Goal: Communication & Community: Answer question/provide support

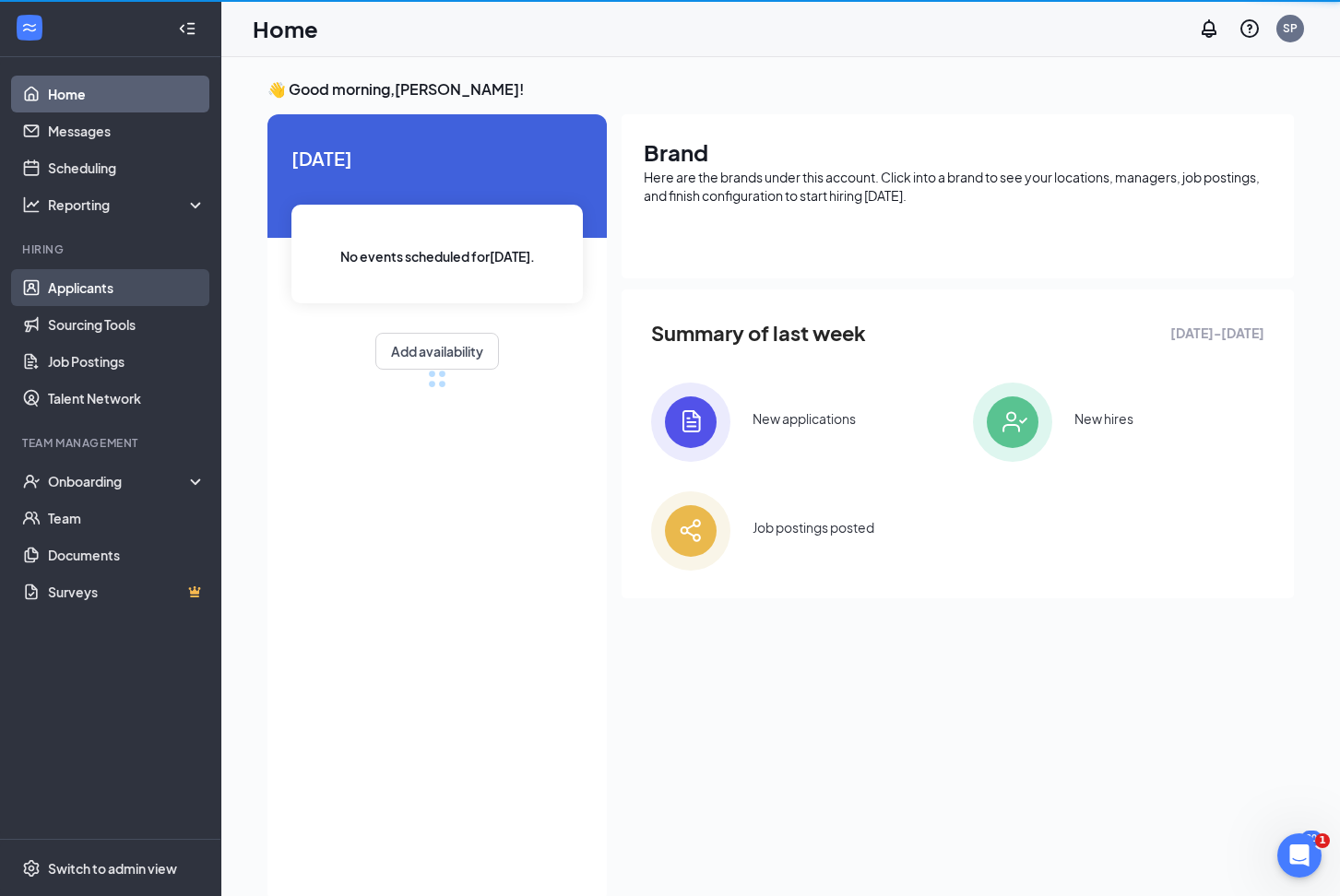
click at [89, 287] on link "Applicants" at bounding box center [126, 287] width 157 height 37
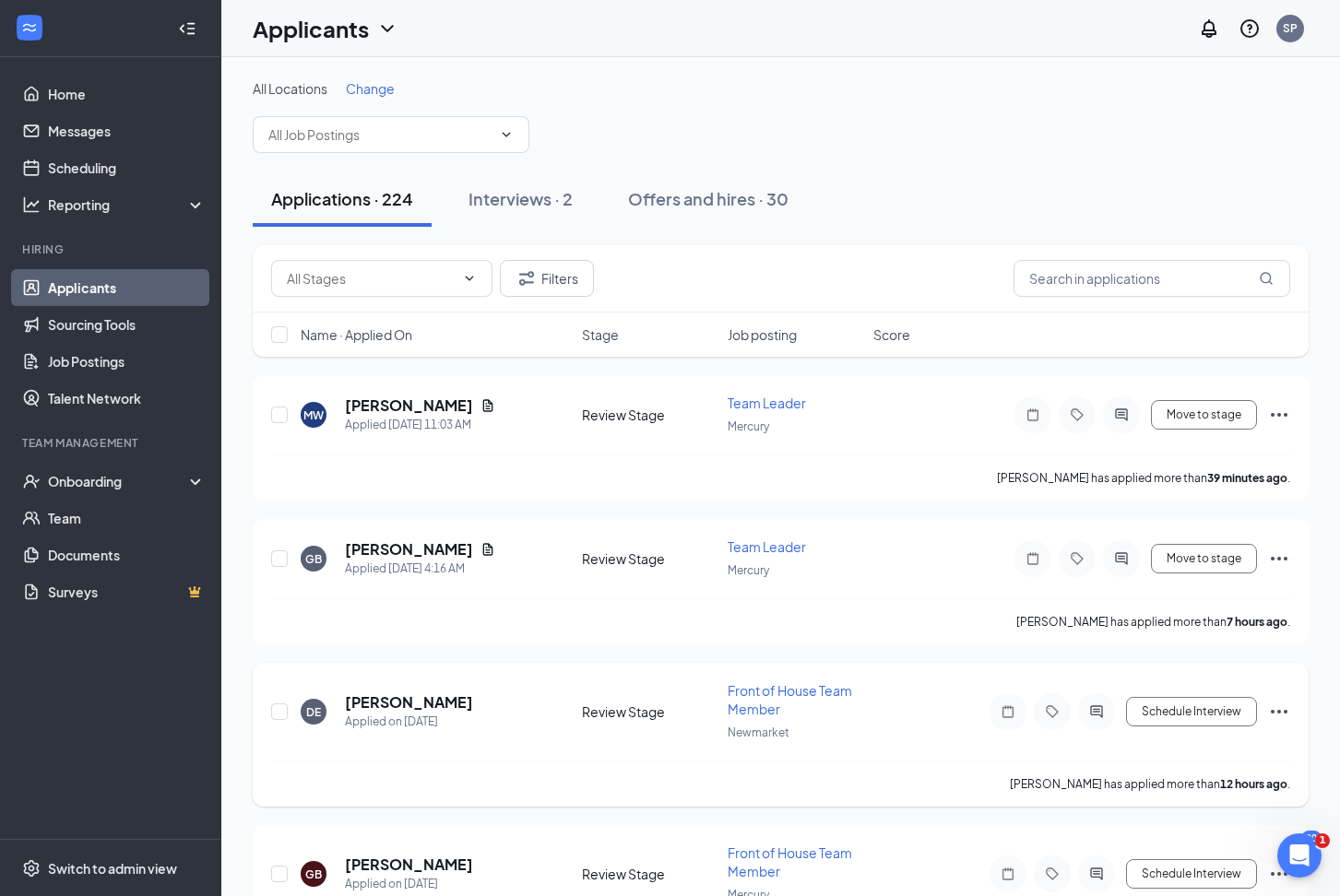
click at [399, 706] on h5 "[PERSON_NAME]" at bounding box center [408, 702] width 128 height 20
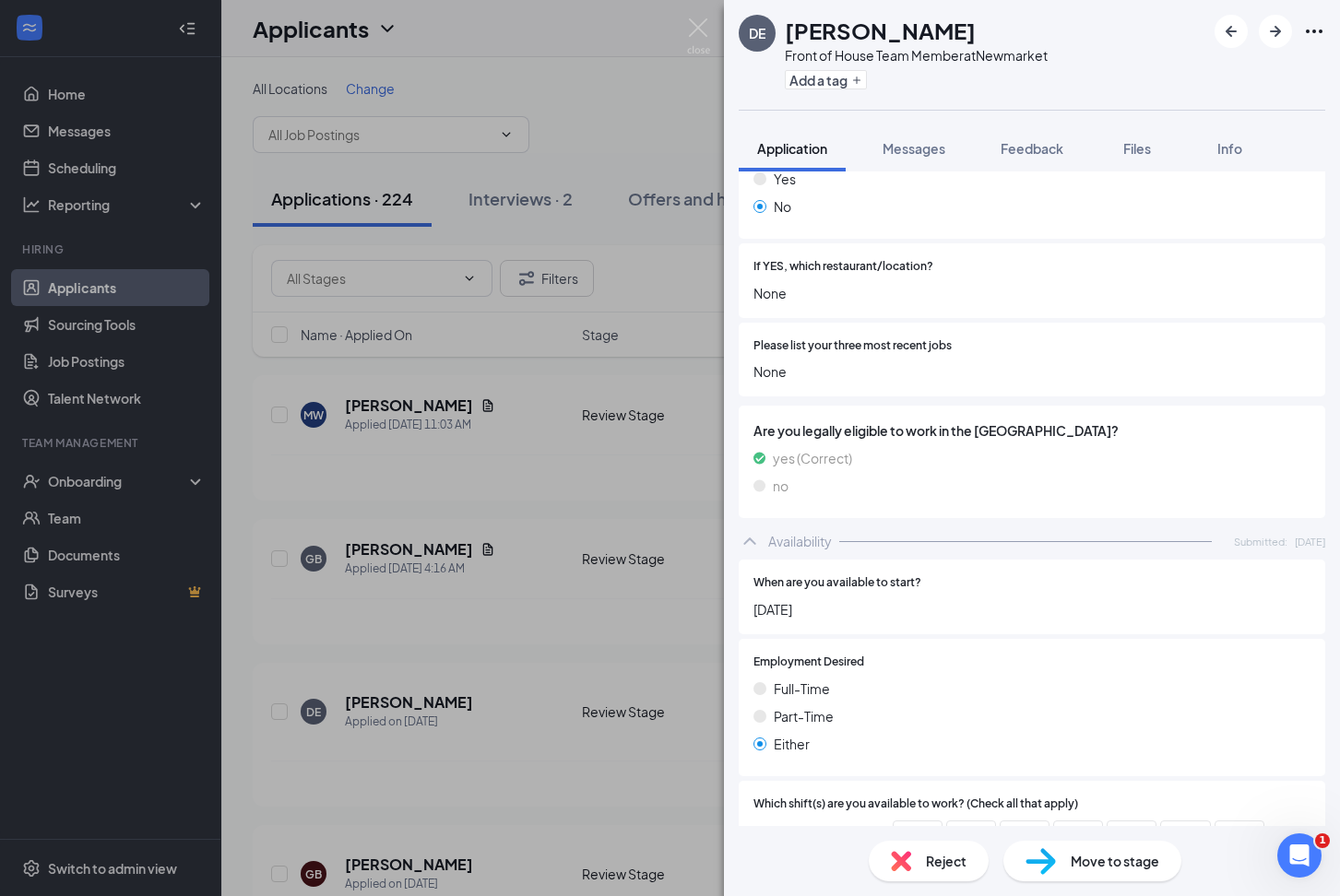
scroll to position [436, 0]
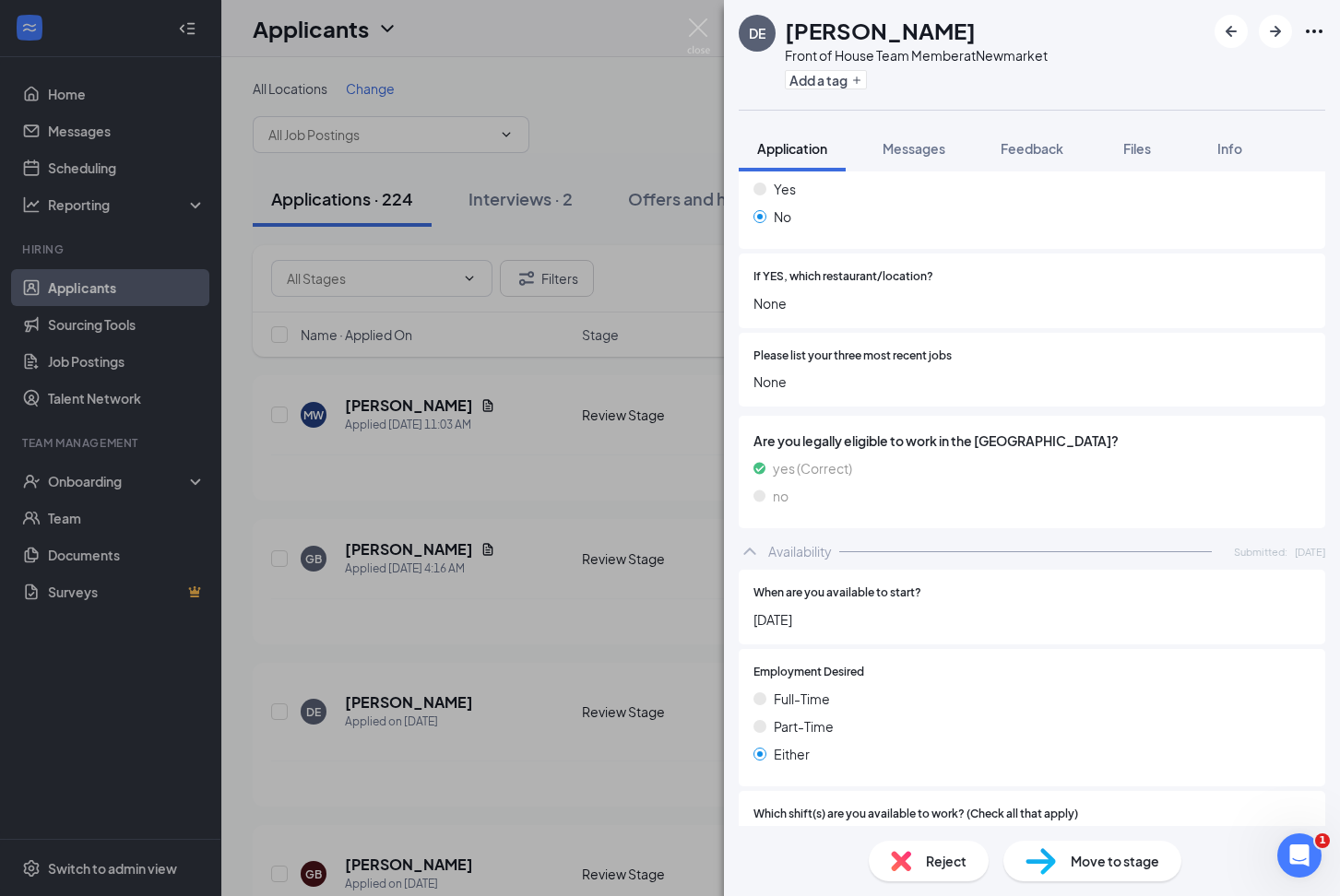
click at [507, 626] on div "DE [PERSON_NAME] Front of House Team Member at Newmarket Add a tag Application …" at bounding box center [670, 448] width 1340 height 896
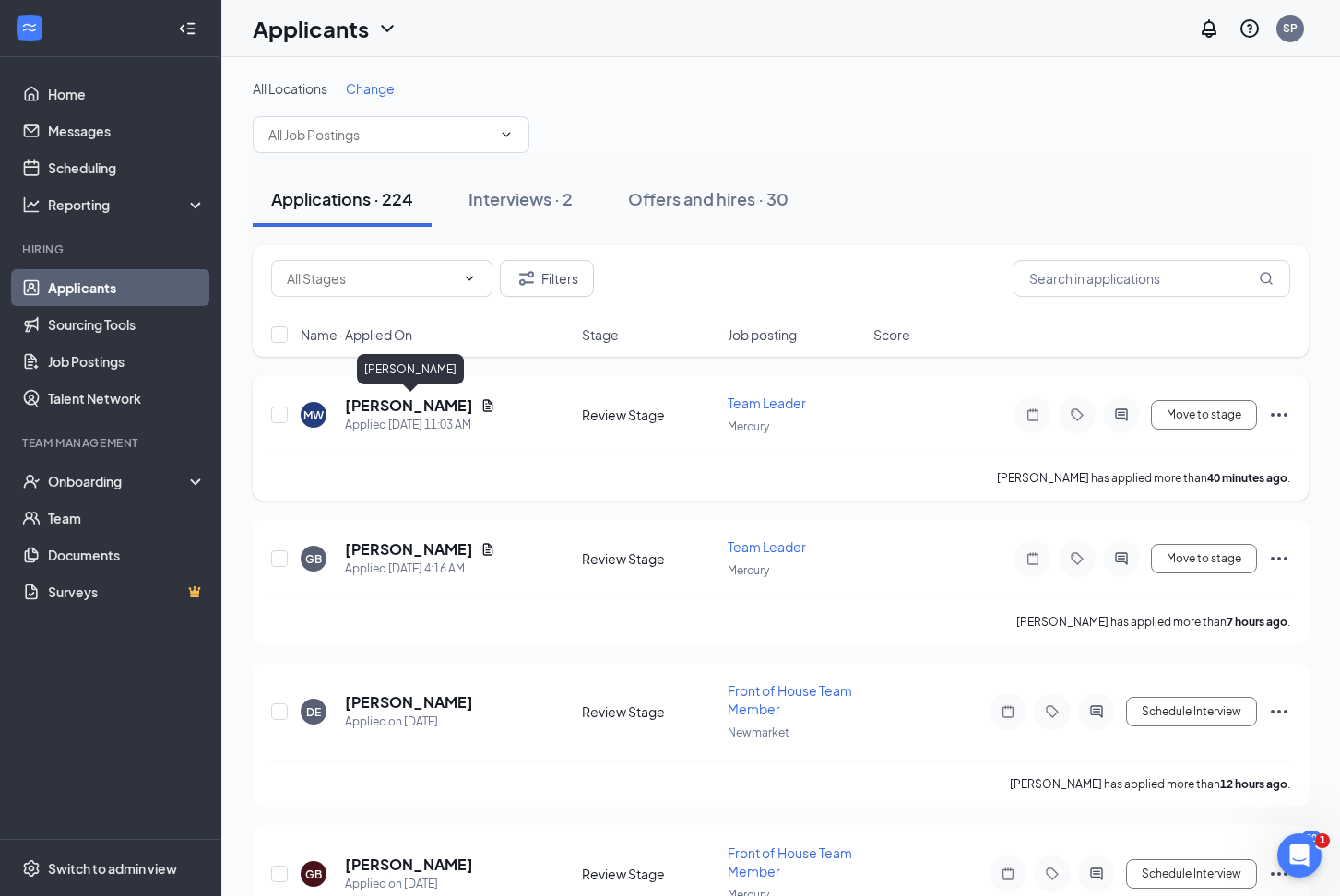
click at [419, 412] on h5 "[PERSON_NAME]" at bounding box center [408, 406] width 128 height 20
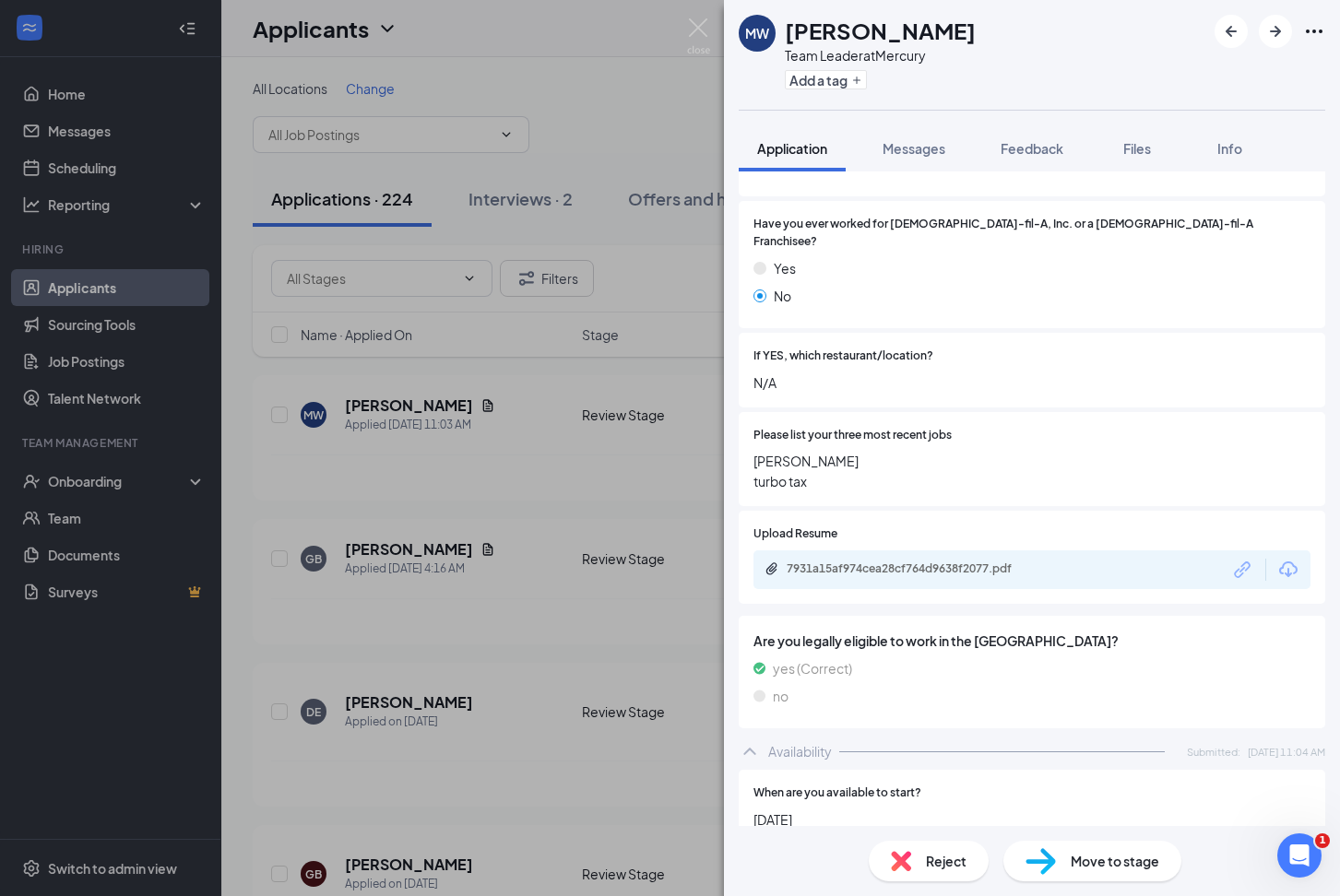
scroll to position [356, 0]
click at [555, 470] on div "[PERSON_NAME] Team Leader at Mercury Add a tag Application Messages Feedback Fi…" at bounding box center [670, 448] width 1340 height 896
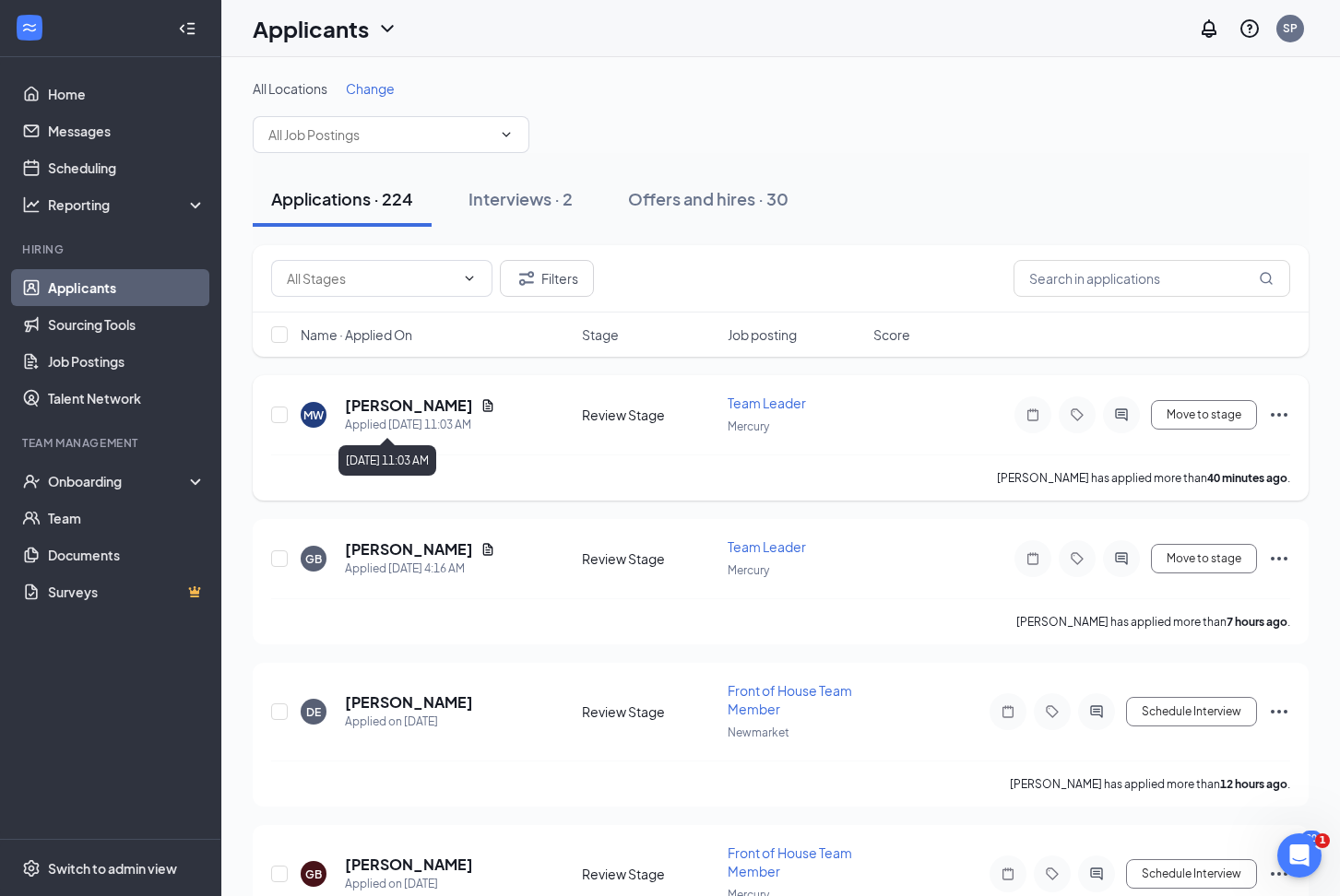
click at [451, 423] on div "Applied [DATE] 11:03 AM" at bounding box center [420, 425] width 151 height 19
click at [454, 407] on h5 "[PERSON_NAME]" at bounding box center [408, 406] width 128 height 20
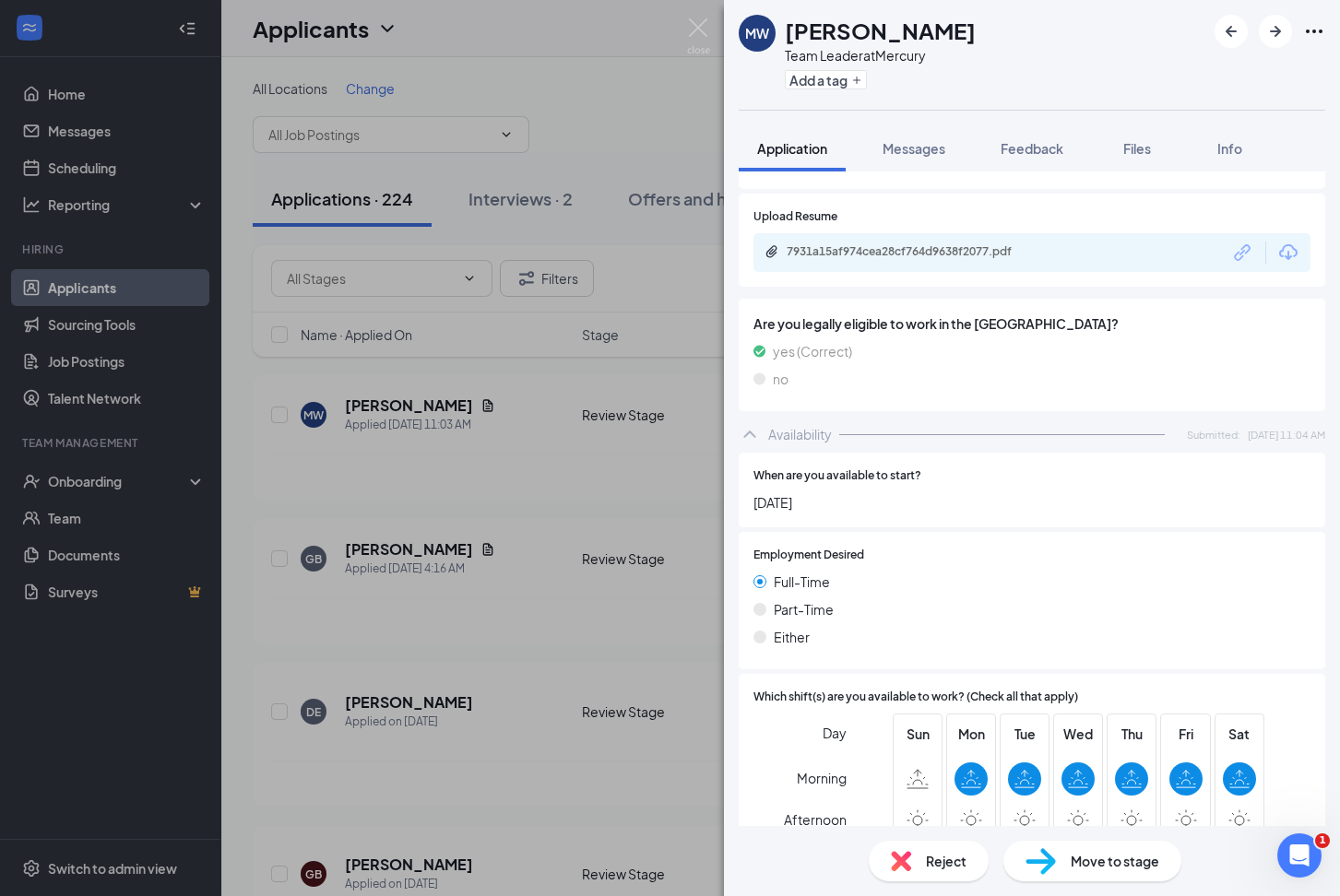
scroll to position [677, 0]
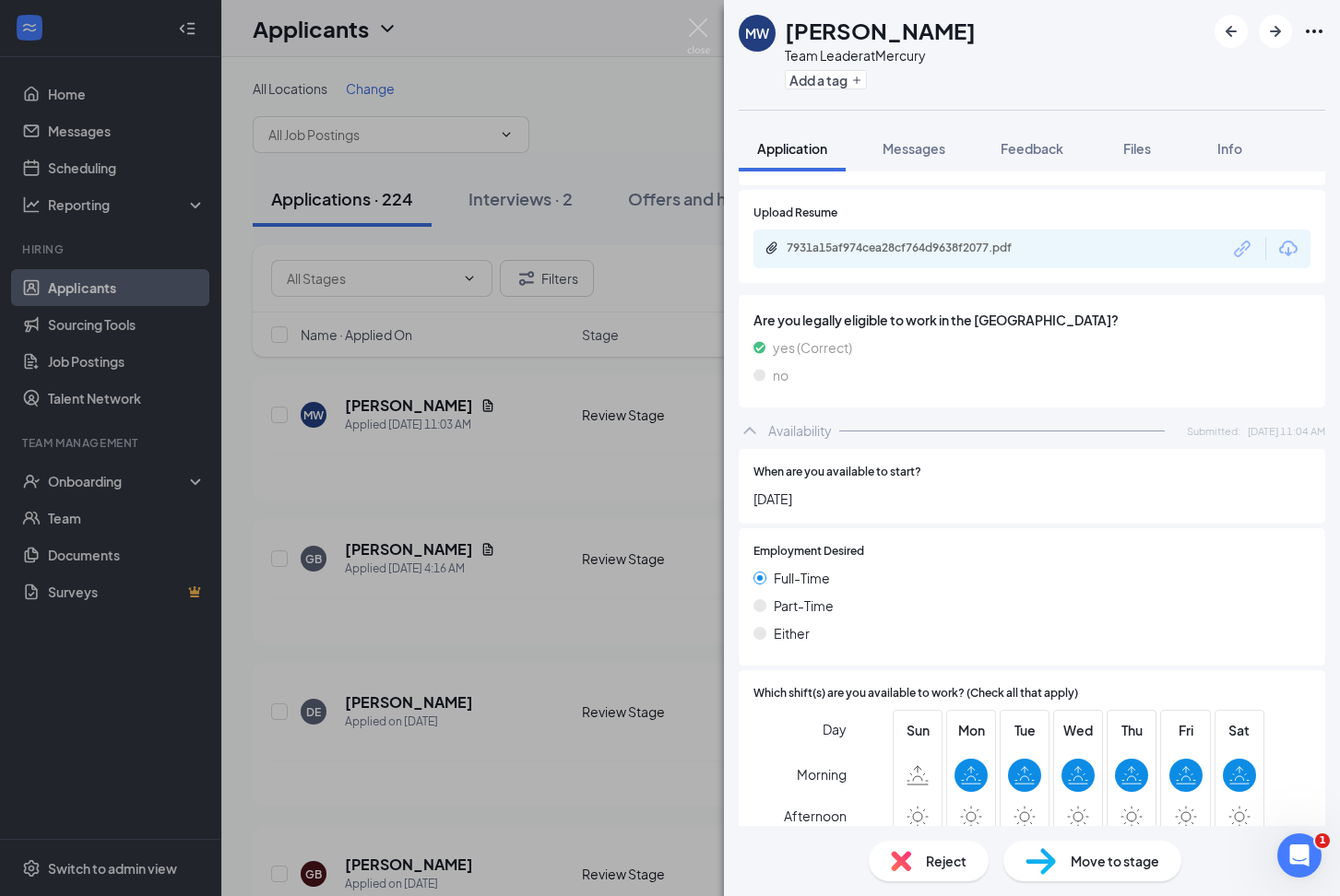
click at [566, 463] on div "[PERSON_NAME] Team Leader at Mercury Add a tag Application Messages Feedback Fi…" at bounding box center [670, 448] width 1340 height 896
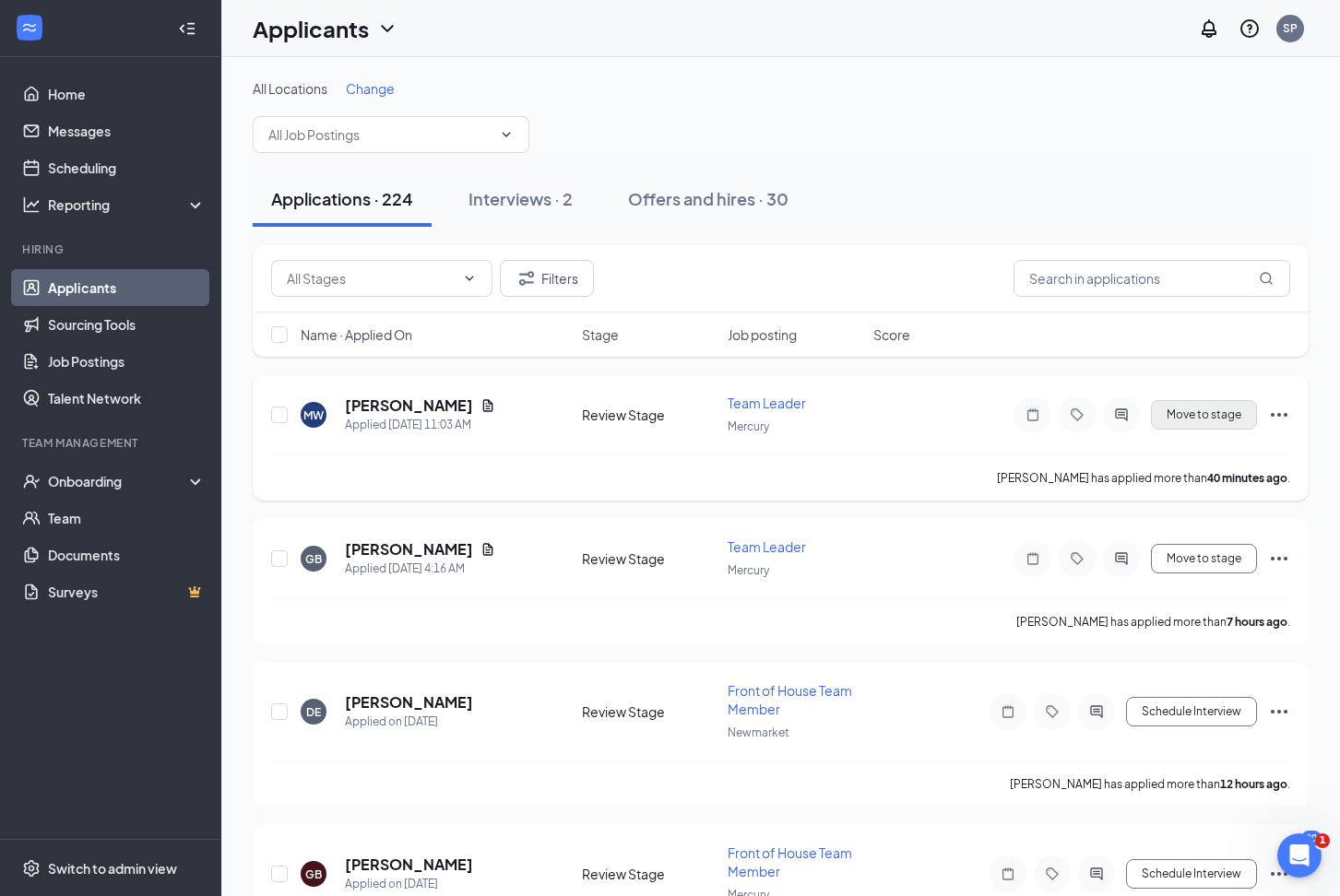
click at [1198, 417] on button "Move to stage" at bounding box center [1203, 415] width 106 height 30
type input "Hiring Complete (final stage)"
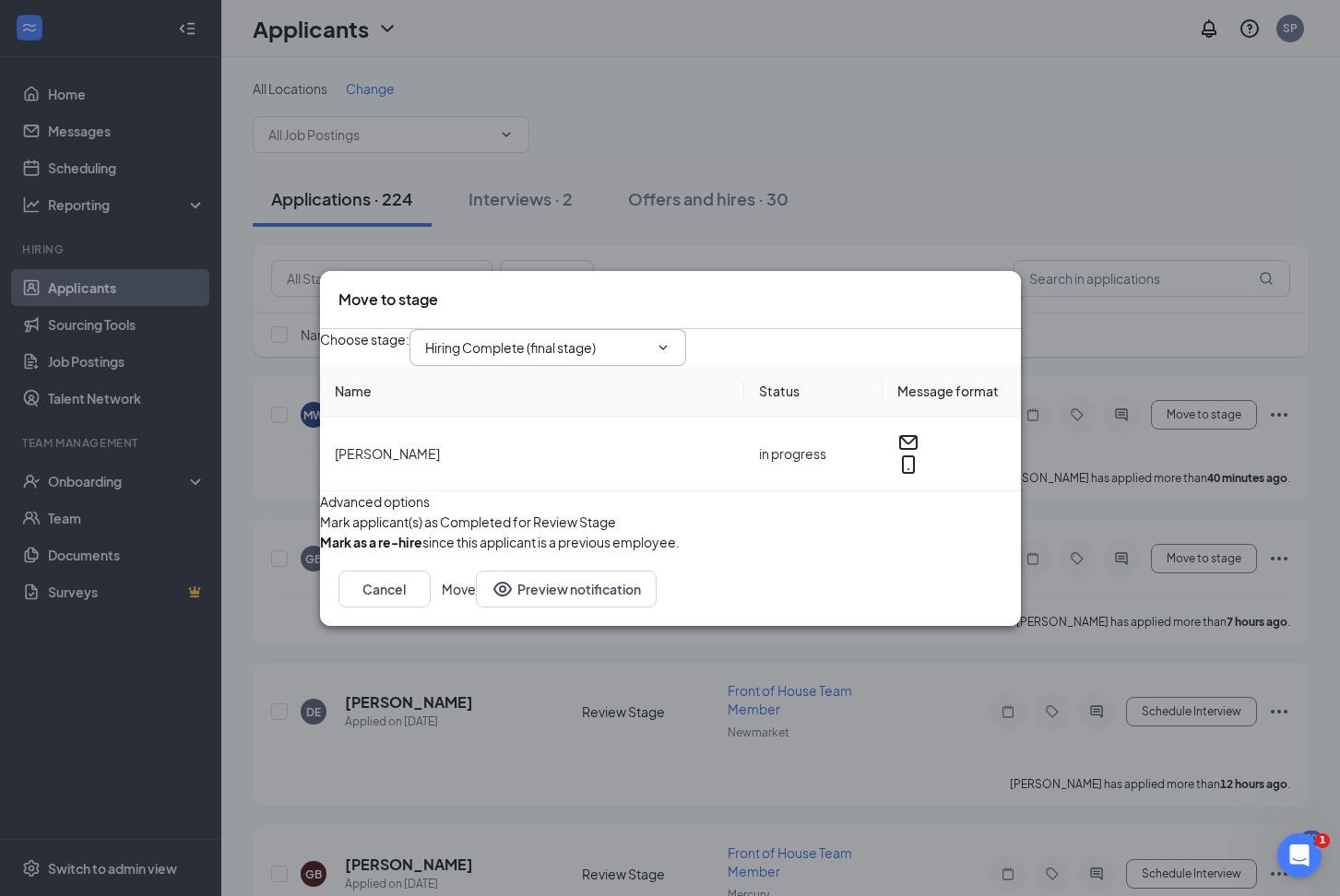
click at [649, 338] on input "Hiring Complete (final stage)" at bounding box center [536, 348] width 223 height 20
click at [1002, 289] on icon "Cross" at bounding box center [1002, 289] width 0 height 0
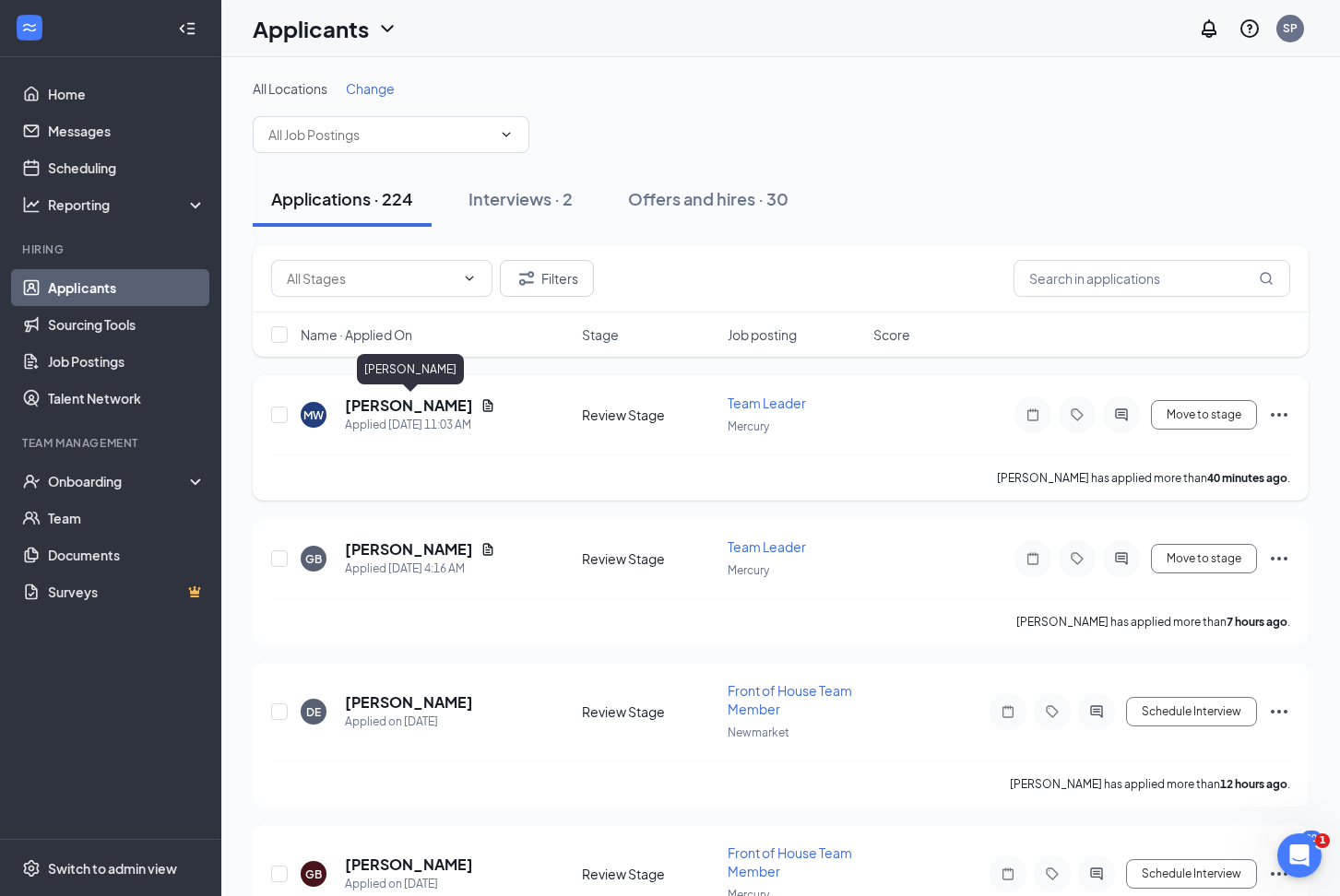
click at [443, 406] on h5 "[PERSON_NAME]" at bounding box center [408, 406] width 128 height 20
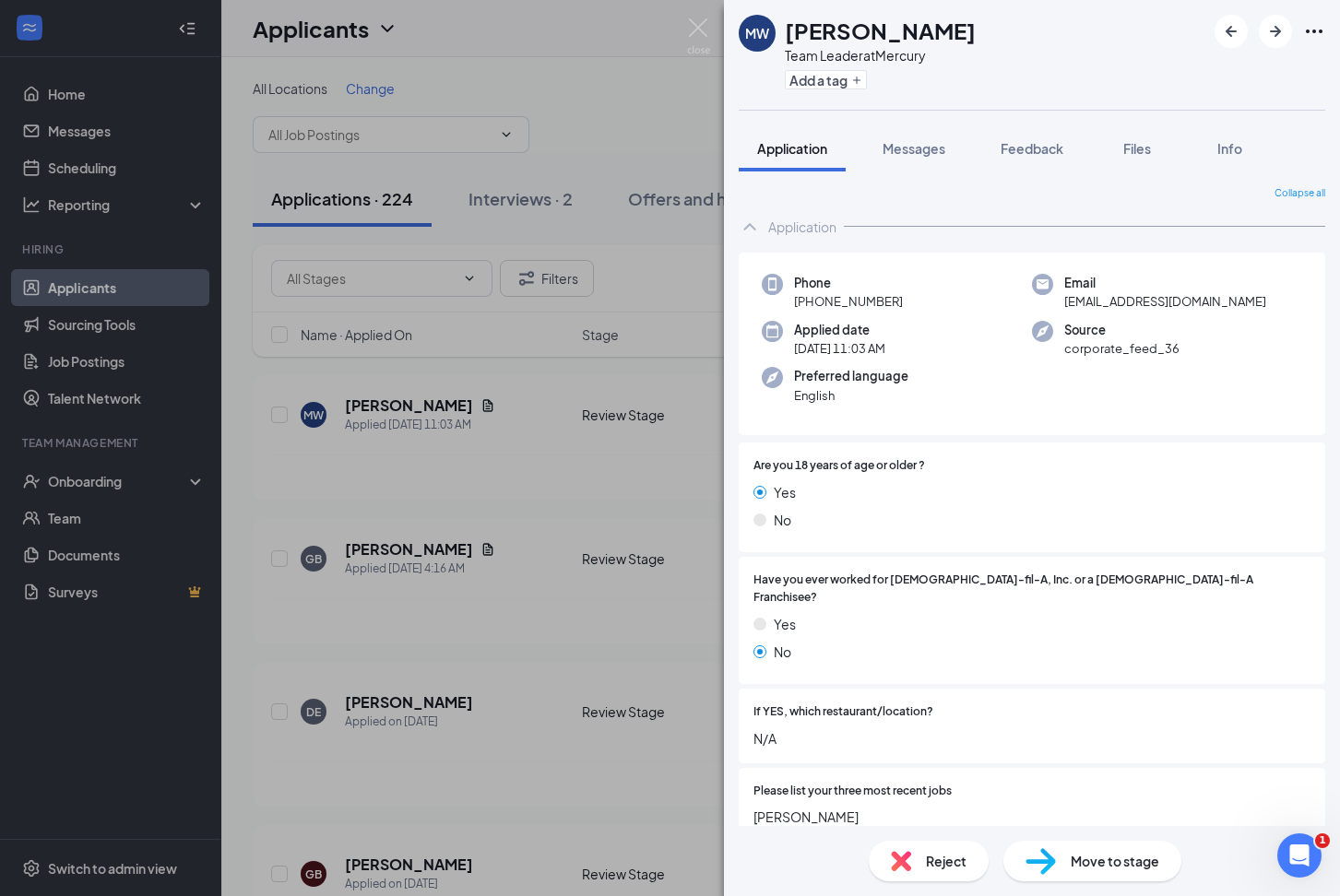
click at [445, 407] on div "[PERSON_NAME] Team Leader at Mercury Add a tag Application Messages Feedback Fi…" at bounding box center [670, 448] width 1340 height 896
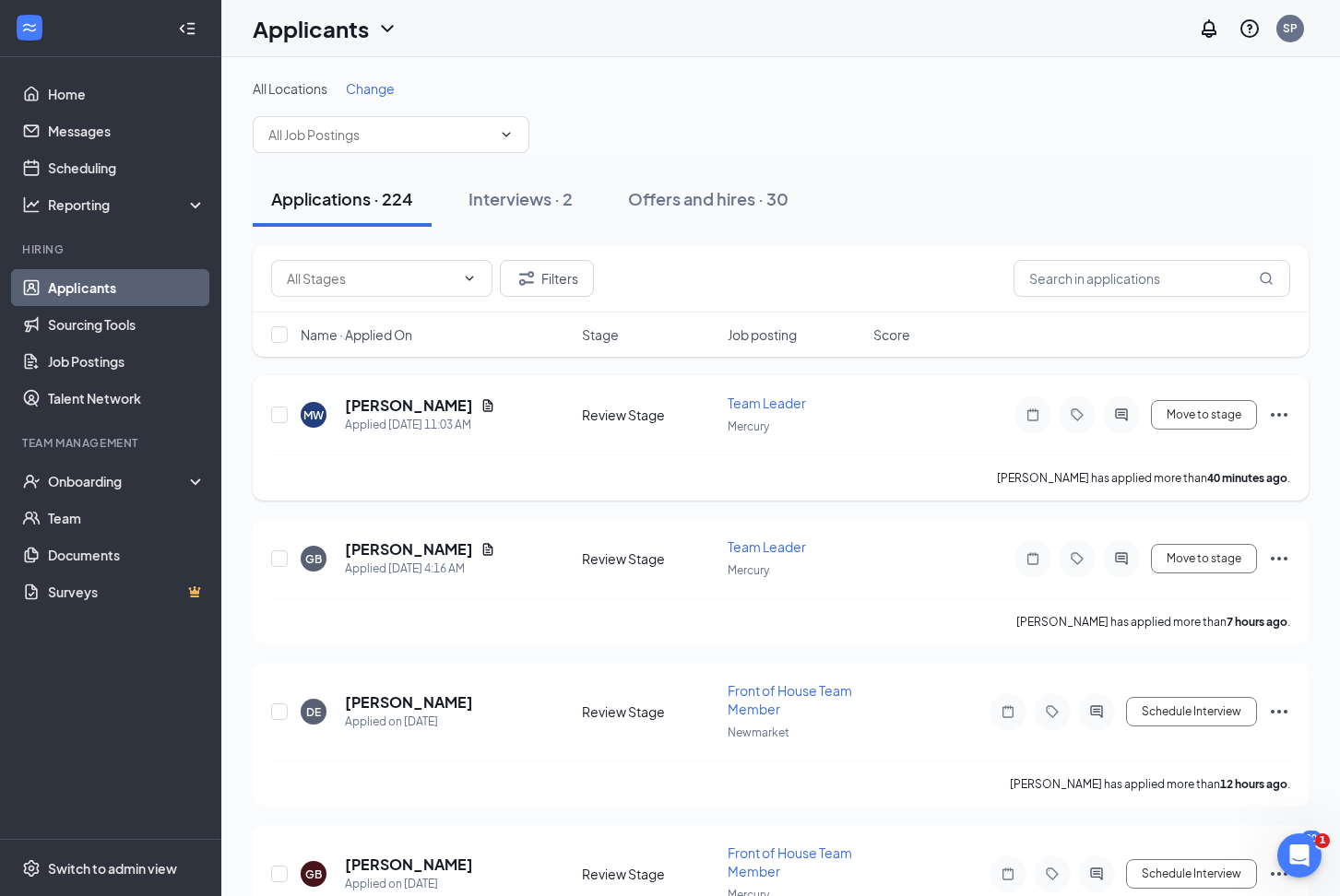
click at [550, 448] on div "[PERSON_NAME] Applied [DATE] 11:03 AM Review Stage Team Leader Mercury Move to …" at bounding box center [780, 424] width 1019 height 60
click at [1196, 416] on button "Move to stage" at bounding box center [1203, 415] width 106 height 30
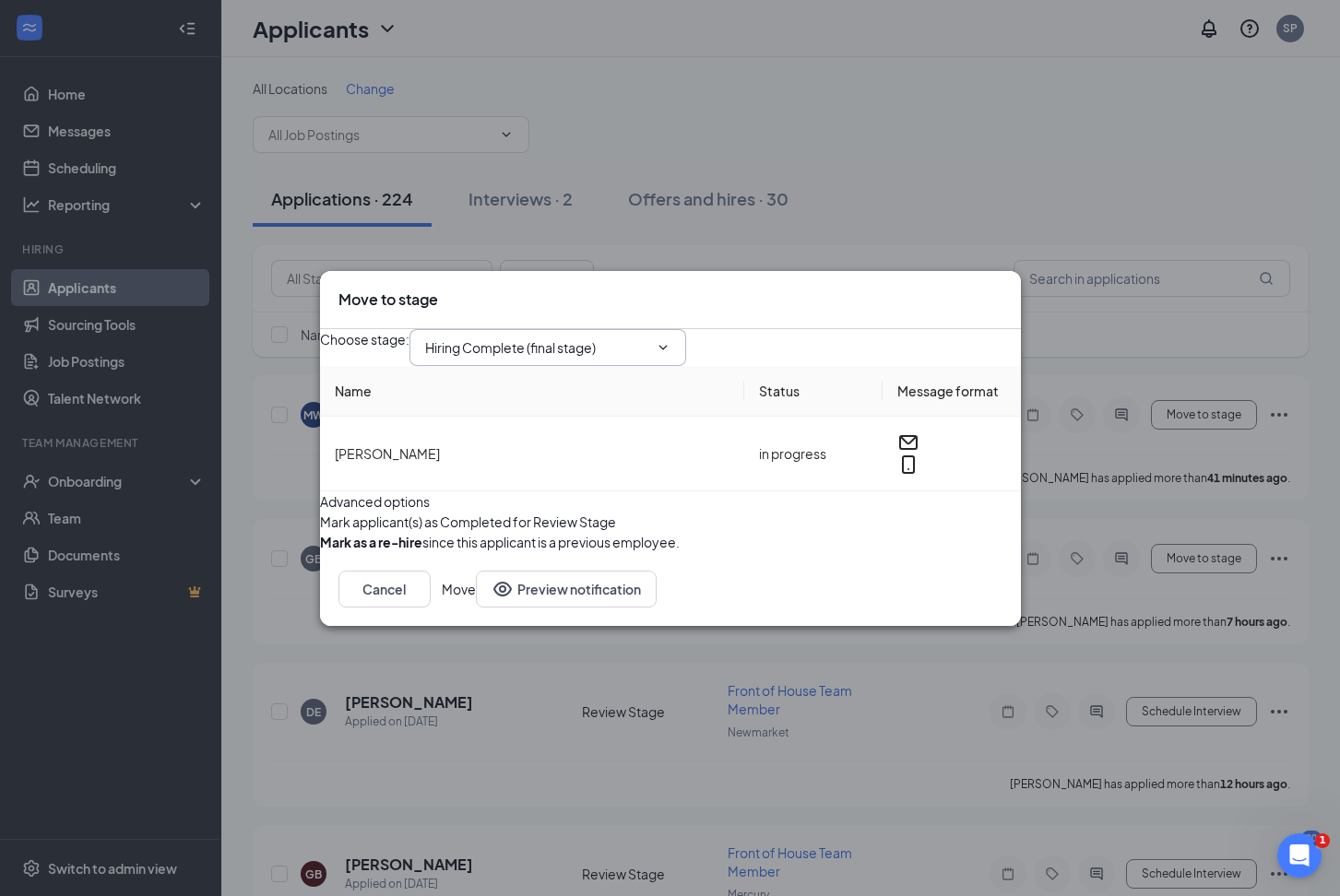
click at [686, 329] on span "Hiring Complete (final stage)" at bounding box center [548, 347] width 276 height 37
click at [649, 338] on input "Hiring Complete (final stage)" at bounding box center [536, 348] width 223 height 20
click at [504, 400] on div "Availability" at bounding box center [472, 410] width 63 height 20
type input "Availability"
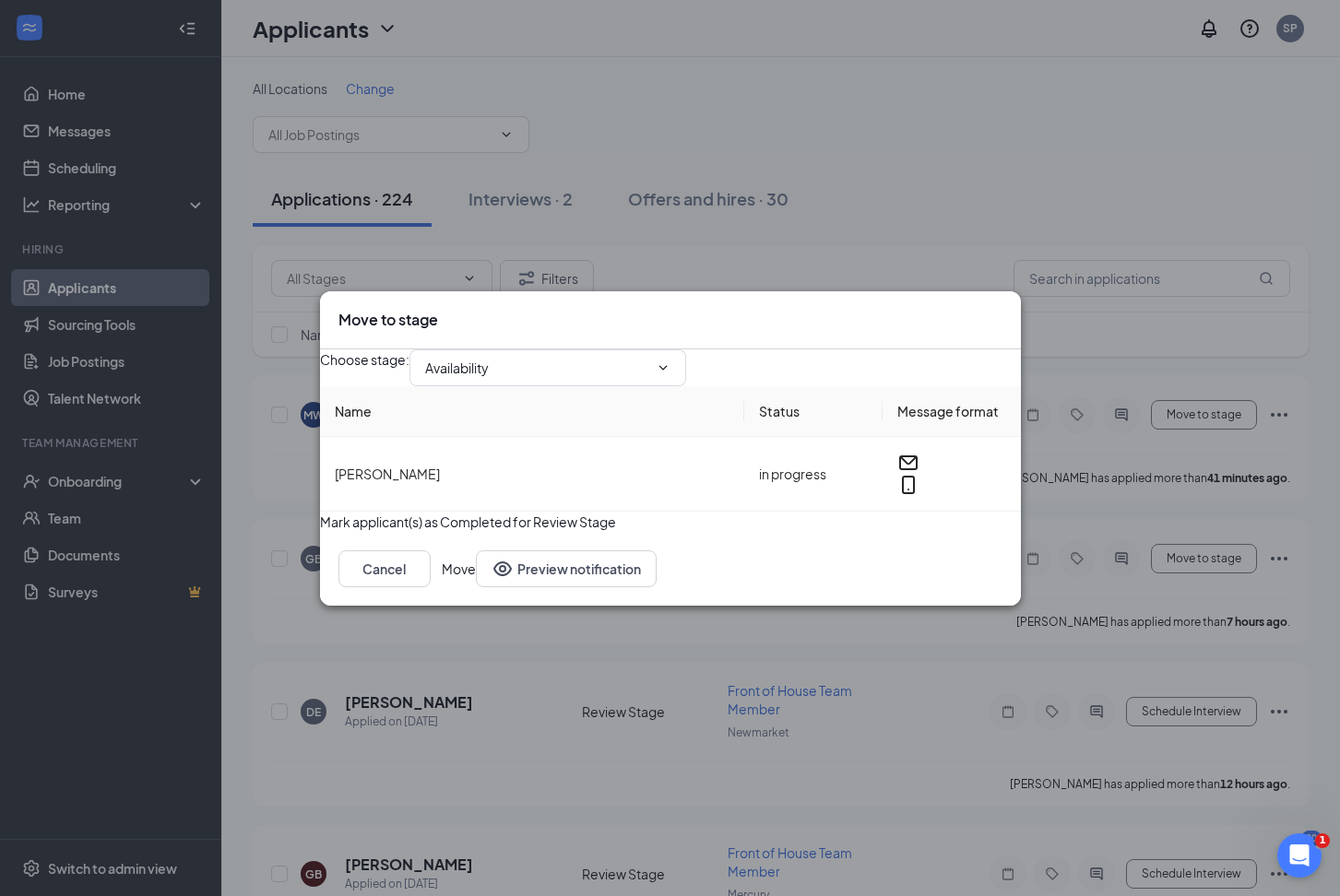
click at [476, 587] on button "Move" at bounding box center [459, 568] width 34 height 37
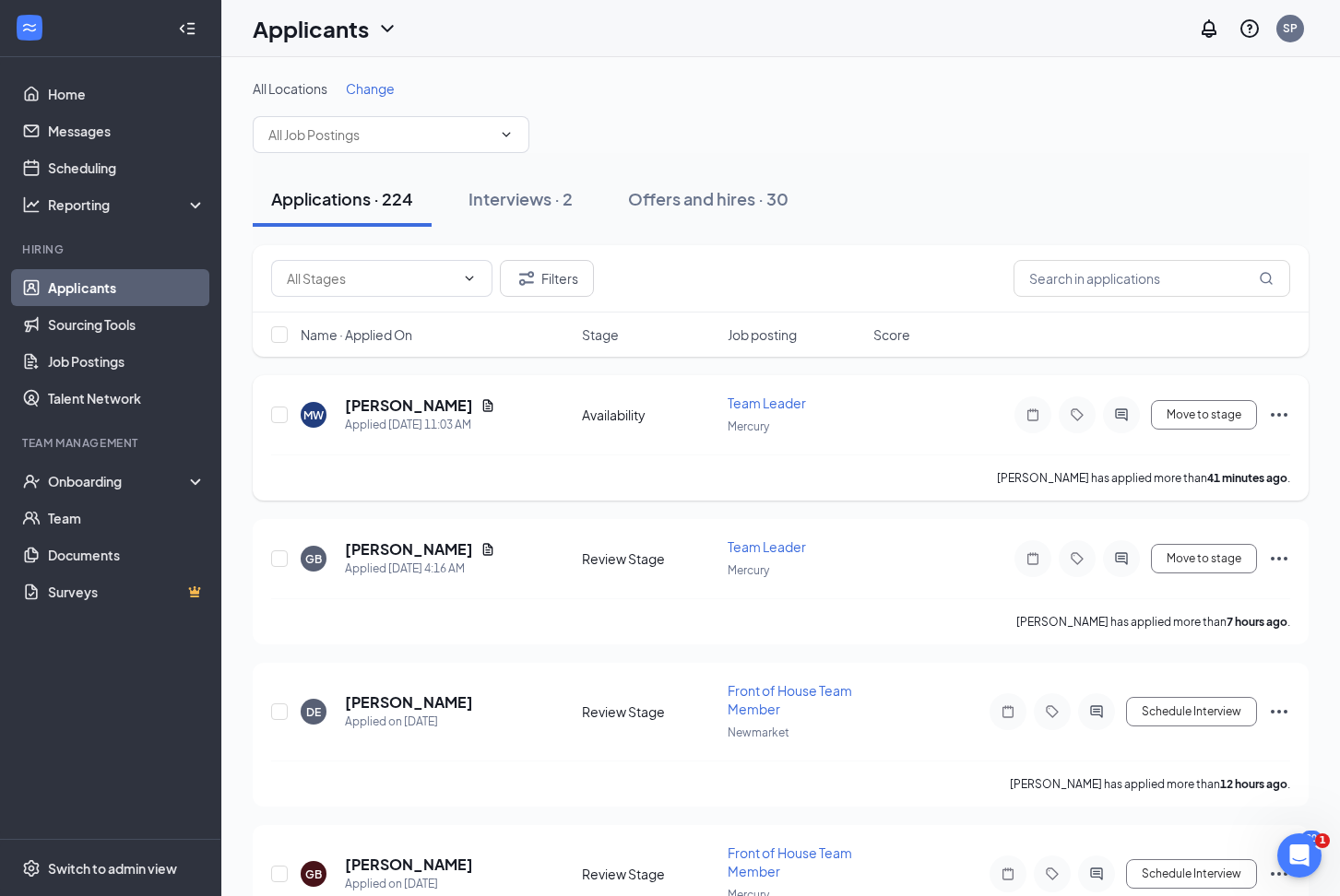
click at [639, 420] on div "Availability" at bounding box center [650, 415] width 135 height 19
click at [471, 407] on h5 "[PERSON_NAME]" at bounding box center [408, 406] width 128 height 20
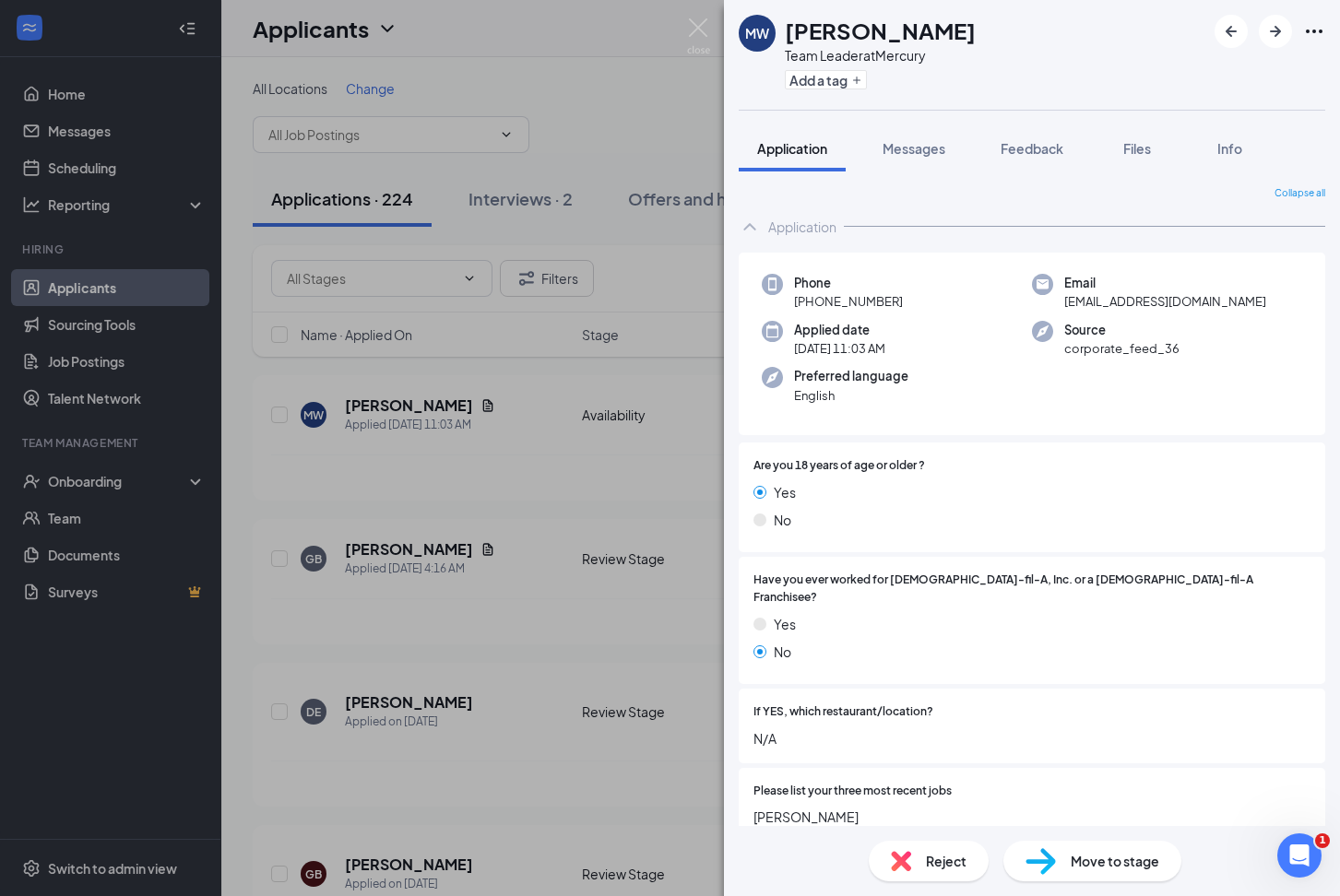
click at [1061, 856] on div "Move to stage" at bounding box center [1092, 860] width 178 height 41
type input "Review Stage (next stage)"
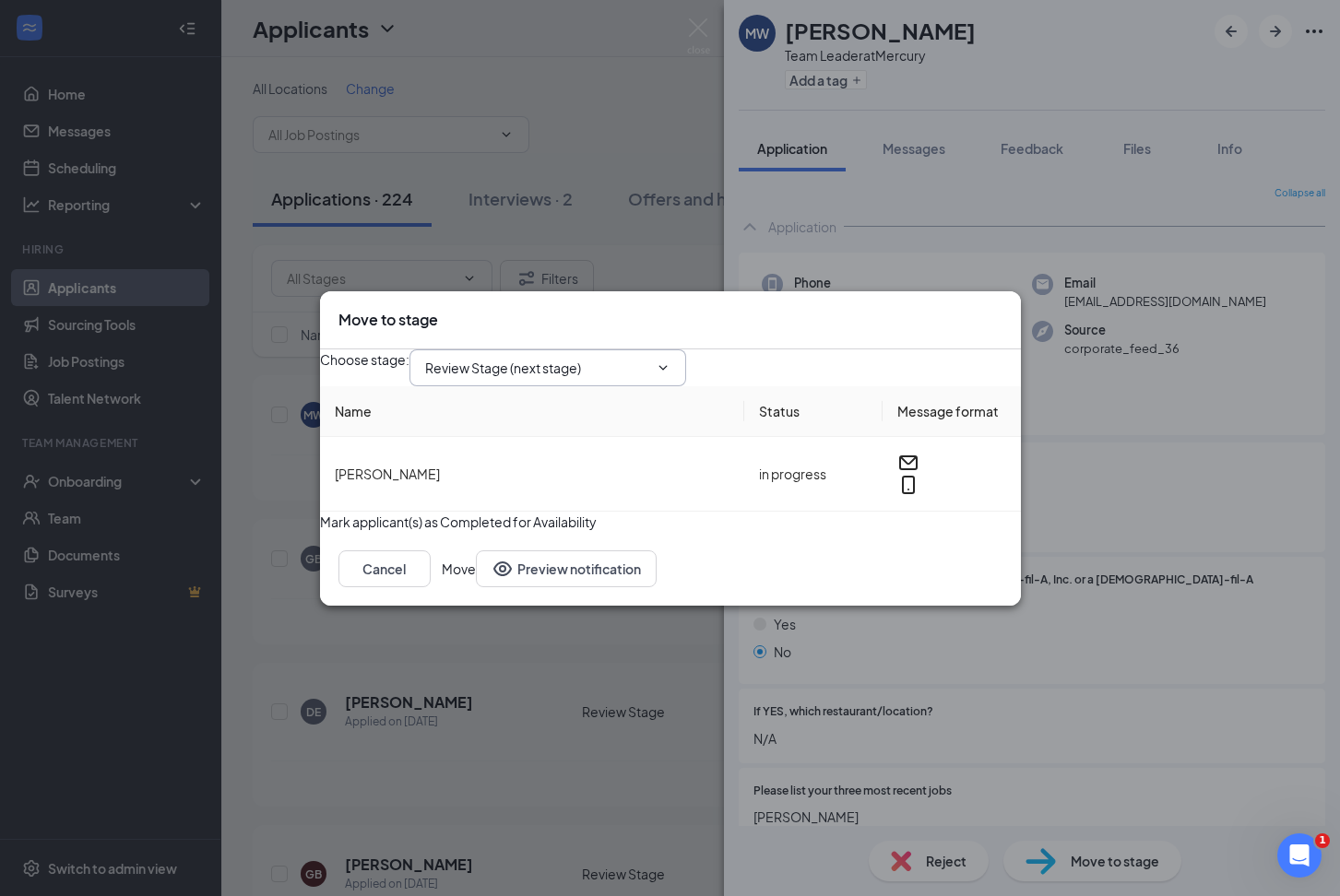
click at [670, 360] on icon "ChevronDown" at bounding box center [663, 367] width 15 height 15
click at [649, 357] on input "Review Stage (next stage)" at bounding box center [536, 367] width 223 height 20
click at [1002, 310] on icon "Cross" at bounding box center [1002, 310] width 0 height 0
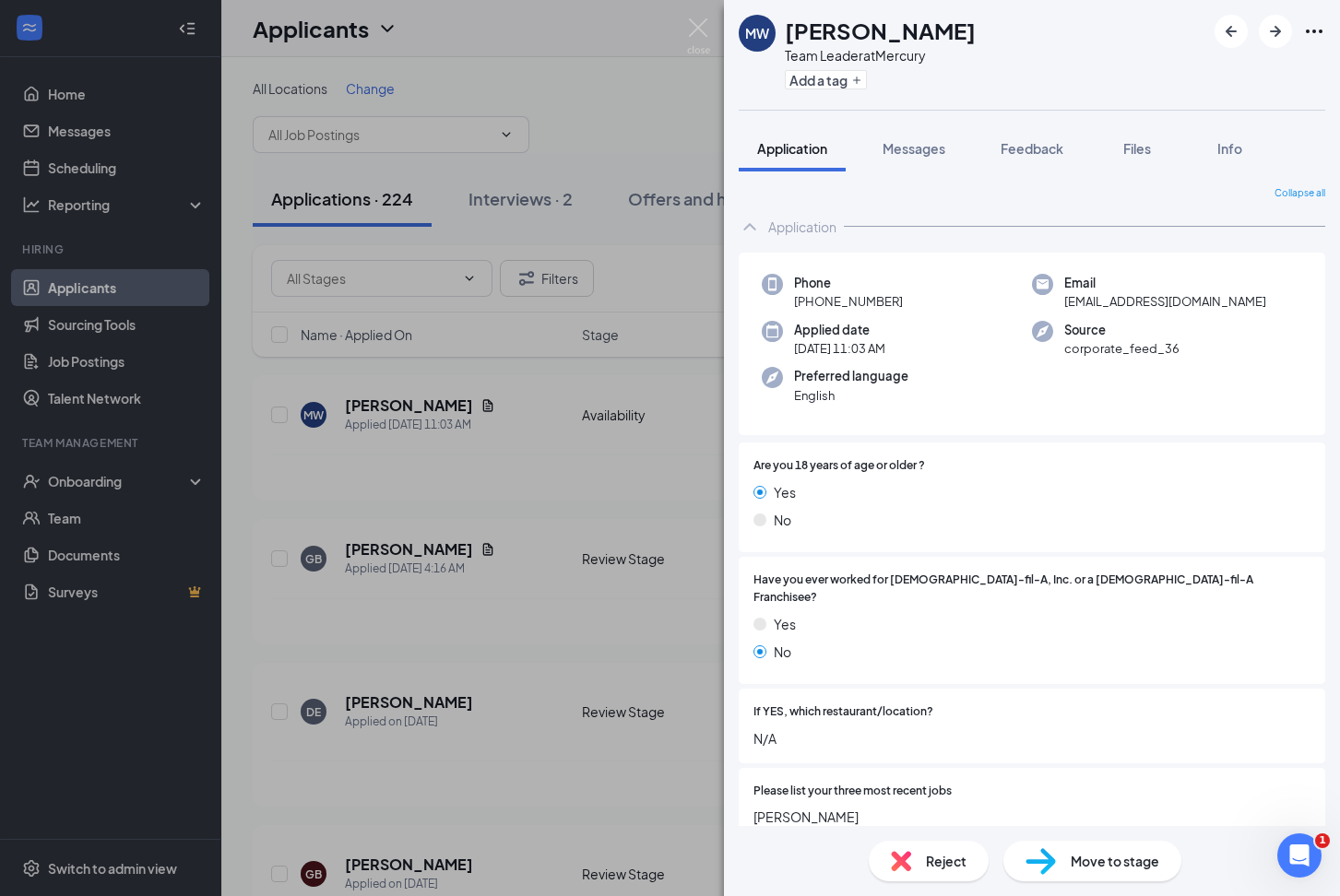
click at [637, 418] on div "[PERSON_NAME] Team Leader at Mercury Add a tag Application Messages Feedback Fi…" at bounding box center [670, 448] width 1340 height 896
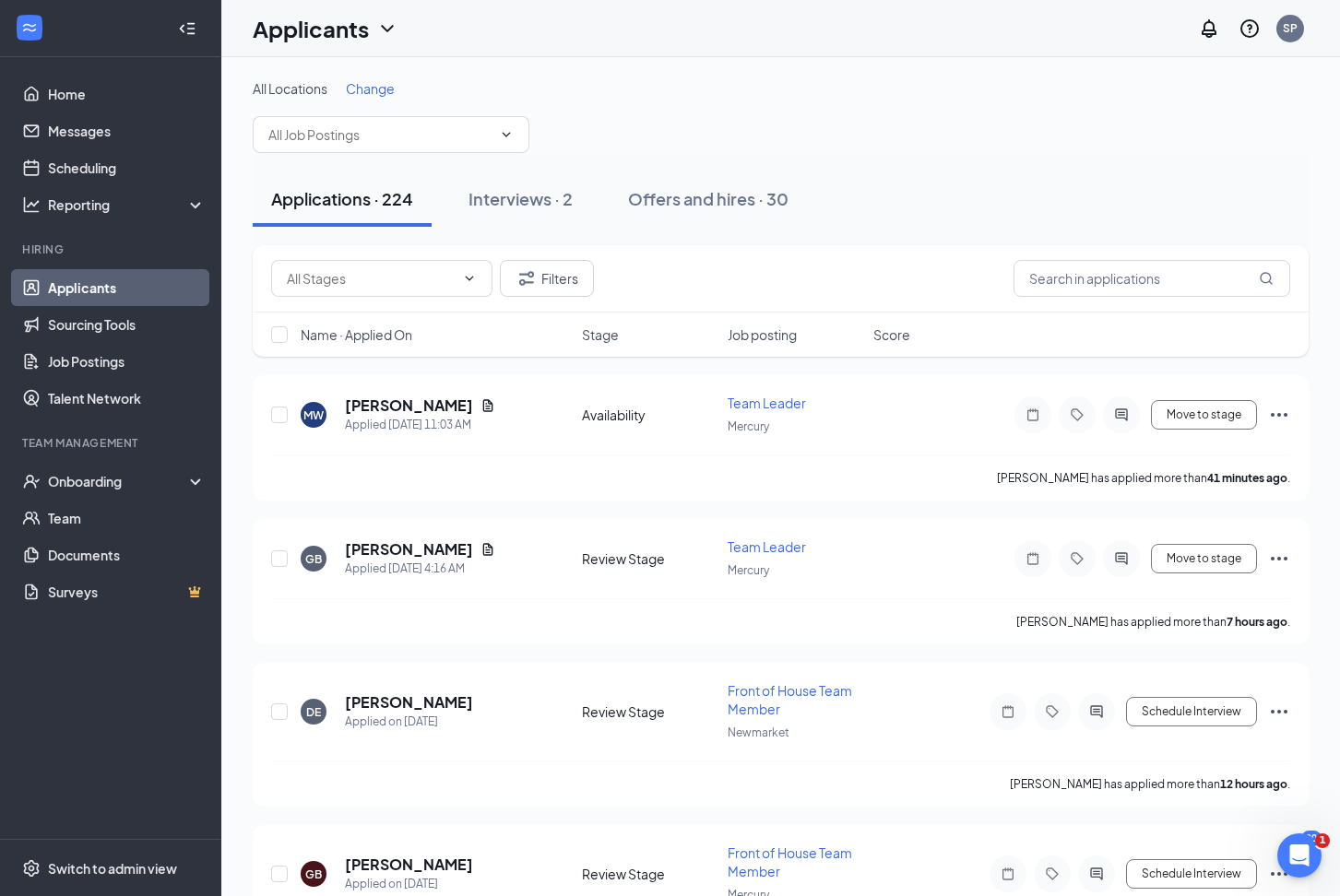
click at [363, 195] on div "Applications · 224" at bounding box center [342, 198] width 142 height 23
click at [406, 408] on h5 "[PERSON_NAME]" at bounding box center [408, 406] width 128 height 20
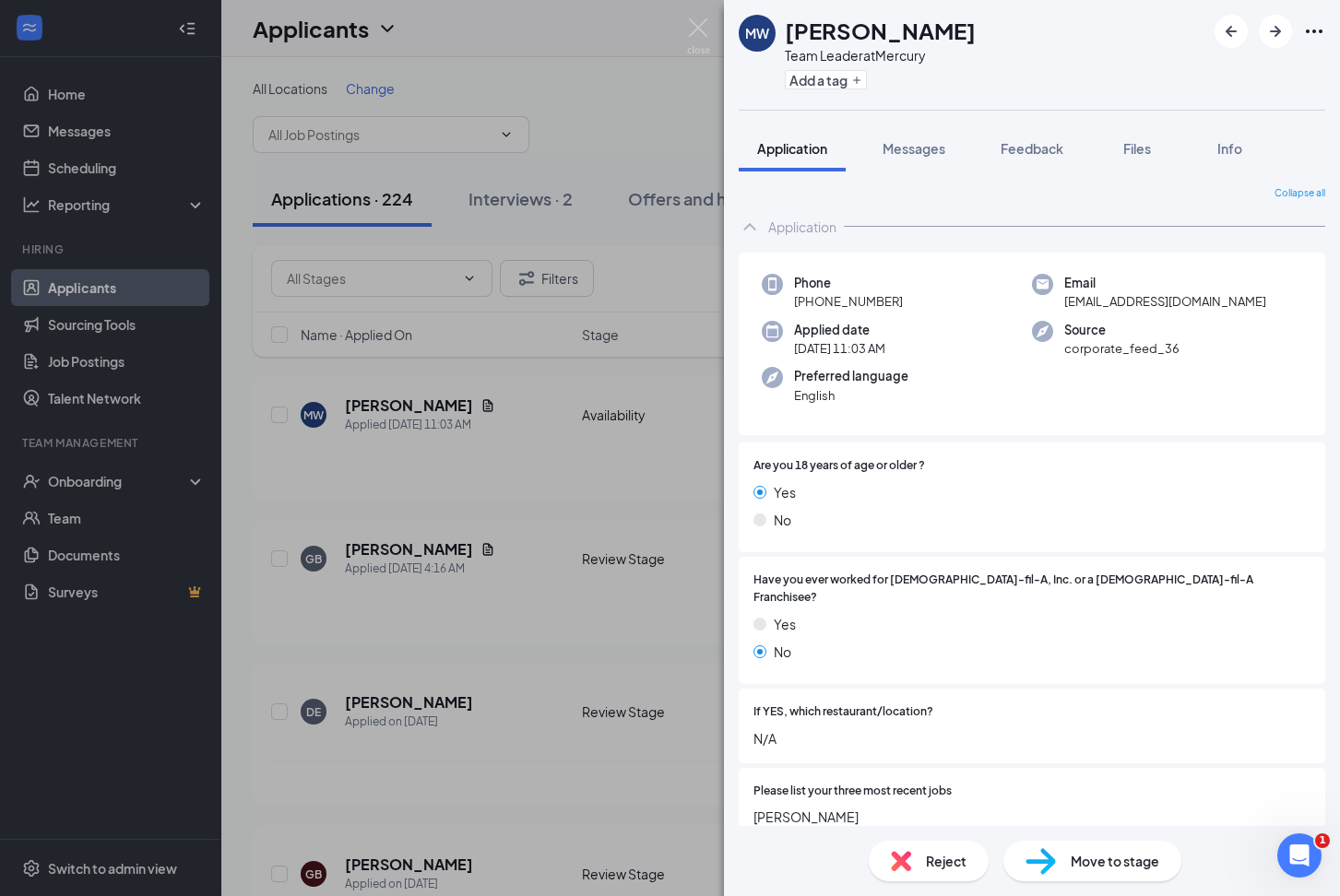
click at [784, 147] on span "Application" at bounding box center [792, 149] width 70 height 17
click at [925, 149] on span "Messages" at bounding box center [913, 149] width 62 height 17
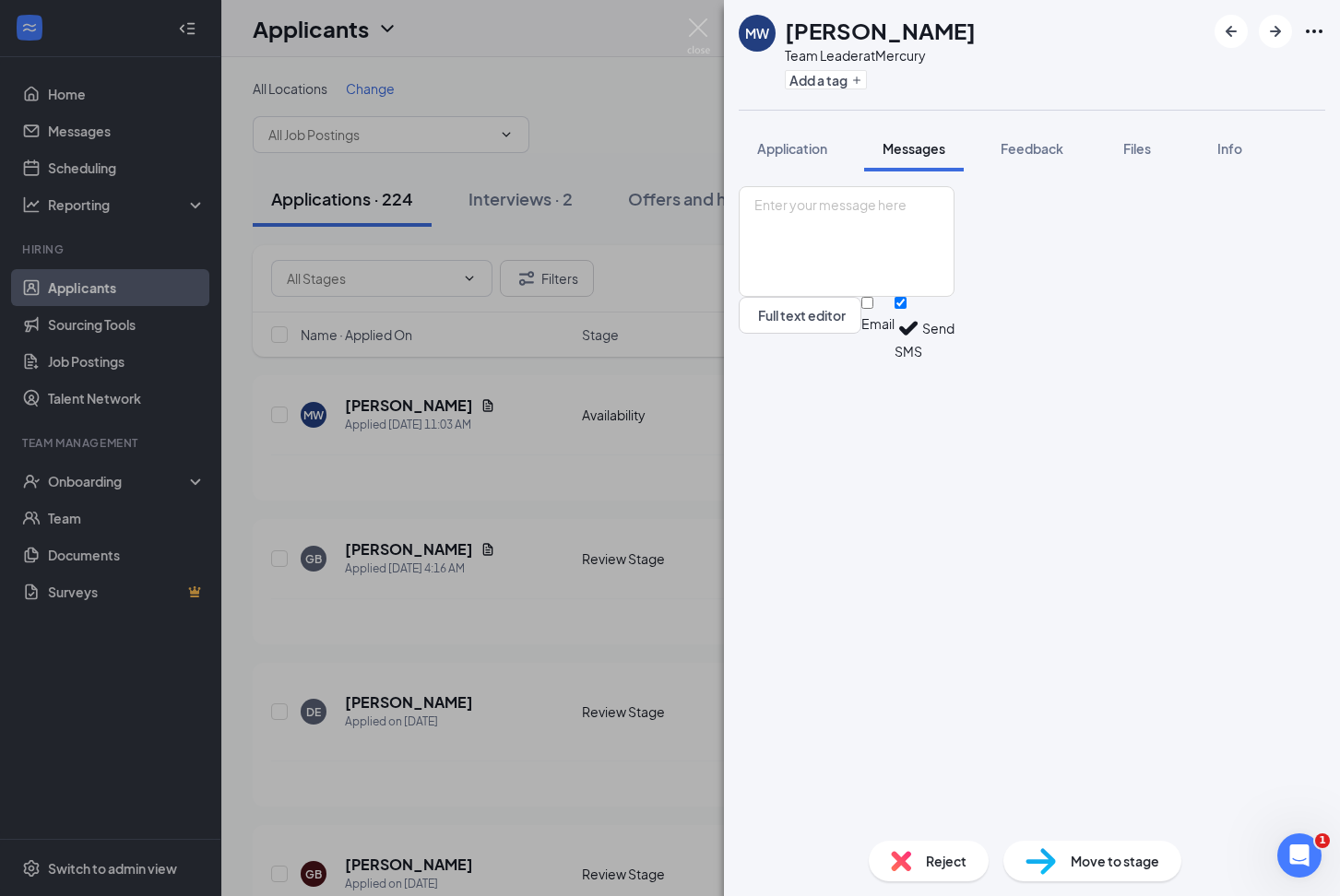
scroll to position [56, 0]
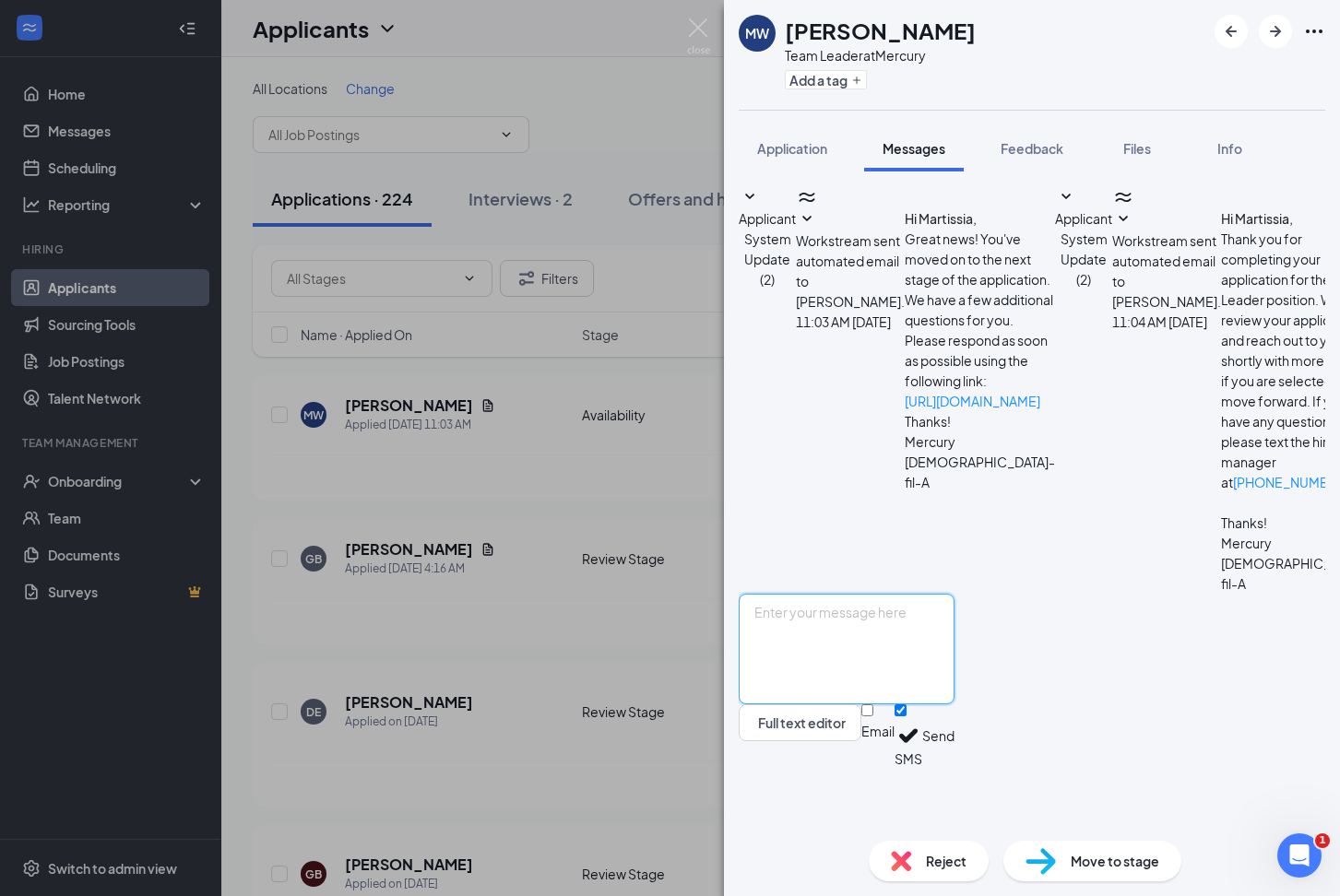
click at [855, 680] on textarea at bounding box center [847, 649] width 216 height 111
type textarea "Hello Martissia are you able to come in for an interview [DATE] [DATE] at 11am?…"
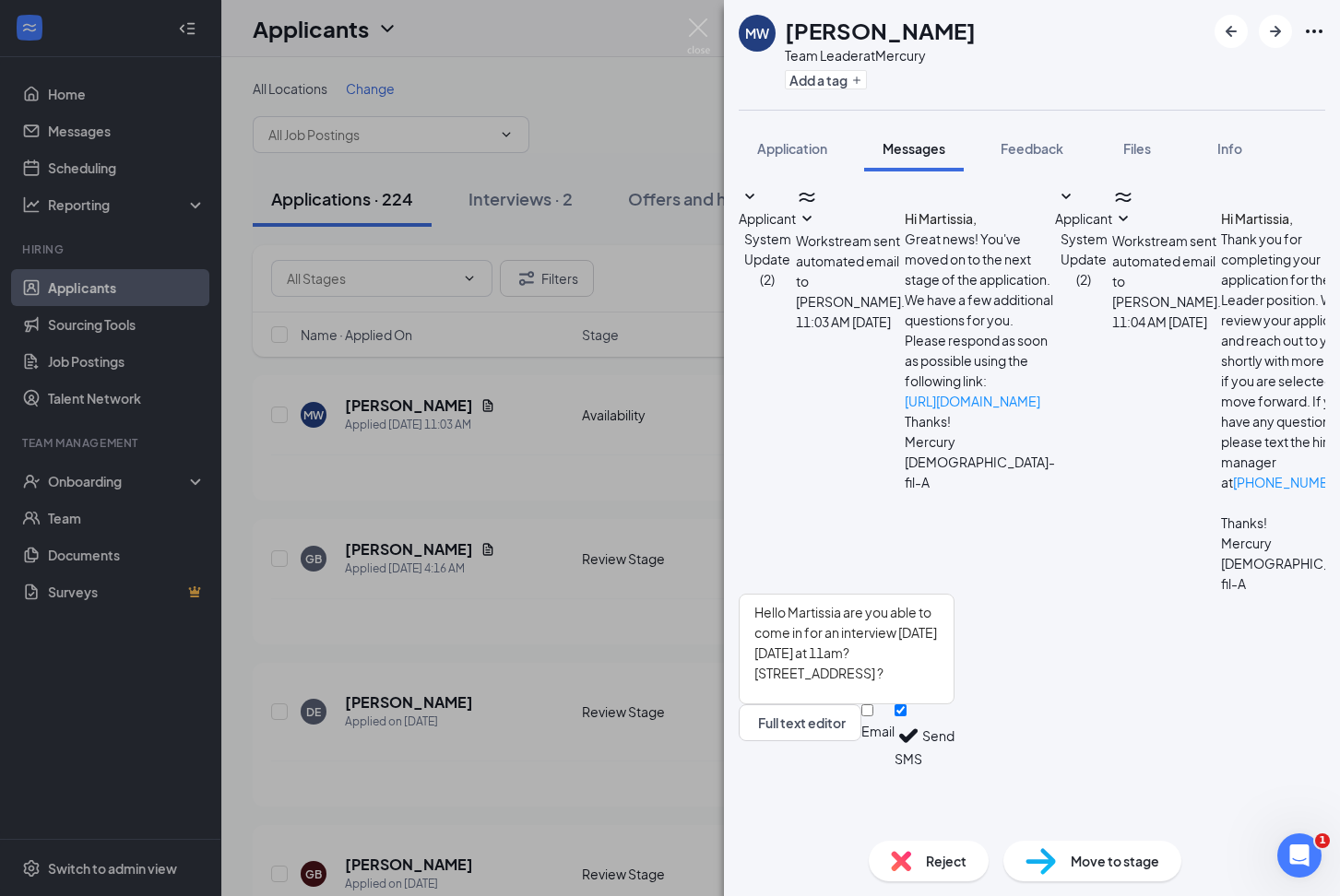
click at [955, 768] on button "Send" at bounding box center [938, 737] width 33 height 63
click at [416, 556] on div "[PERSON_NAME] Team Leader at Mercury Add a tag Application Messages Feedback Fi…" at bounding box center [670, 448] width 1340 height 896
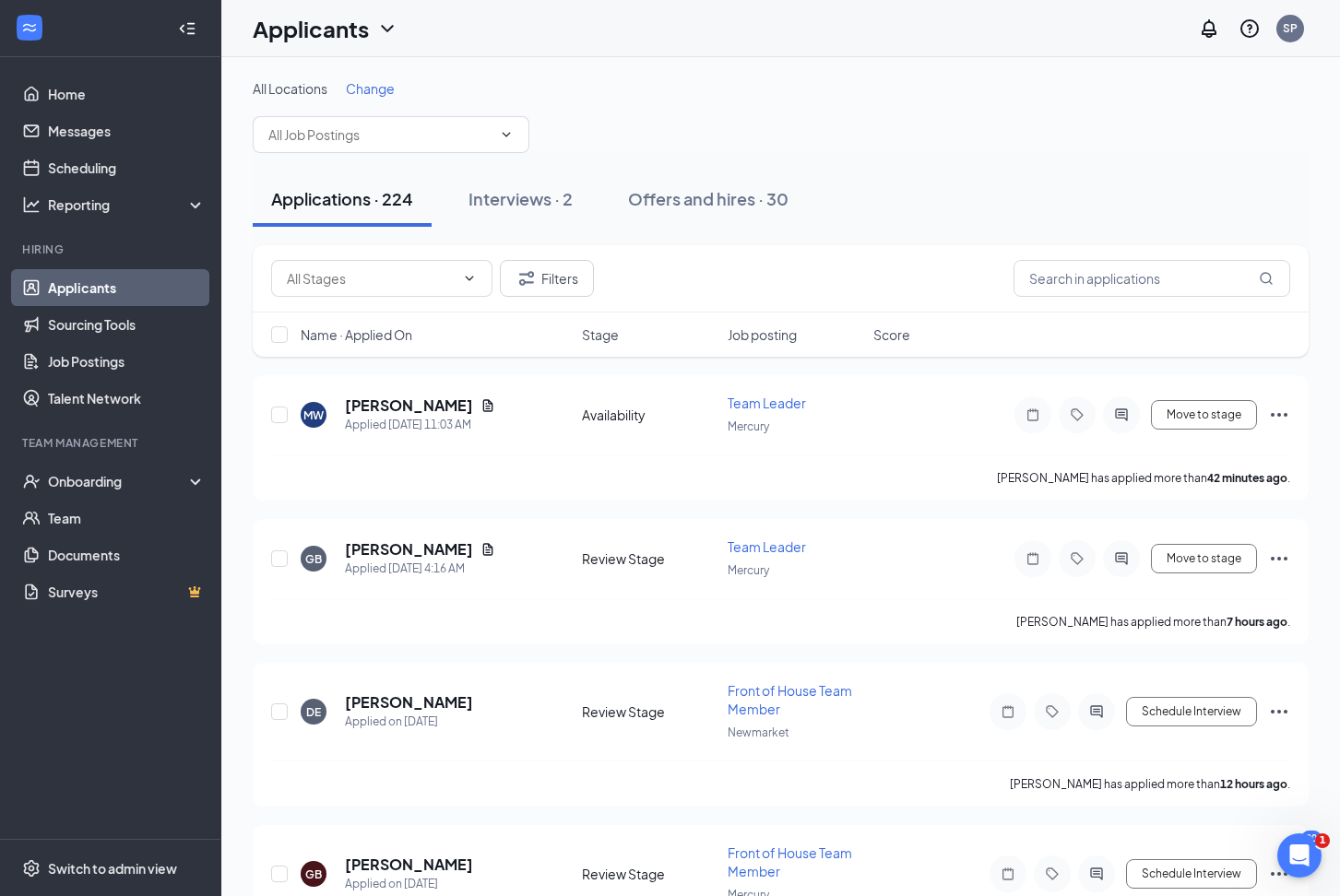
click at [416, 556] on h5 "[PERSON_NAME]" at bounding box center [408, 549] width 128 height 20
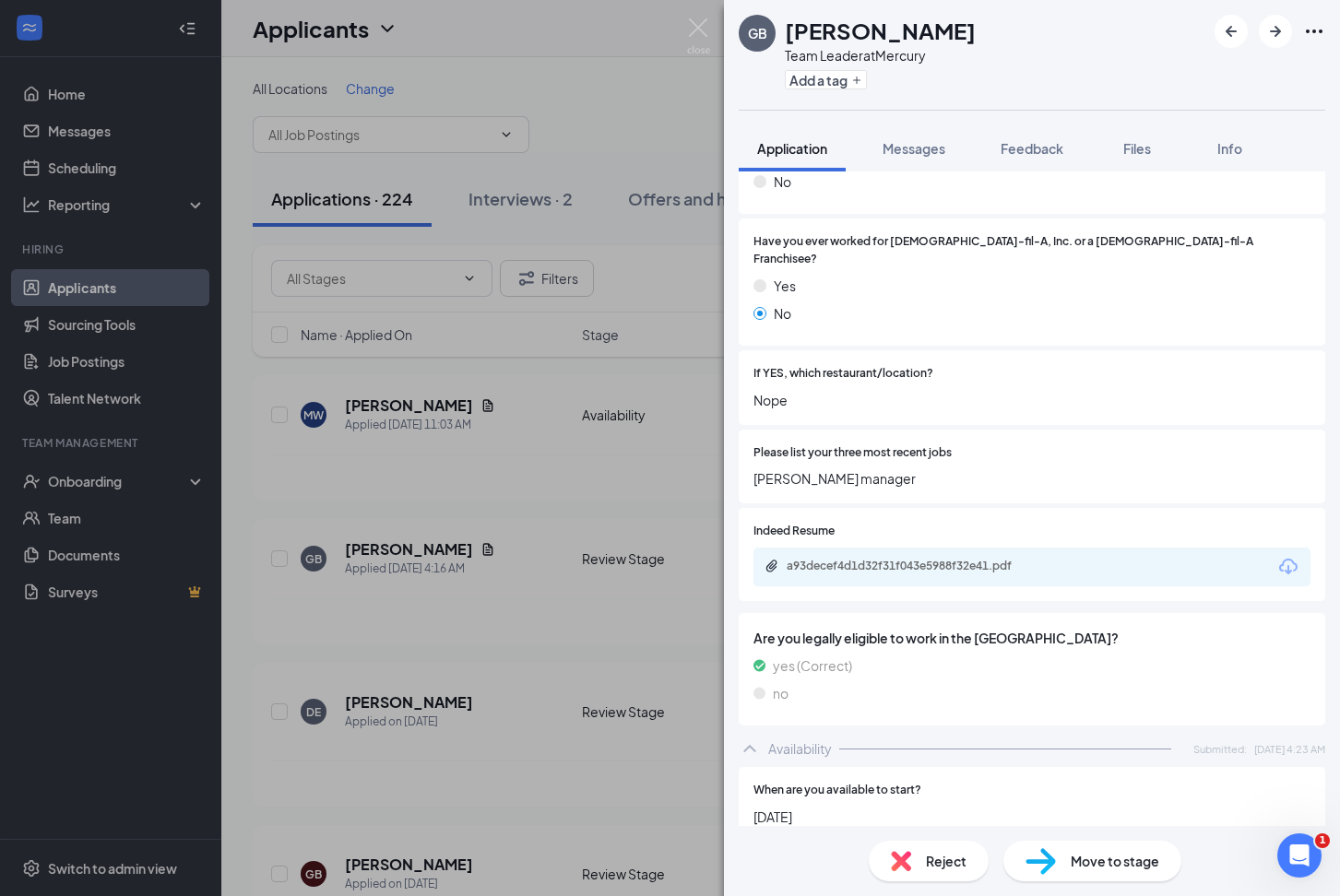
scroll to position [343, 0]
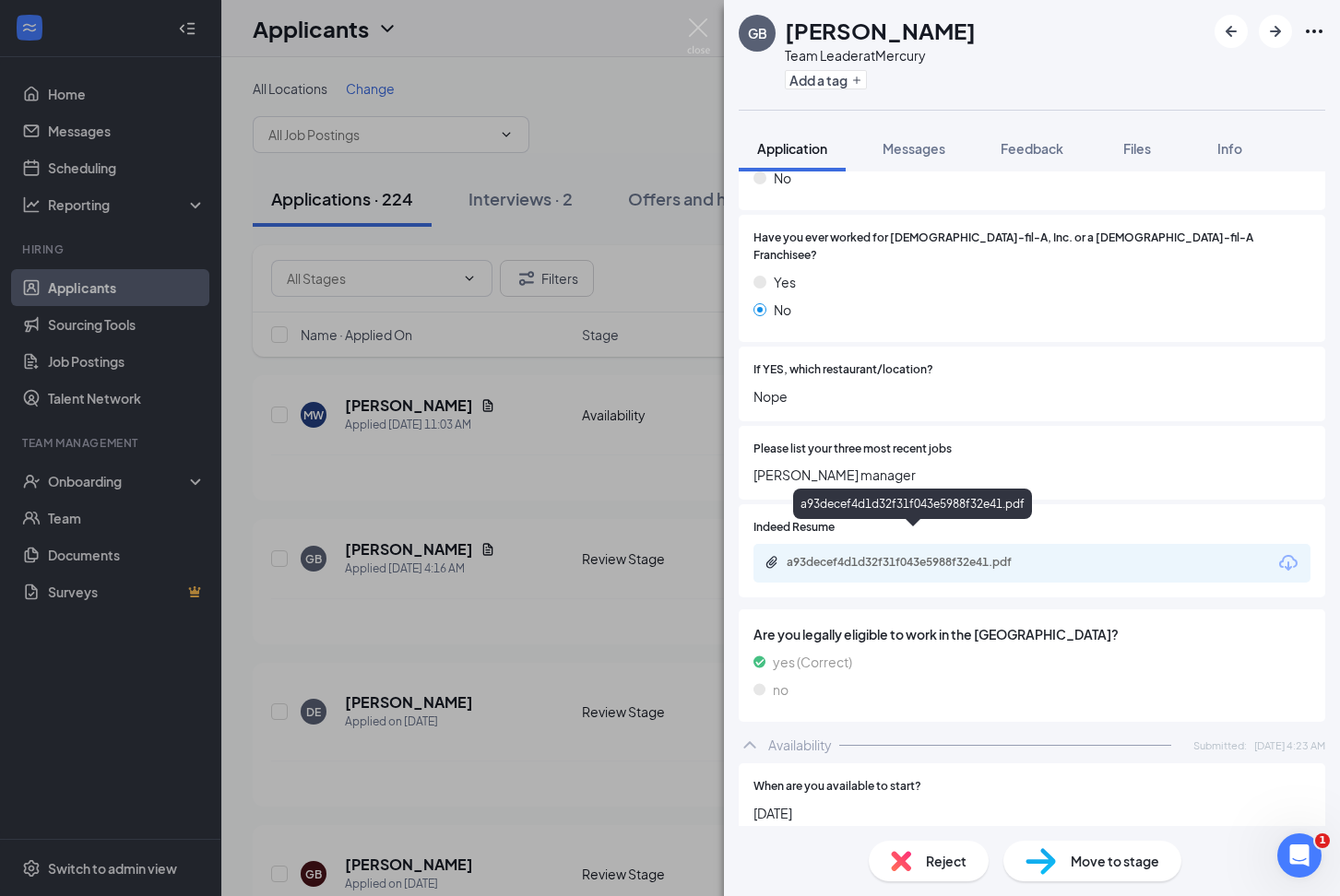
click at [848, 555] on div "a93decef4d1d32f31f043e5988f32e41.pdf" at bounding box center [915, 562] width 258 height 15
click at [414, 556] on div "GB [PERSON_NAME] Team Leader at Mercury Add a tag Application Messages Feedback…" at bounding box center [670, 448] width 1340 height 896
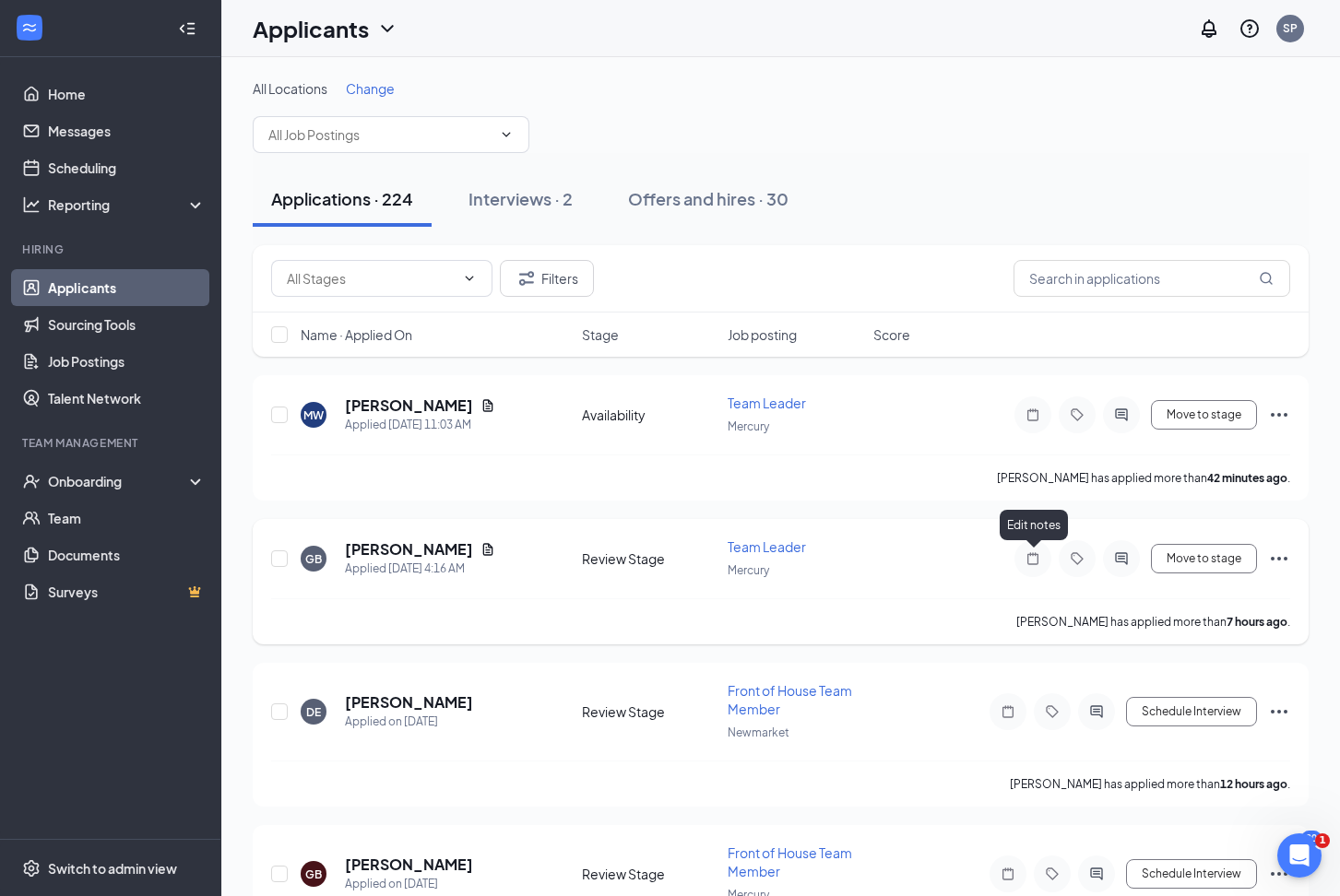
click at [1040, 555] on icon "Note" at bounding box center [1033, 558] width 22 height 15
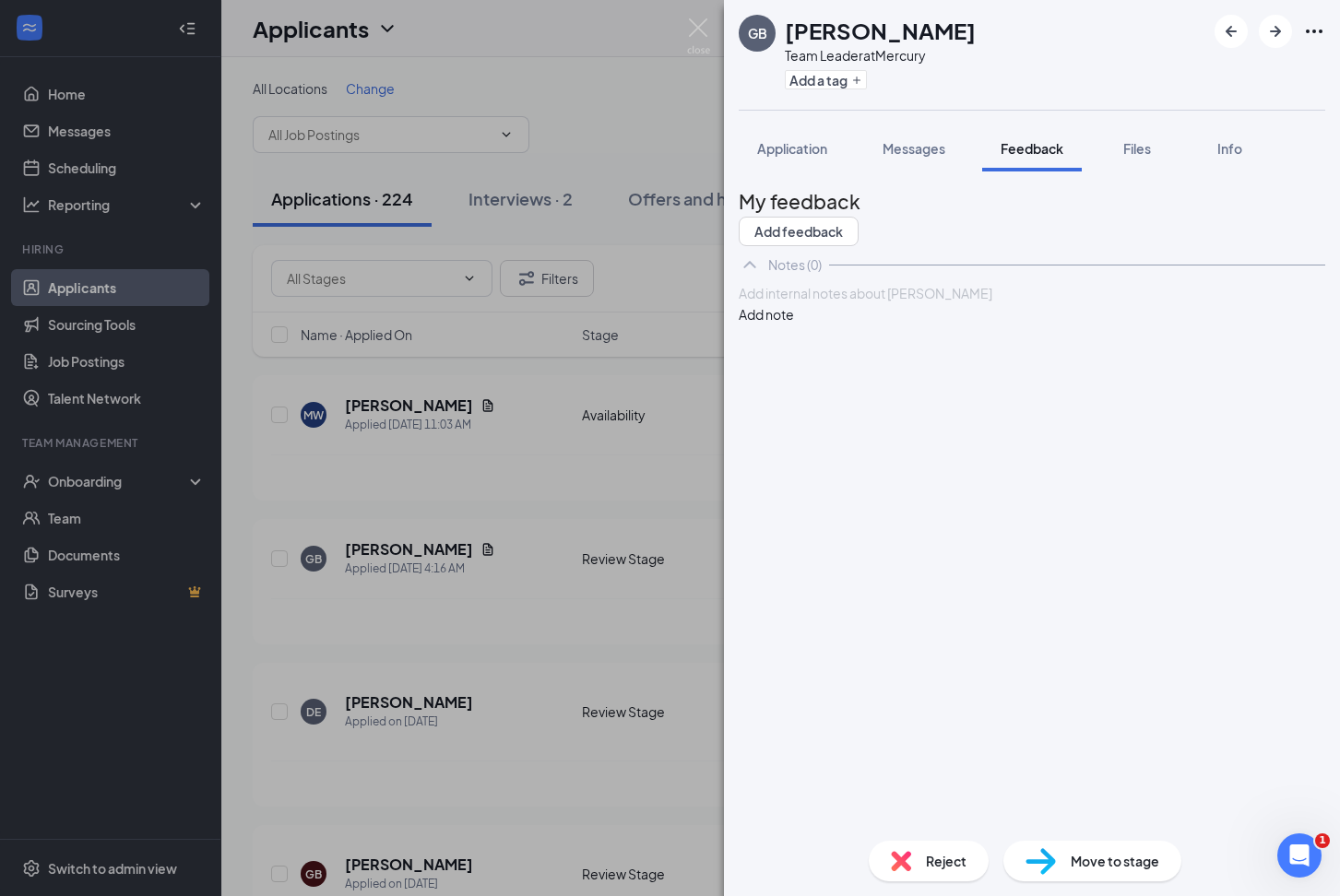
click at [575, 522] on div "GB [PERSON_NAME] Team Leader at Mercury Add a tag Application Messages Feedback…" at bounding box center [670, 448] width 1340 height 896
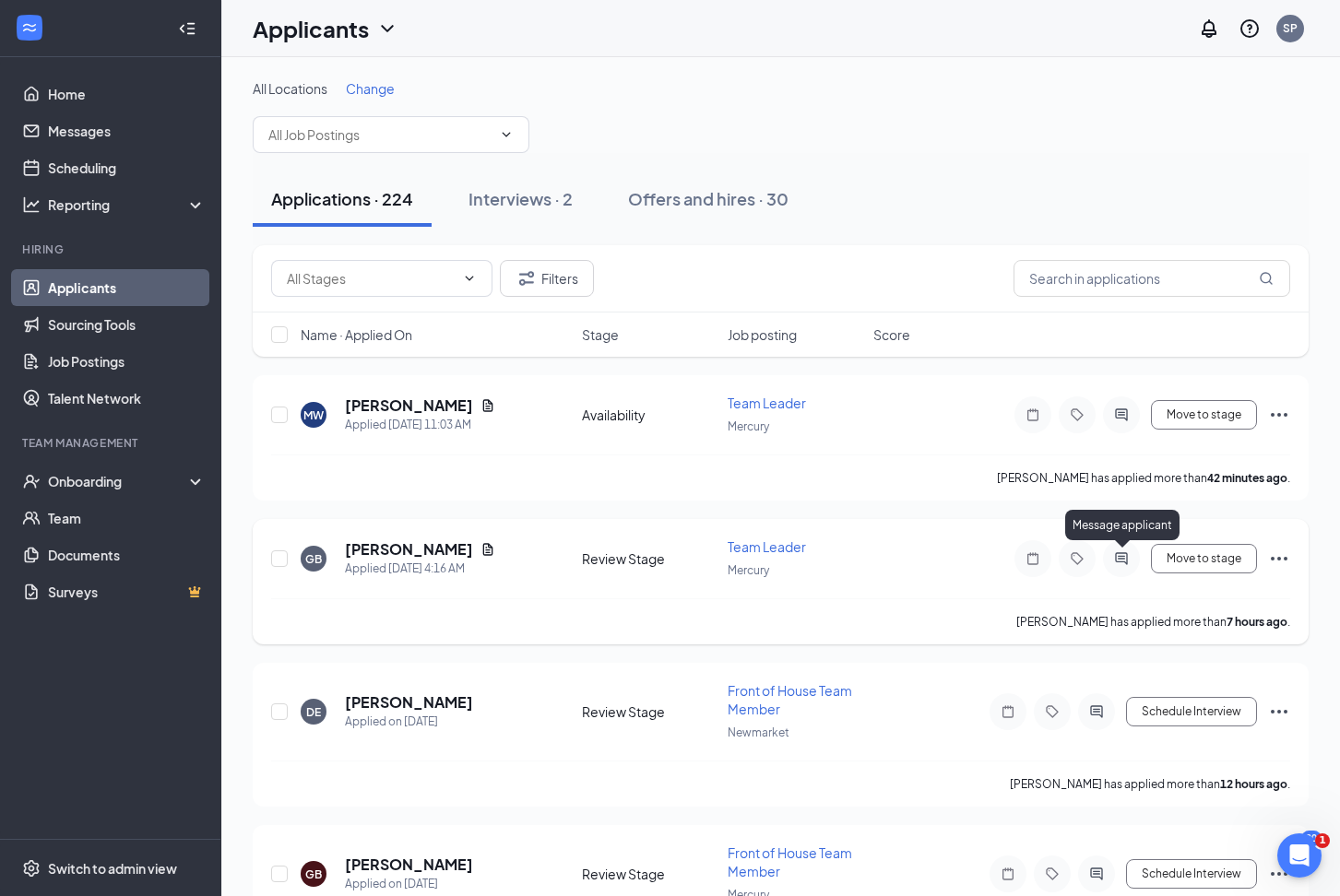
click at [1113, 560] on icon "ActiveChat" at bounding box center [1121, 558] width 22 height 15
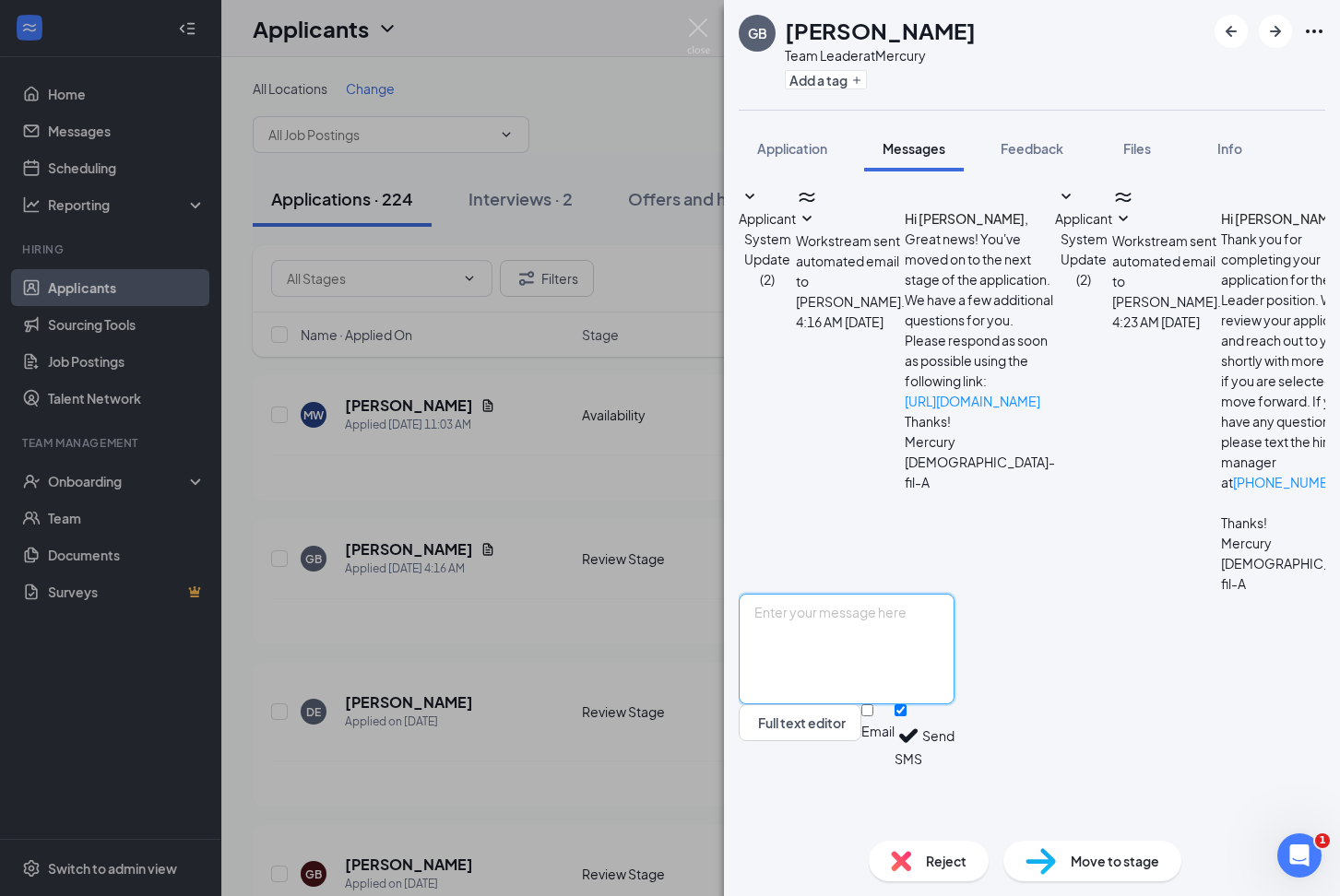
click at [862, 684] on textarea at bounding box center [847, 649] width 216 height 111
click at [955, 692] on textarea "[PERSON_NAME] are you able to come in for an Interview [DATE] [DATE] at 11:15am…" at bounding box center [847, 649] width 216 height 111
click at [955, 693] on textarea "[PERSON_NAME] are you able to come in for an Interview [DATE] [DATE] at 11:15am…" at bounding box center [847, 649] width 216 height 111
click at [955, 688] on textarea "[PERSON_NAME] are you able to come in for an Interview [DATE] [DATE] at 11:15am…" at bounding box center [847, 649] width 216 height 111
type textarea "[PERSON_NAME] are you able to come in for an Interview [DATE] [DATE] at 11:15am…"
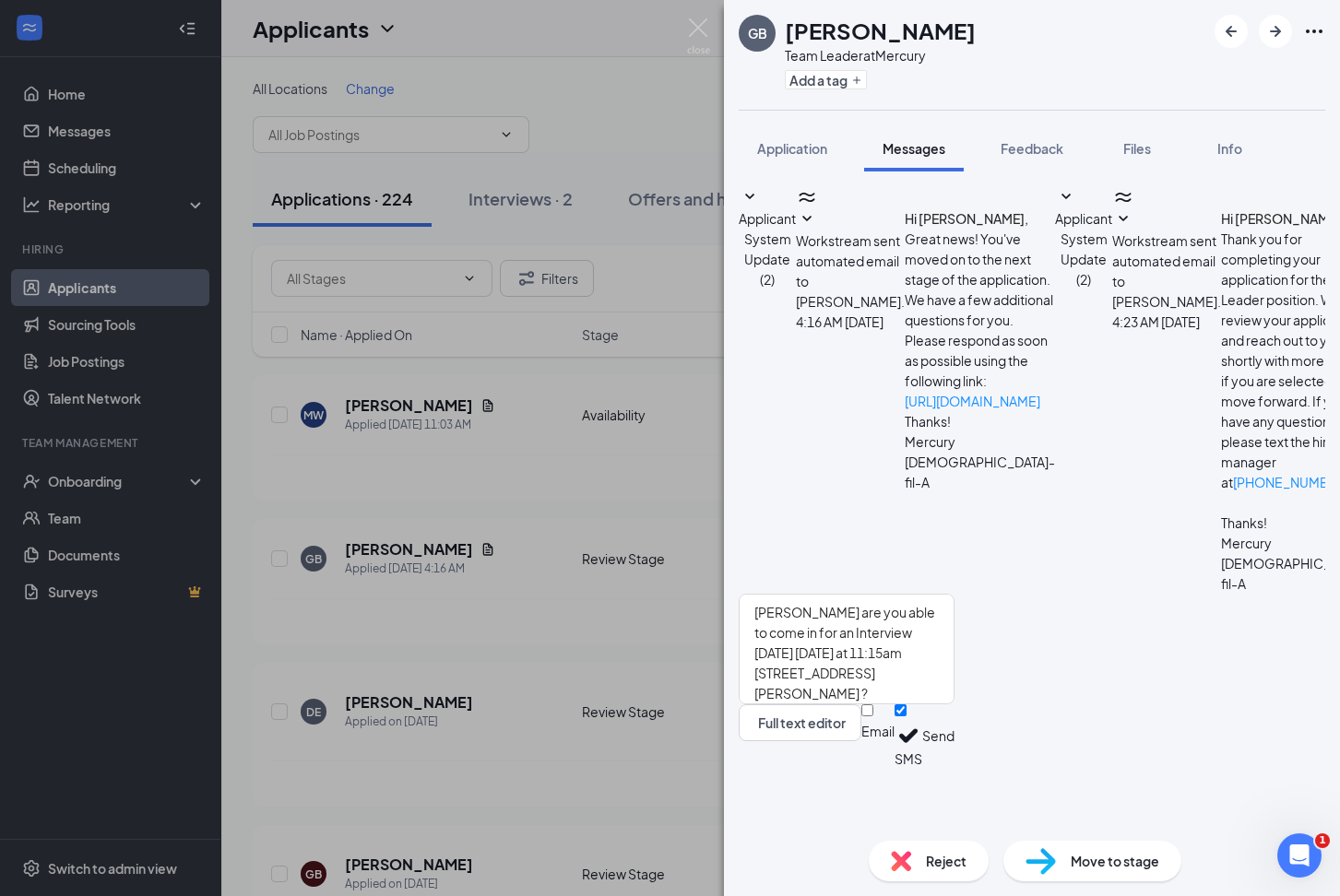
click at [955, 768] on button "Send" at bounding box center [938, 737] width 33 height 63
click at [491, 439] on div "GB [PERSON_NAME] Team Leader at Mercury Add a tag Application Messages Feedback…" at bounding box center [670, 448] width 1340 height 896
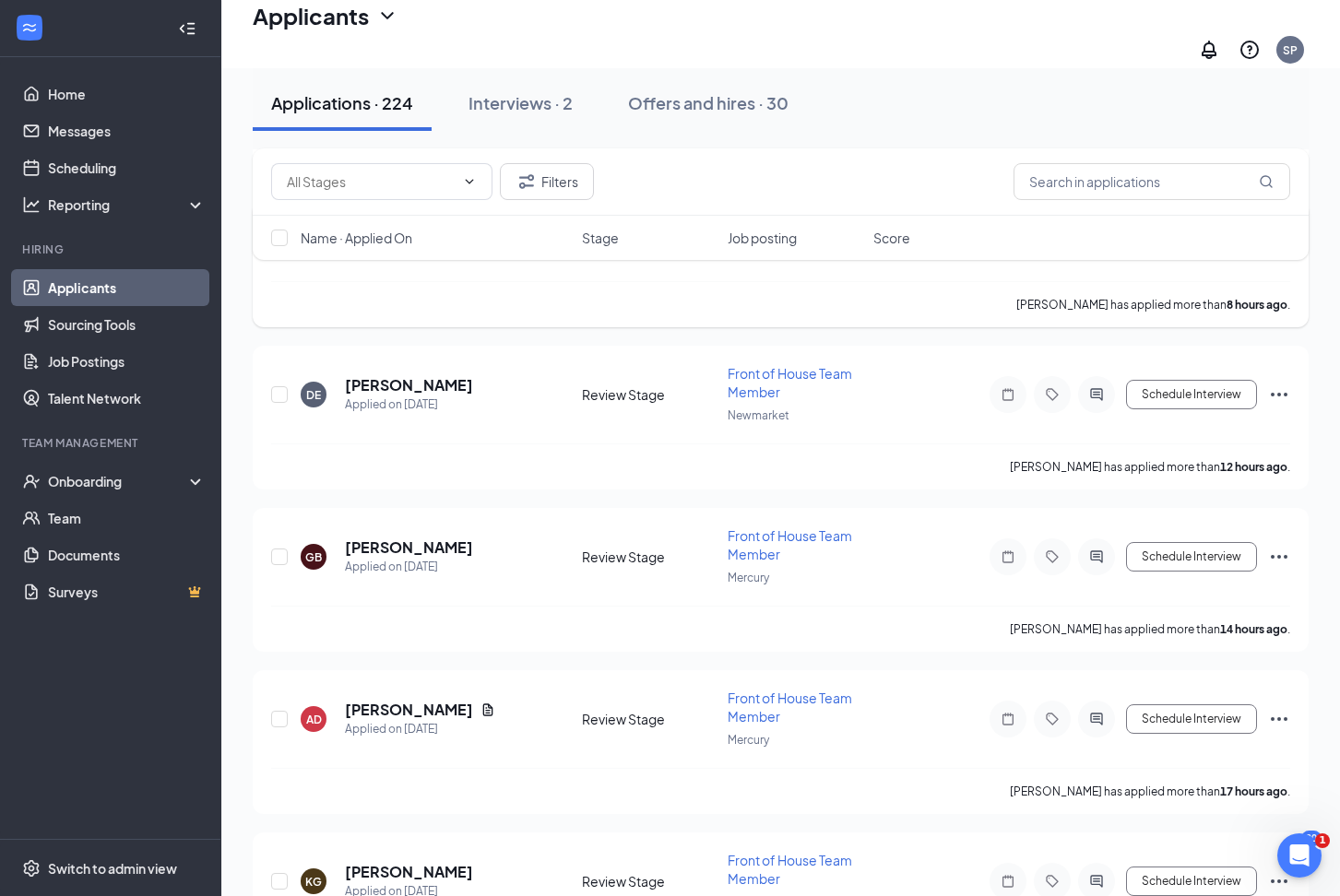
scroll to position [337, 0]
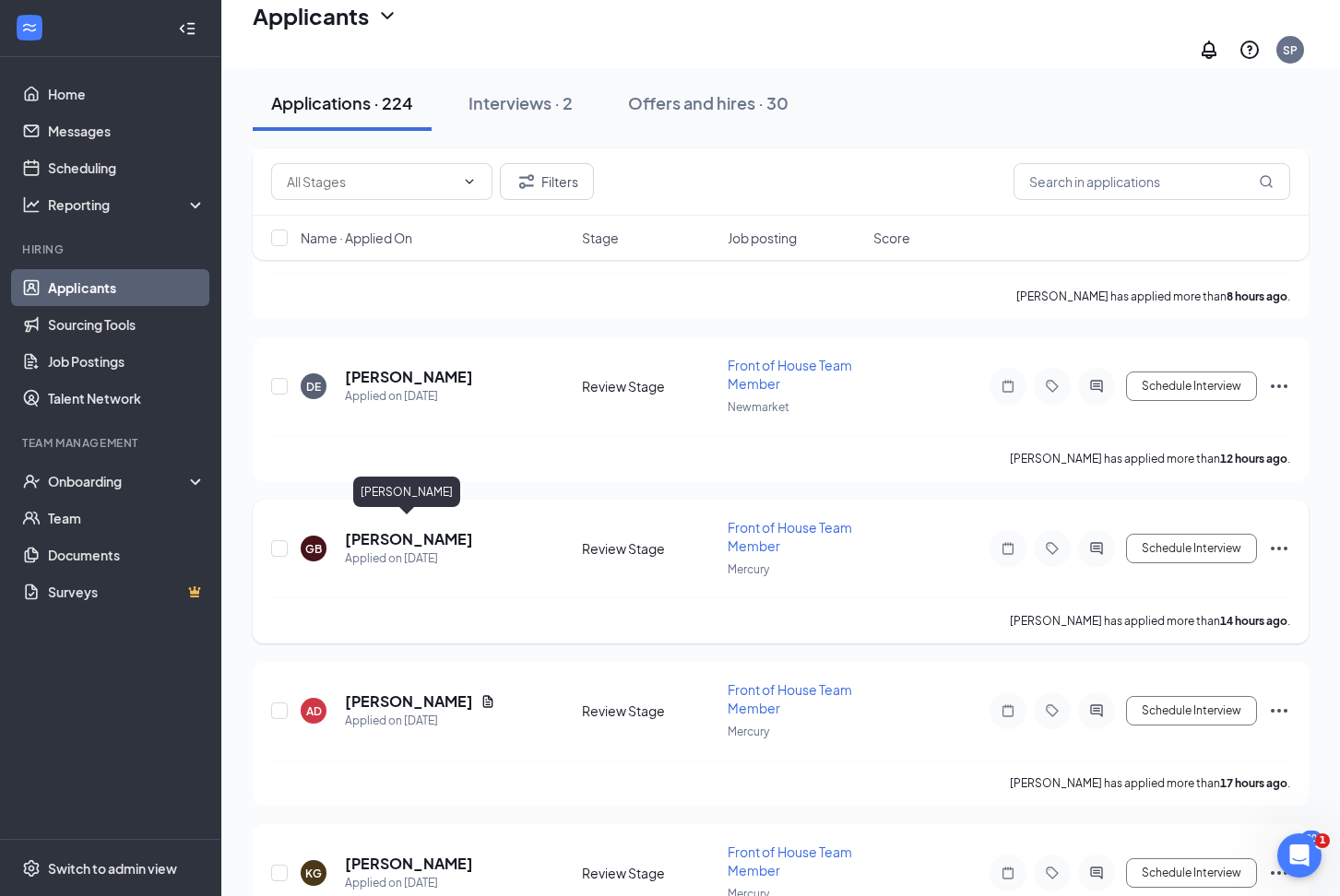
click at [394, 530] on h5 "[PERSON_NAME]" at bounding box center [408, 540] width 128 height 20
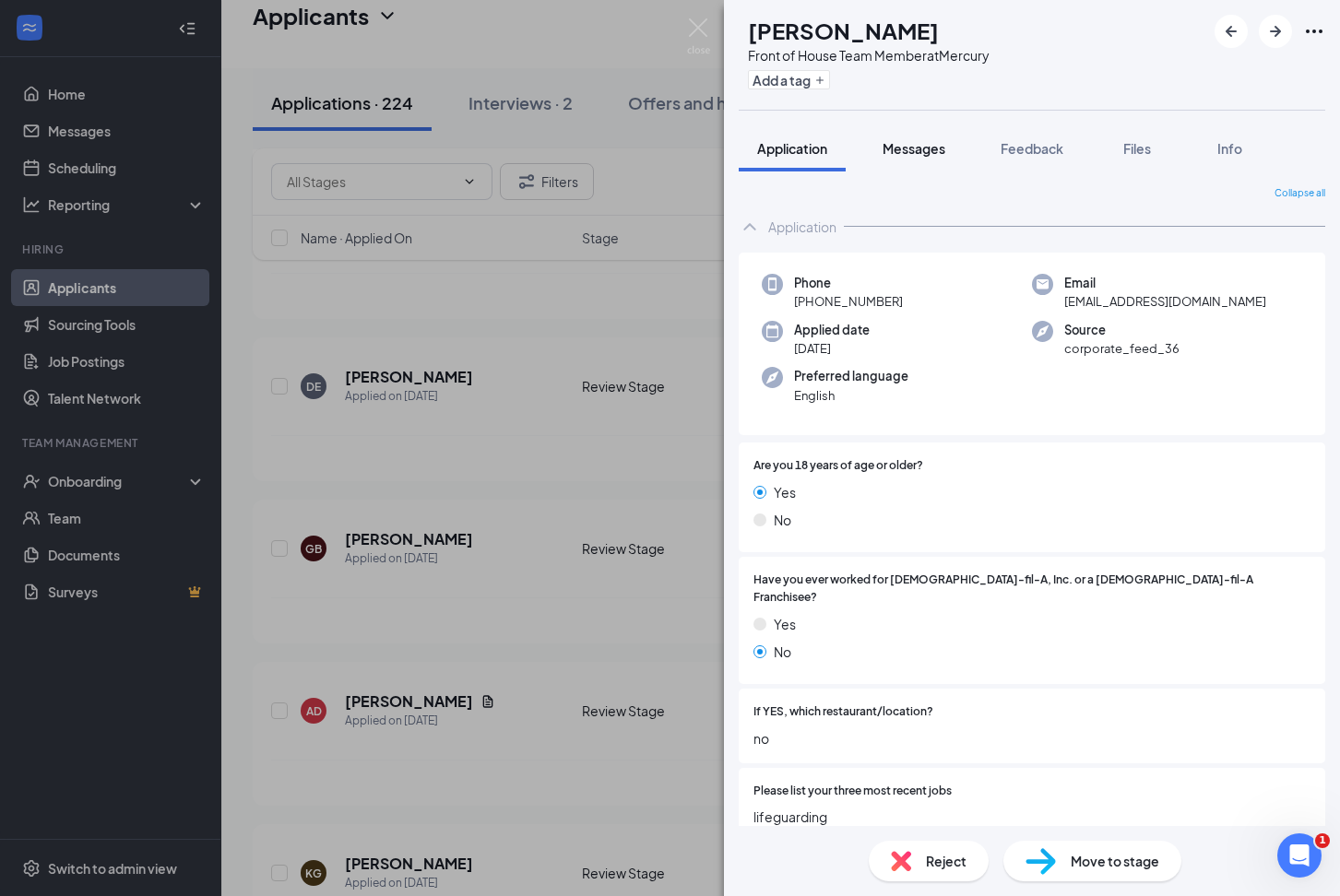
click at [918, 148] on span "Messages" at bounding box center [913, 149] width 62 height 17
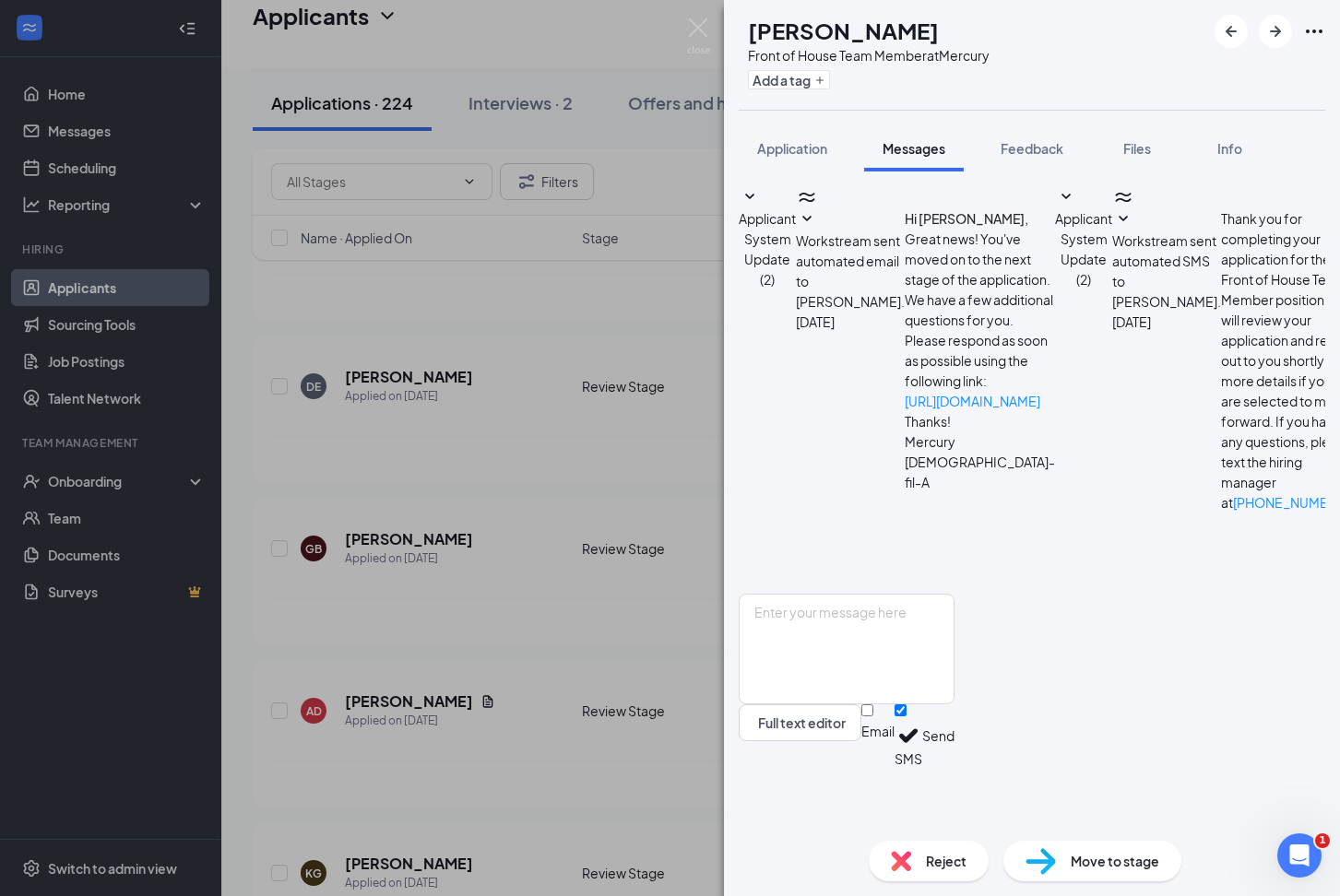
click at [441, 531] on div "GB [PERSON_NAME] Front of House Team Member at Mercury Add a tag Application Me…" at bounding box center [670, 448] width 1340 height 896
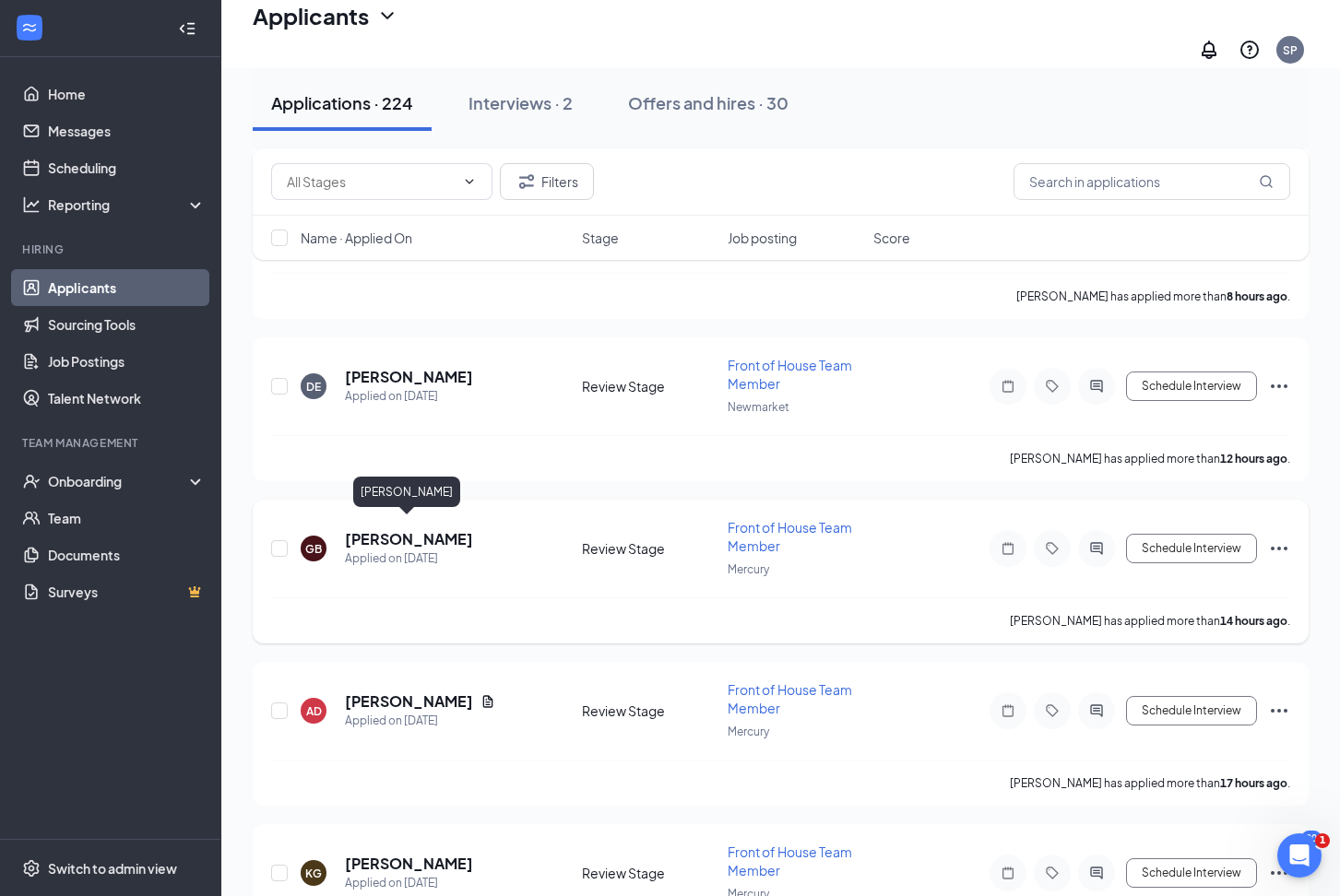
click at [441, 531] on h5 "[PERSON_NAME]" at bounding box center [408, 540] width 128 height 20
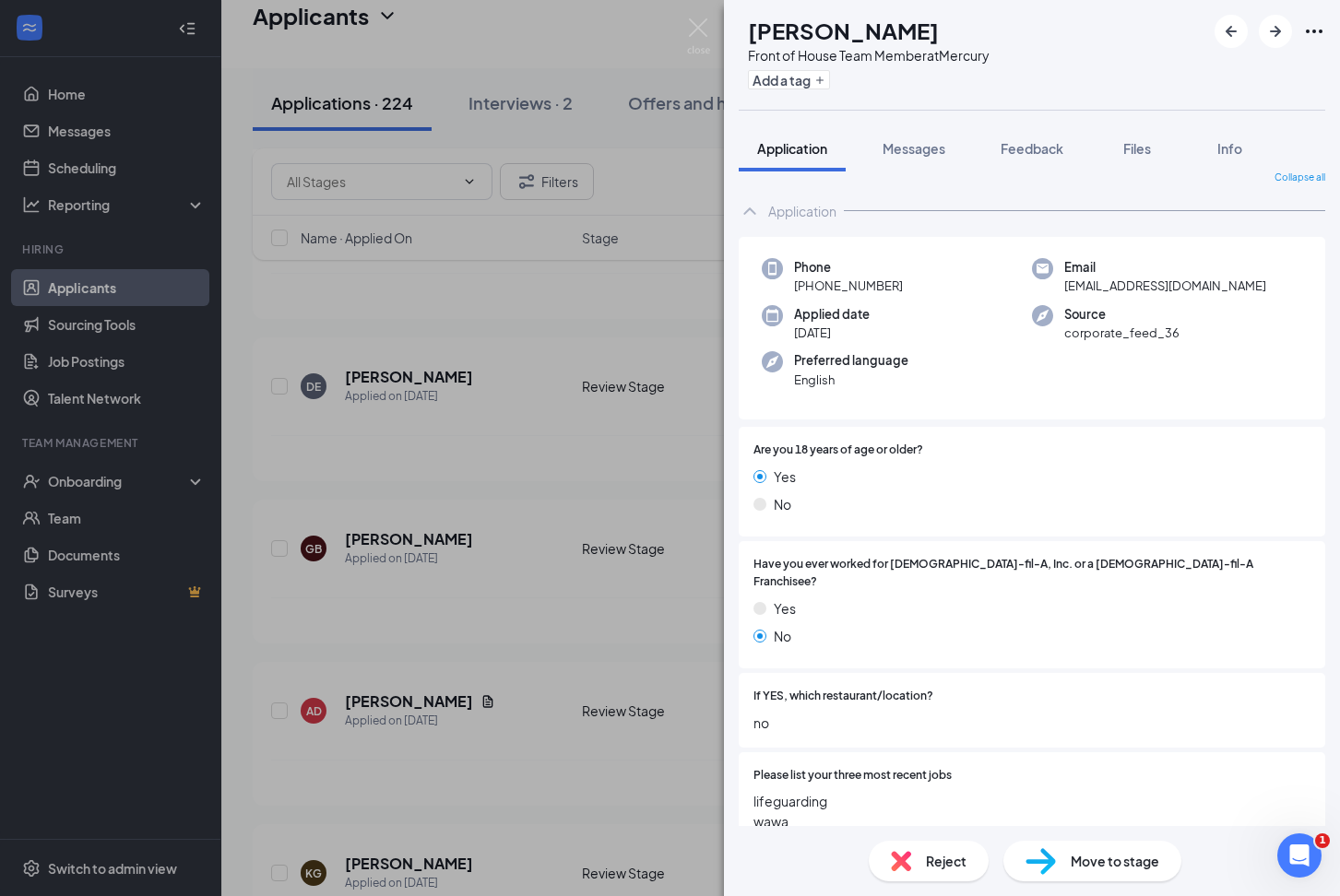
scroll to position [70, 0]
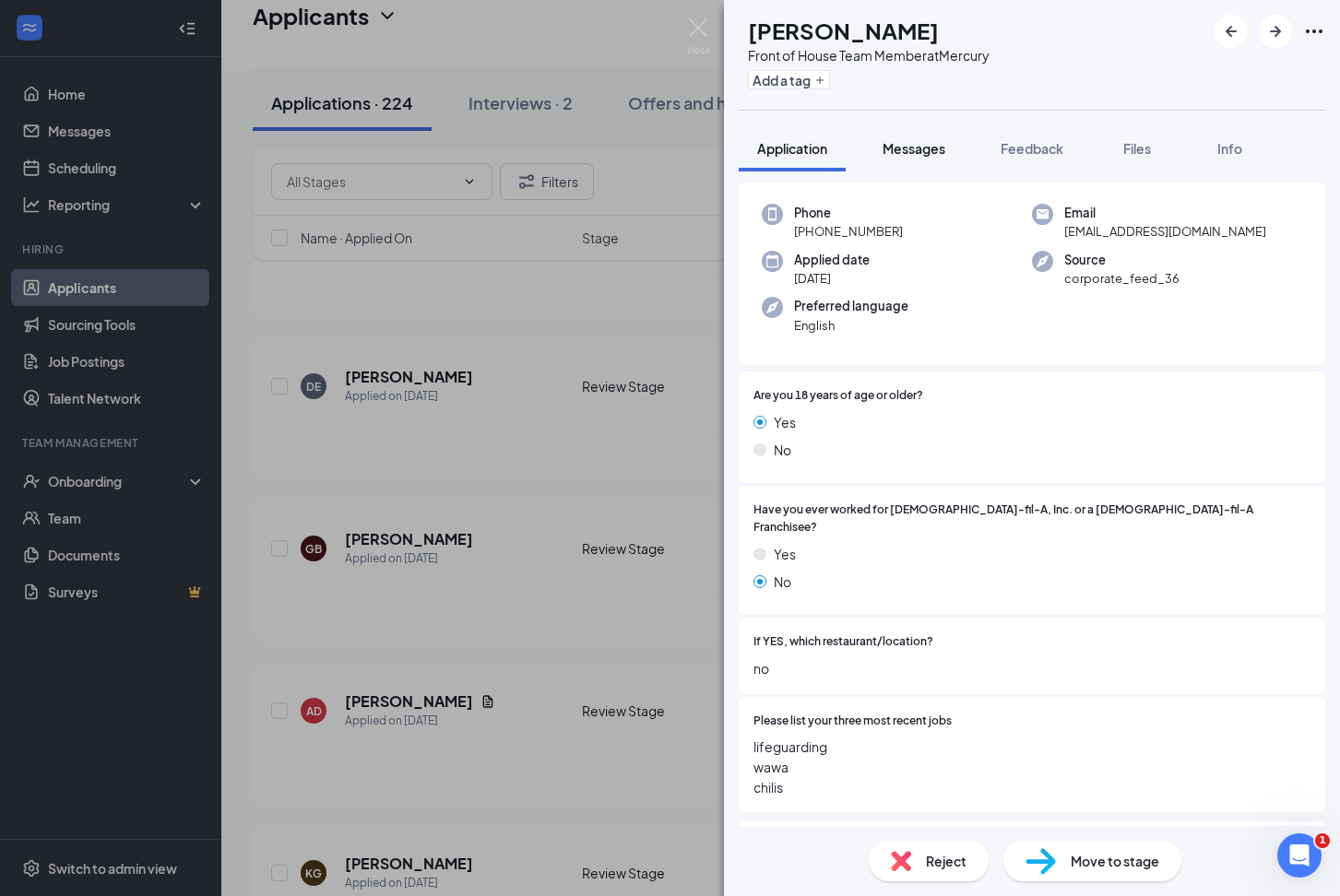
click at [913, 156] on div "Messages" at bounding box center [913, 149] width 62 height 19
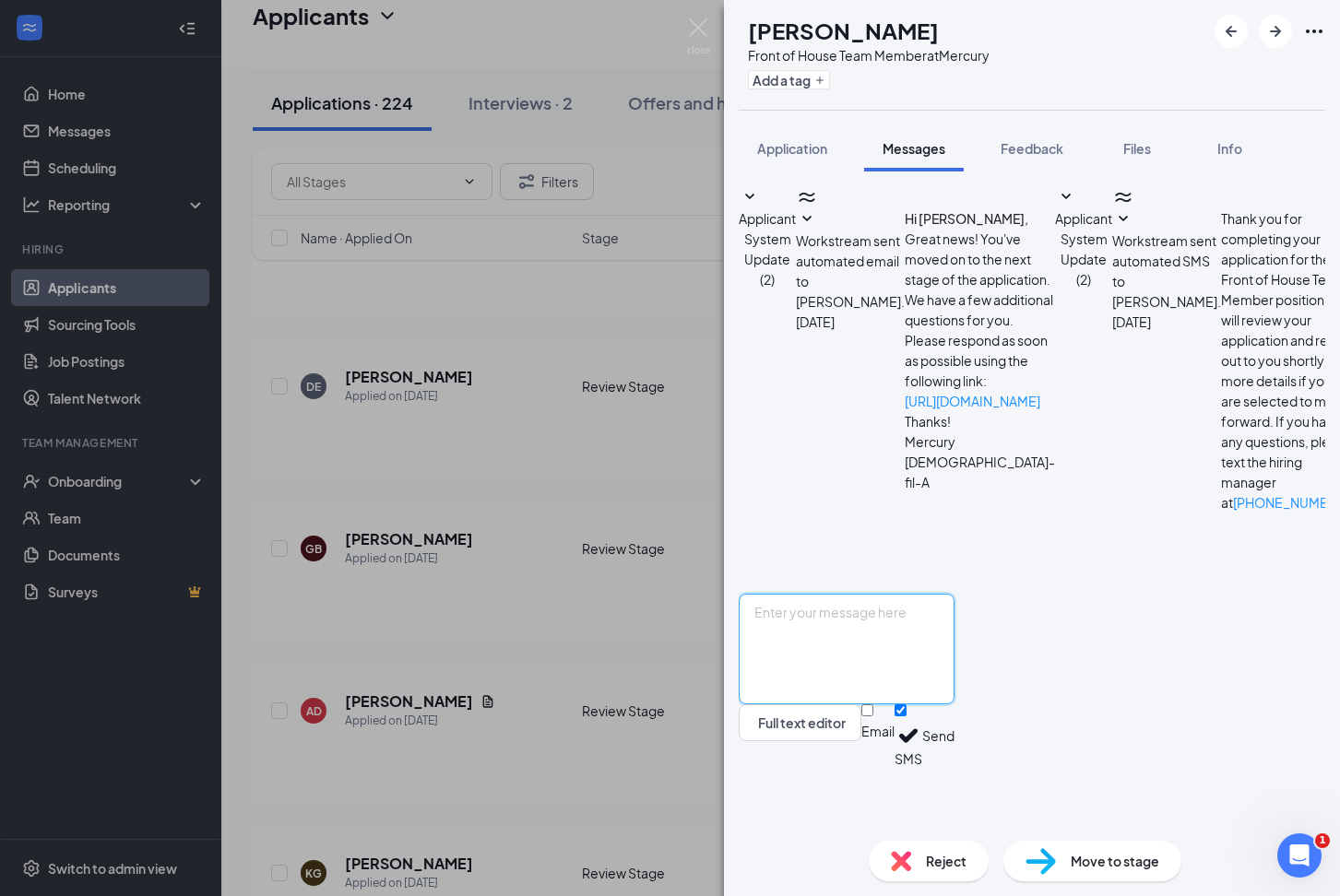
click at [813, 665] on textarea at bounding box center [847, 649] width 216 height 111
type textarea "J"
drag, startPoint x: 778, startPoint y: 676, endPoint x: 913, endPoint y: 747, distance: 152.5
click at [913, 705] on textarea "Hello Ms [PERSON_NAME] Are you able to come in [DATE] for an Interview at [STRE…" at bounding box center [847, 649] width 216 height 111
click at [787, 693] on textarea "Hello Ms [PERSON_NAME] Are you able to come in [DATE] for an Interview at [STRE…" at bounding box center [847, 649] width 216 height 111
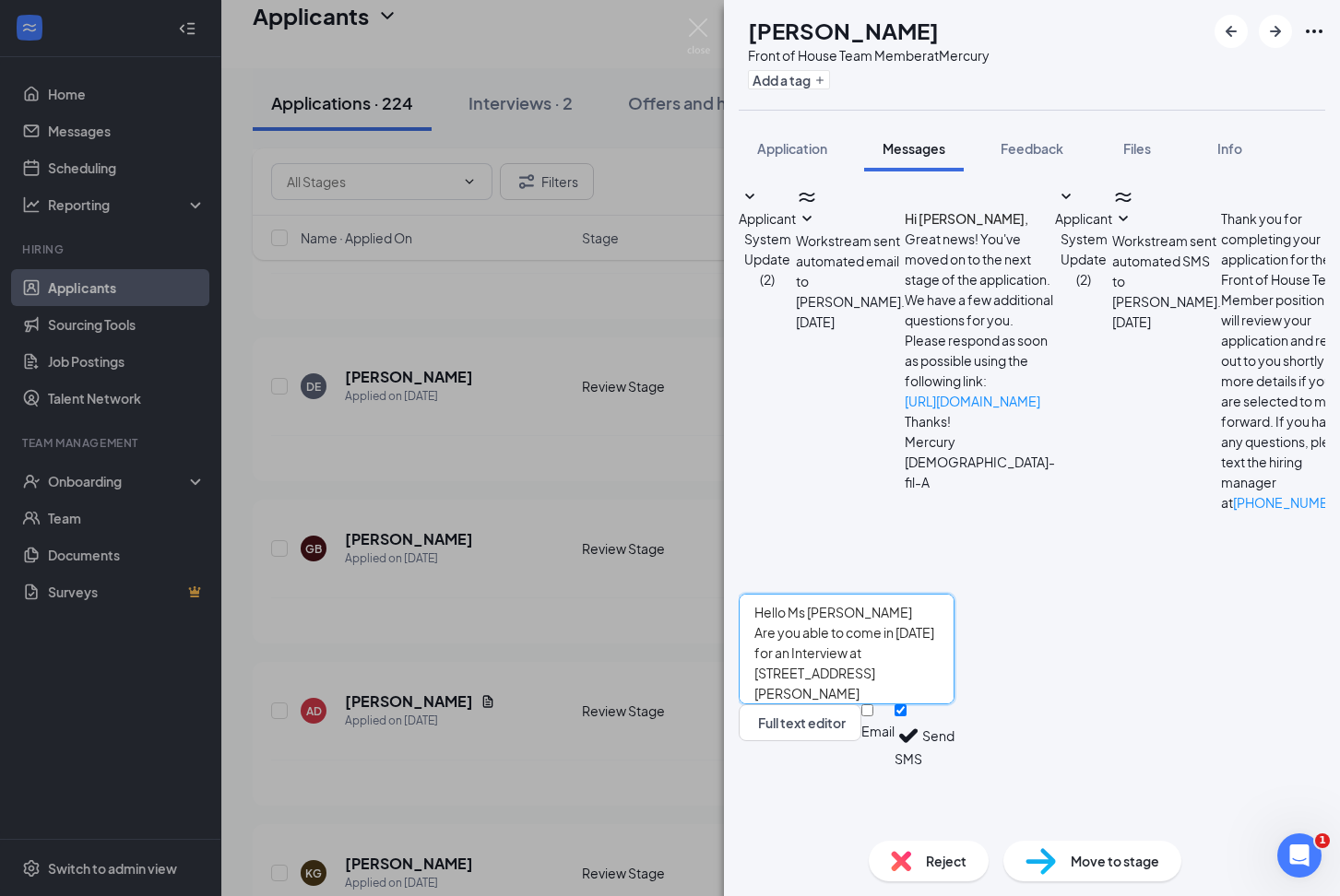
drag, startPoint x: 787, startPoint y: 693, endPoint x: 883, endPoint y: 722, distance: 100.3
click at [883, 705] on textarea "Hello Ms [PERSON_NAME] Are you able to come in [DATE] for an Interview at [STRE…" at bounding box center [847, 649] width 216 height 111
click at [856, 705] on textarea "Hello Ms [PERSON_NAME] Are you able to come in [DATE] for an Interview at [STRE…" at bounding box center [847, 649] width 216 height 111
drag, startPoint x: 785, startPoint y: 692, endPoint x: 941, endPoint y: 747, distance: 165.4
click at [941, 705] on textarea "Hello Ms [PERSON_NAME] Are you able to come in [DATE] for an Interview at [STRE…" at bounding box center [847, 649] width 216 height 111
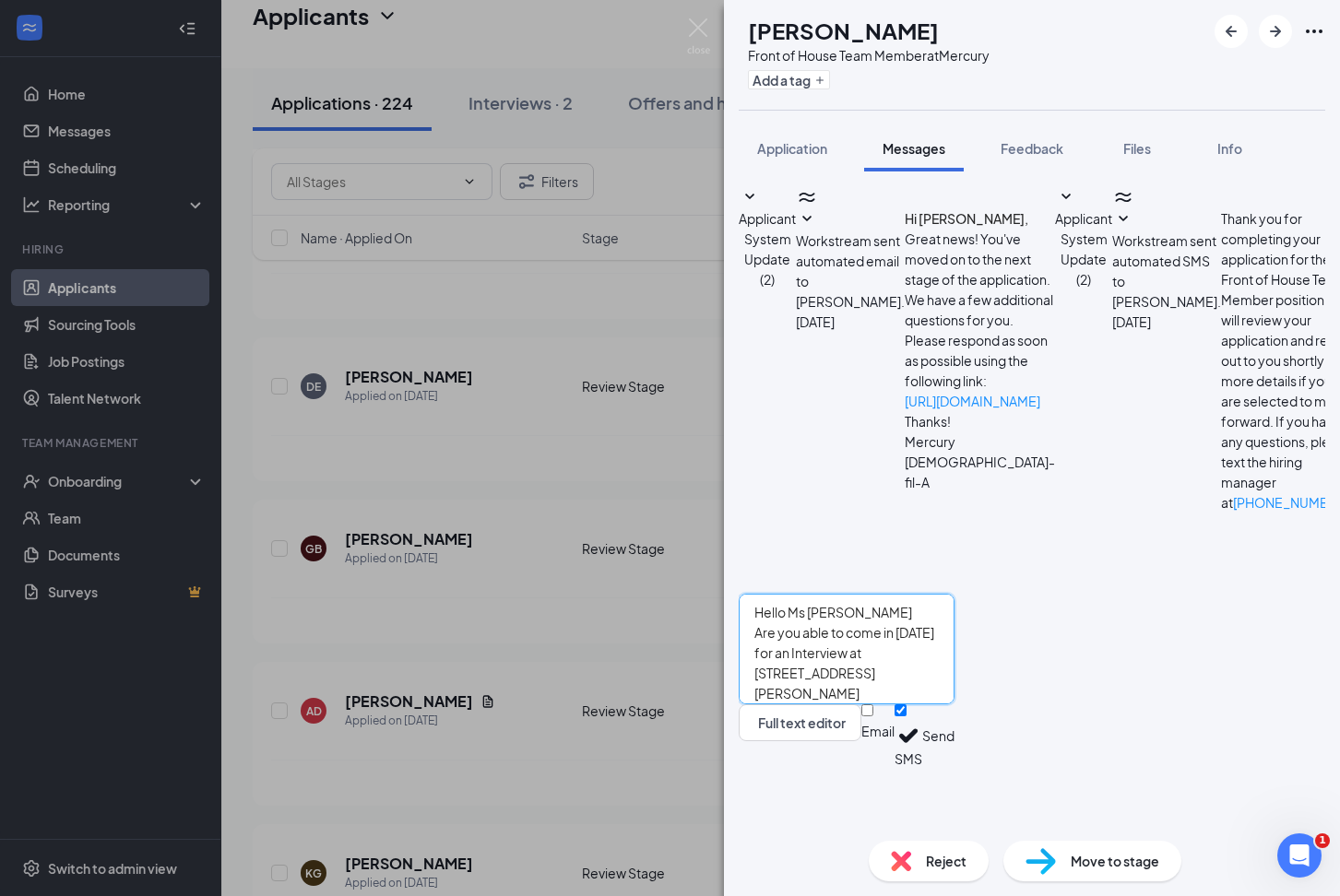
type textarea "Hello Ms [PERSON_NAME] Are you able to come in [DATE] for an Interview at [STRE…"
click at [955, 768] on button "Send" at bounding box center [938, 737] width 33 height 63
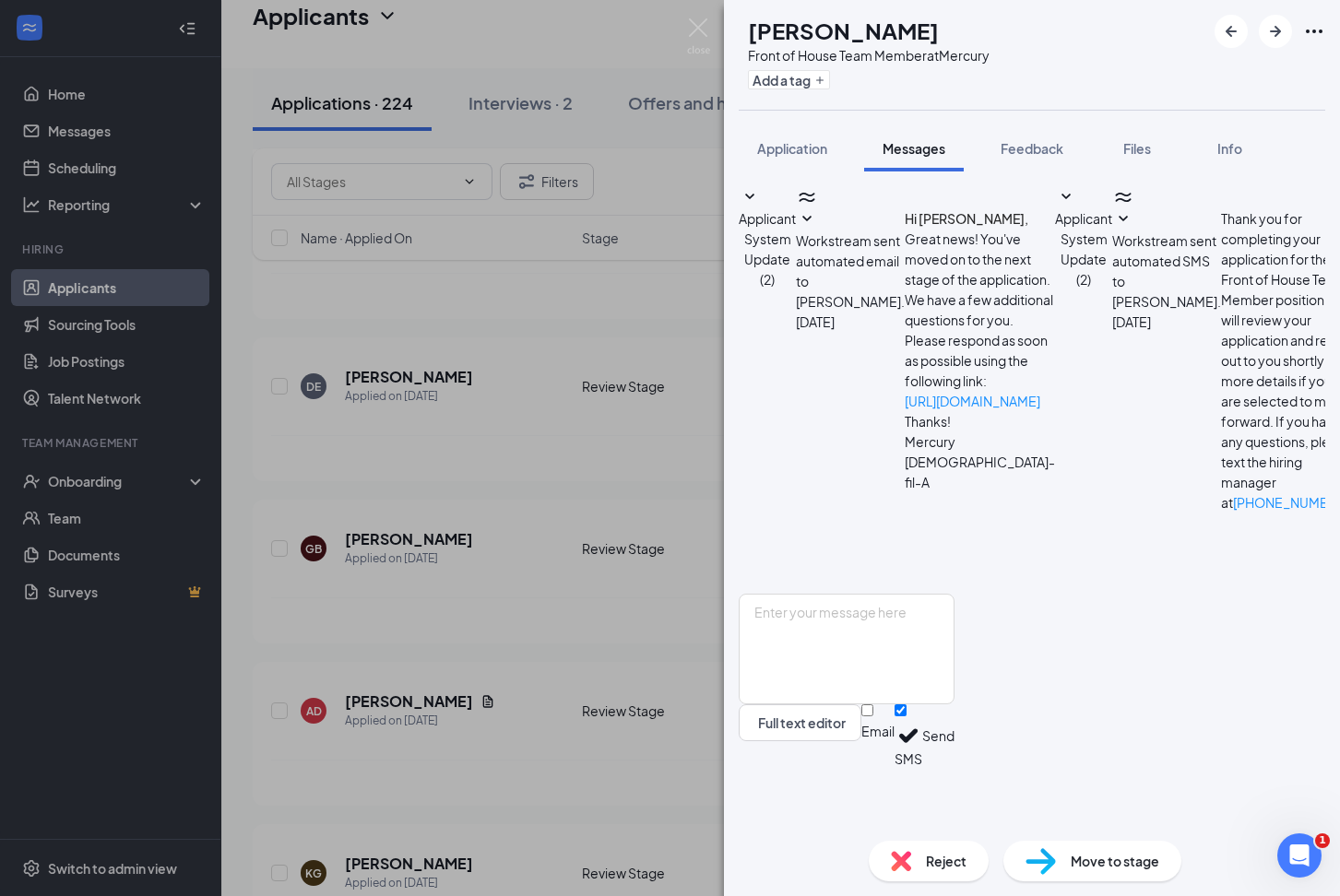
scroll to position [74, 0]
click at [370, 684] on div "GB [PERSON_NAME] Front of House Team Member at Mercury Add a tag Application Me…" at bounding box center [670, 448] width 1340 height 896
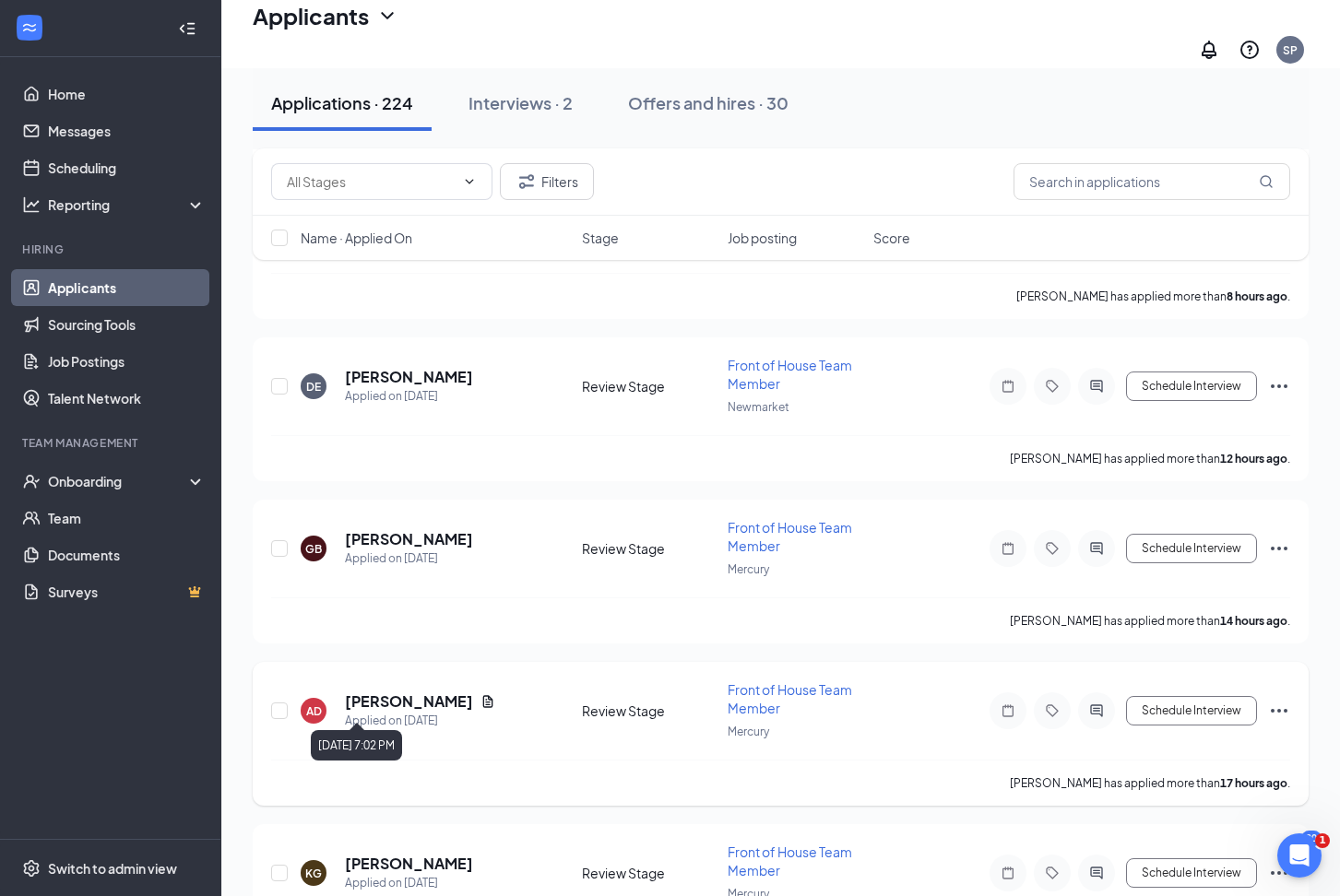
click at [387, 699] on h5 "[PERSON_NAME]" at bounding box center [408, 702] width 128 height 20
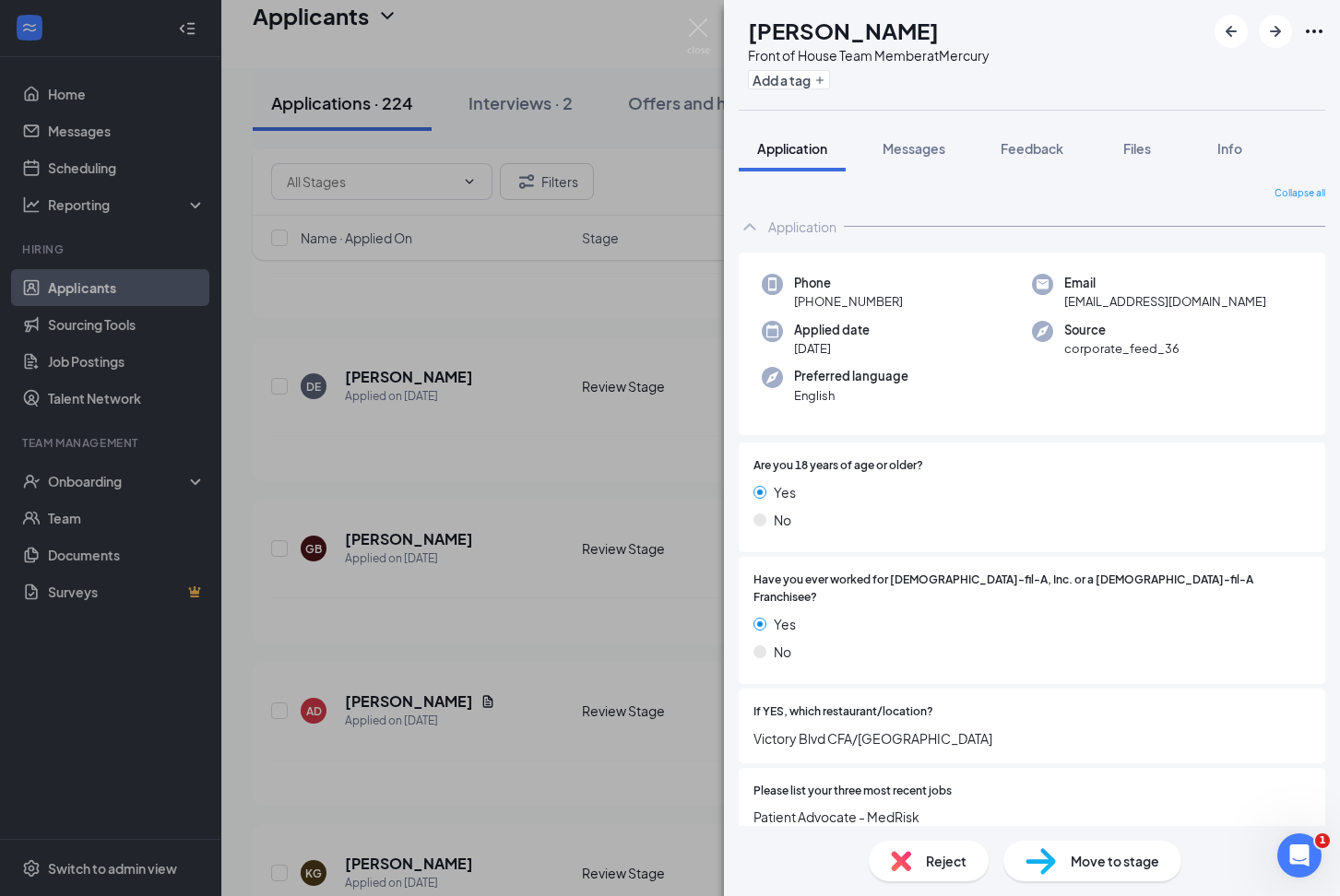
click at [586, 711] on div "AD [PERSON_NAME] Front of House Team Member at Mercury Add a tag Application Me…" at bounding box center [670, 448] width 1340 height 896
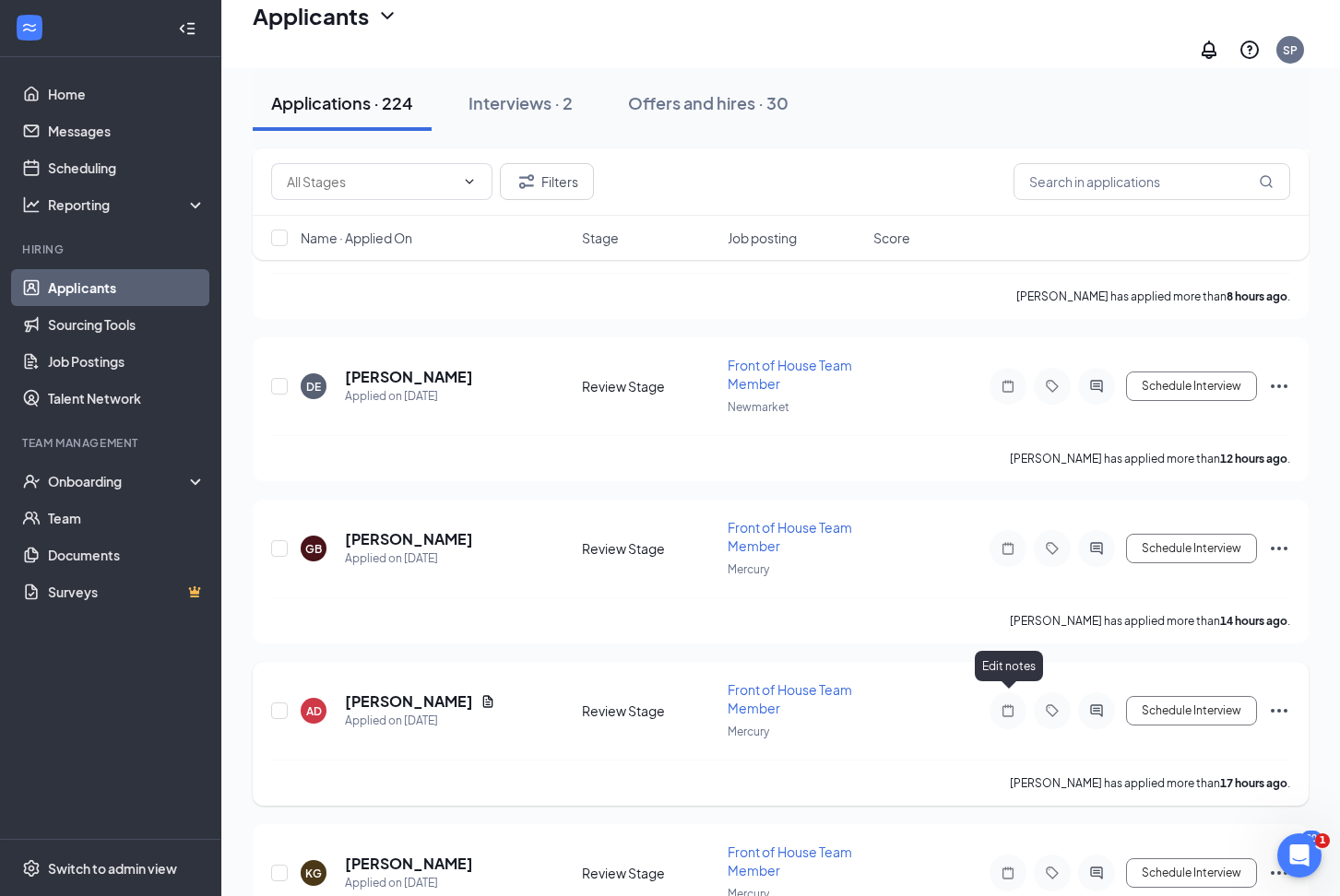
click at [1008, 704] on icon "Note" at bounding box center [1008, 711] width 22 height 15
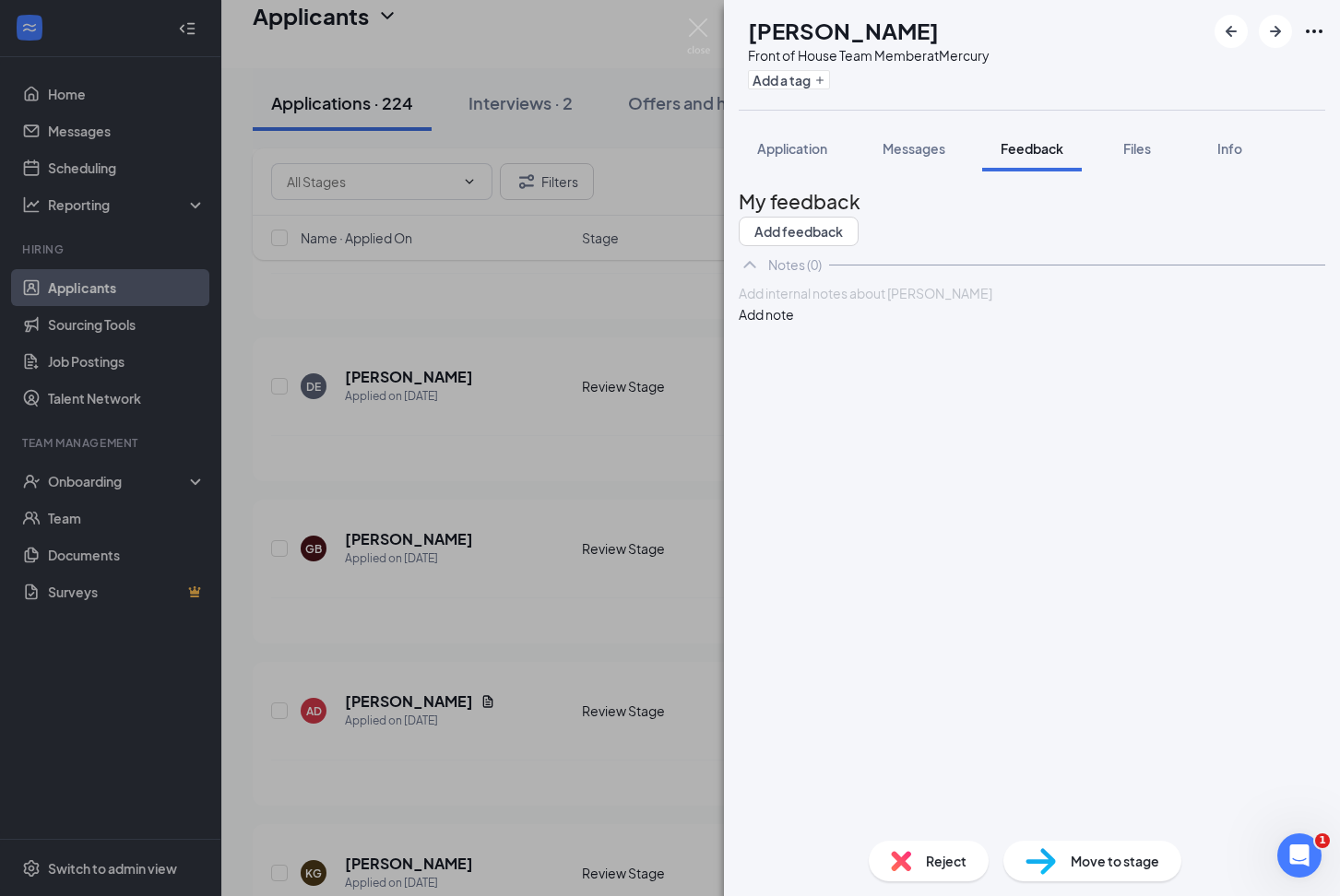
click at [583, 703] on div "AD [PERSON_NAME] Front of House Team Member at Mercury Add a tag Application Me…" at bounding box center [670, 448] width 1340 height 896
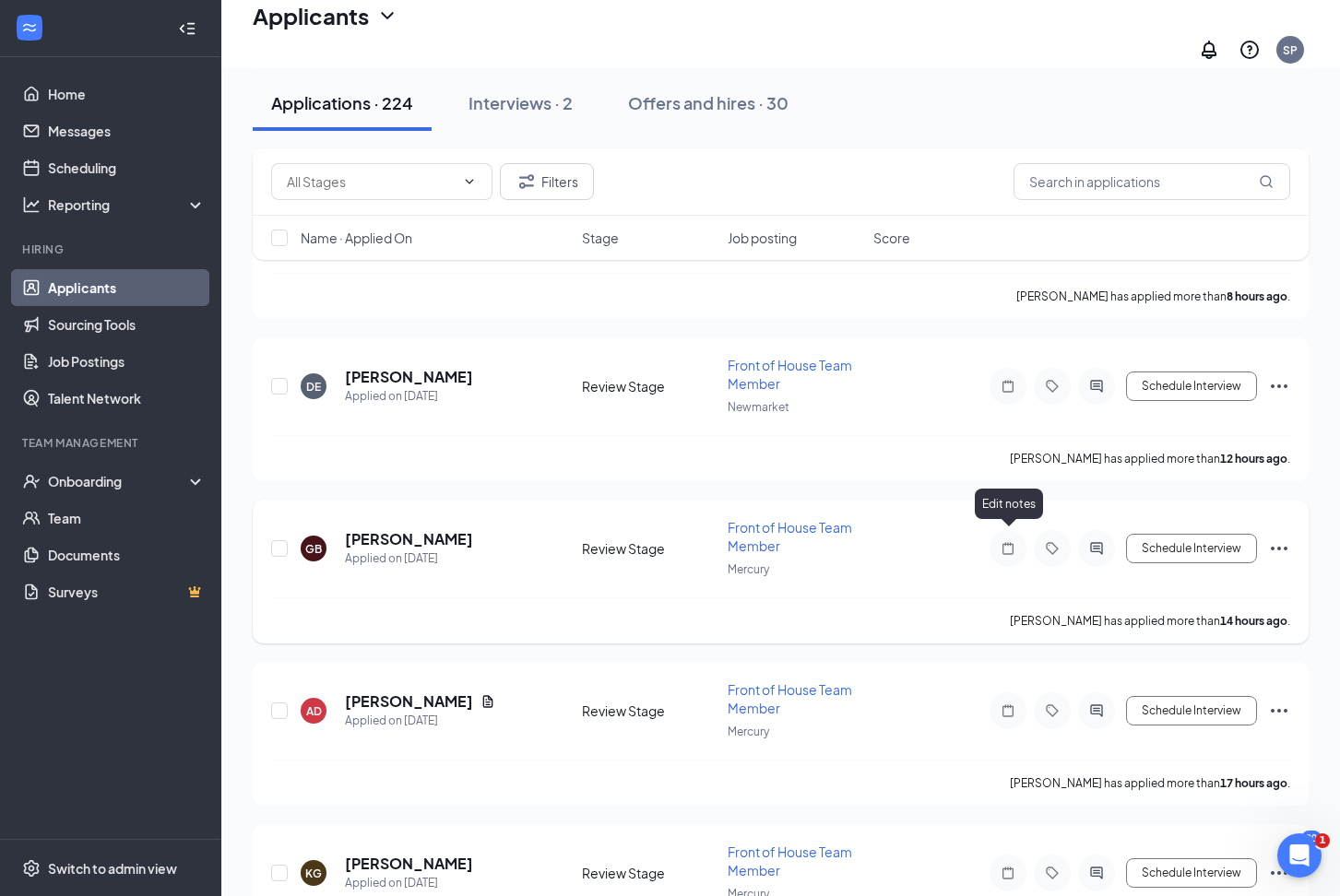
click at [1007, 542] on icon "Note" at bounding box center [1008, 548] width 22 height 15
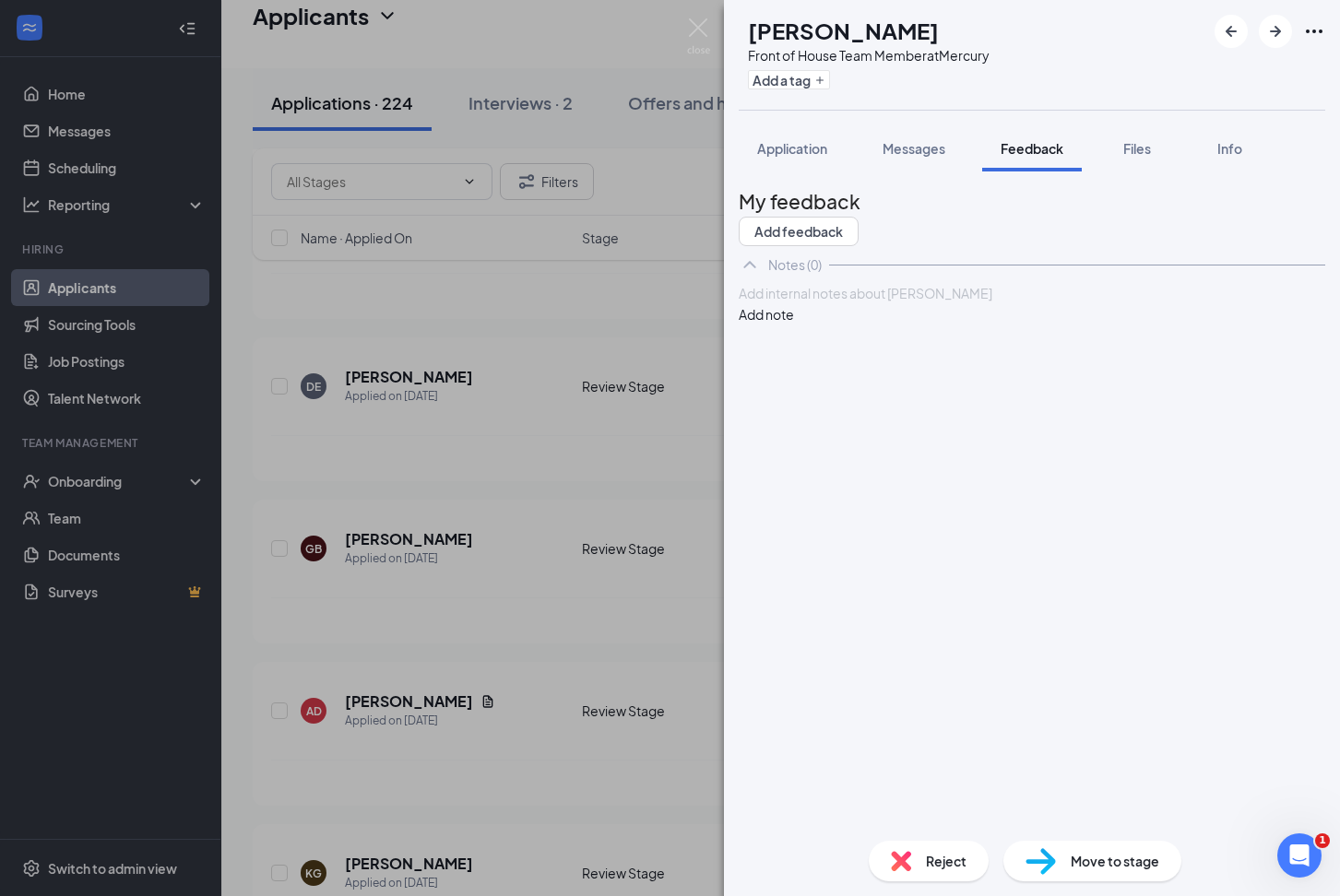
click at [574, 611] on div "GB [PERSON_NAME] Front of House Team Member at Mercury Add a tag Application Me…" at bounding box center [670, 448] width 1340 height 896
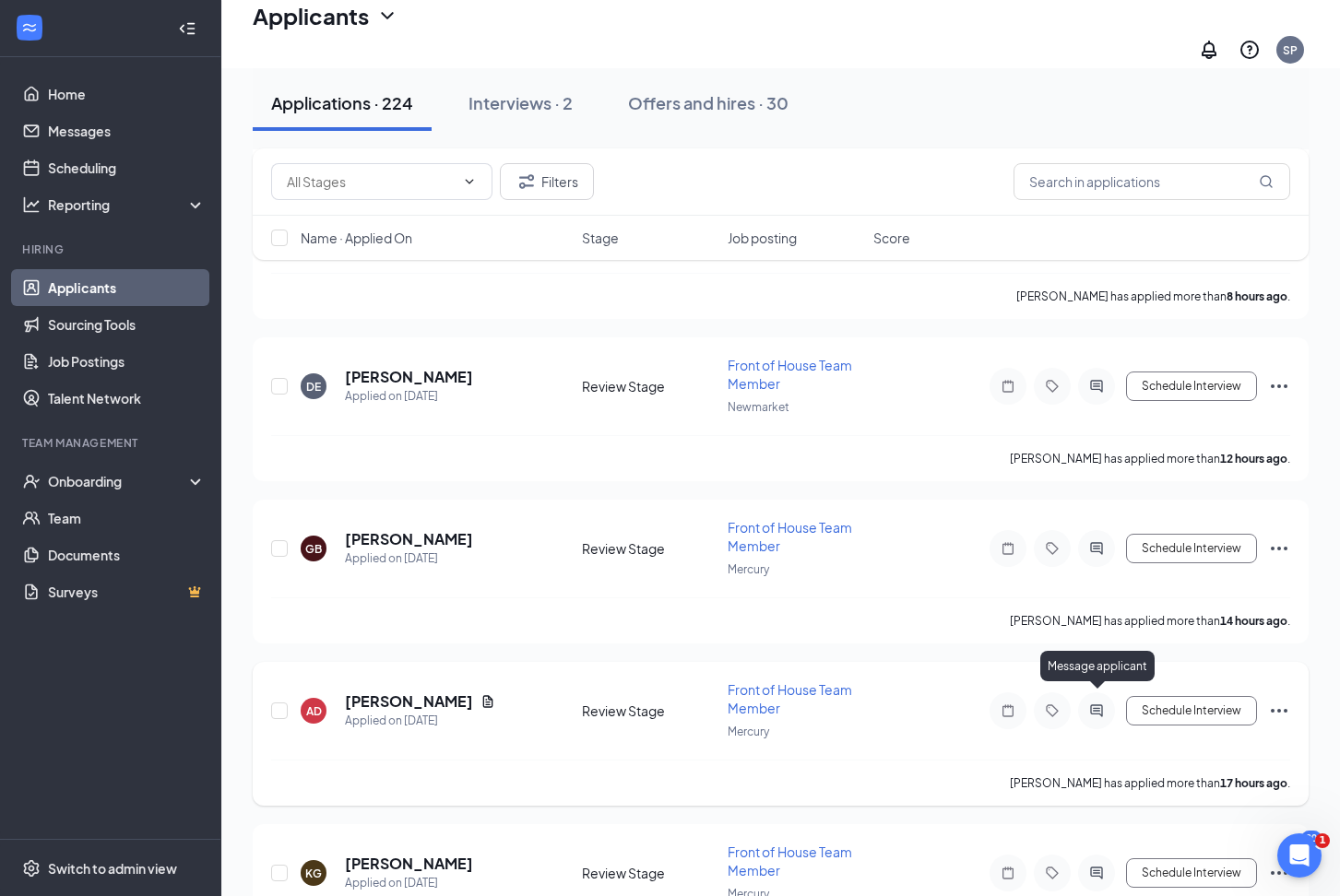
click at [1099, 704] on icon "ActiveChat" at bounding box center [1096, 711] width 22 height 15
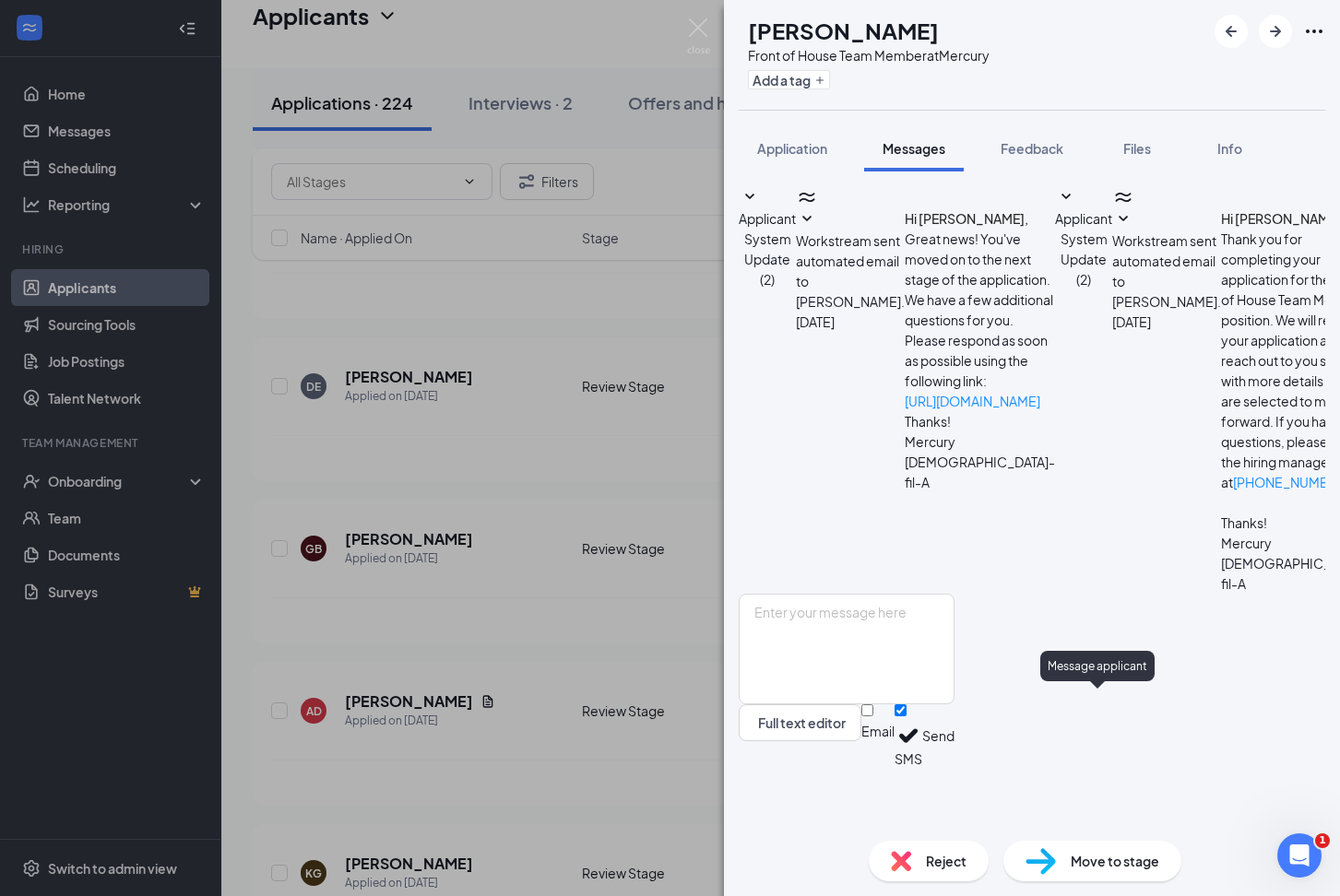
scroll to position [36, 0]
click at [880, 668] on textarea at bounding box center [847, 649] width 216 height 111
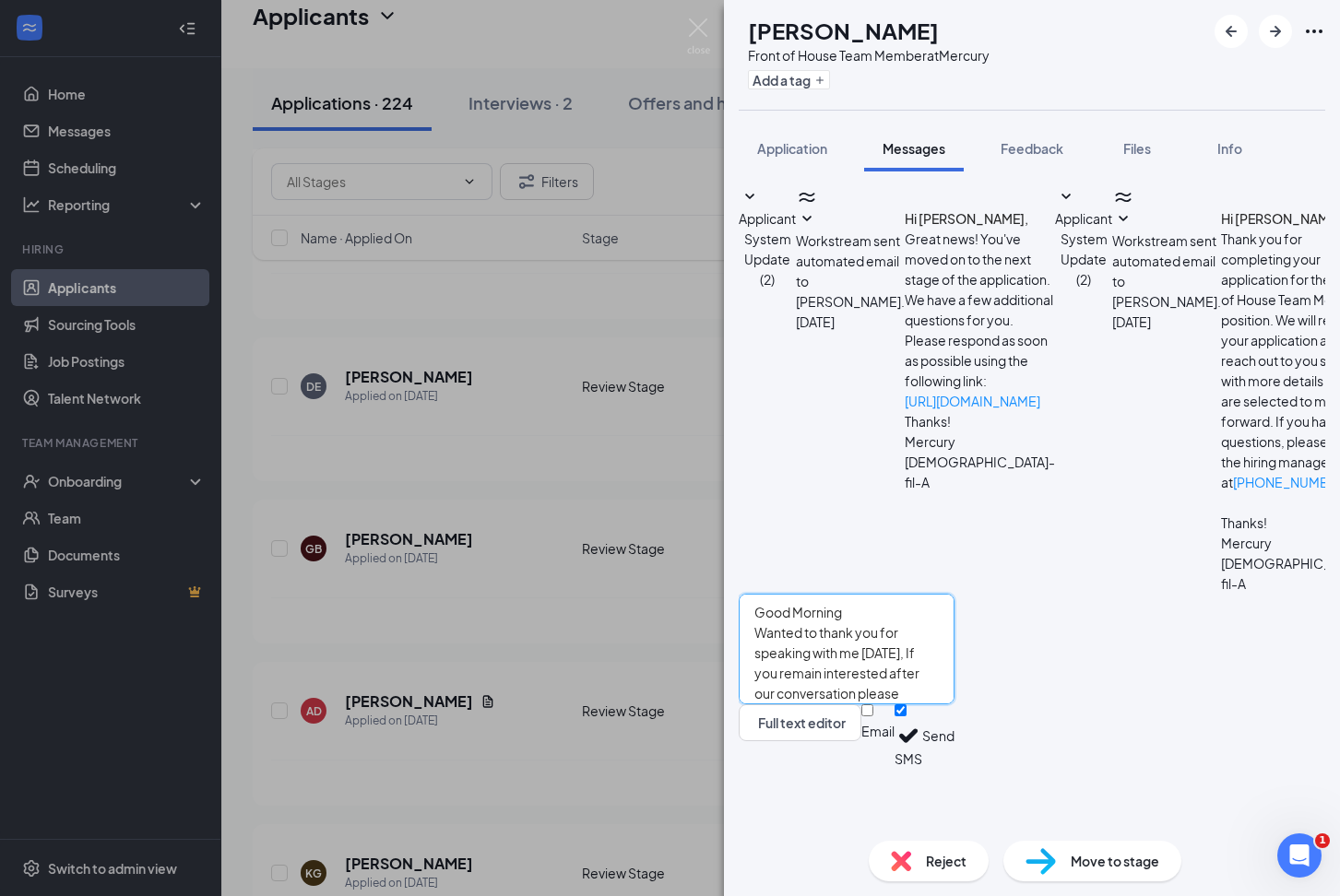
type textarea "Good Morning Wanted to thank you for speaking with me [DATE], If you remain int…"
click at [955, 768] on button "Send" at bounding box center [938, 737] width 33 height 63
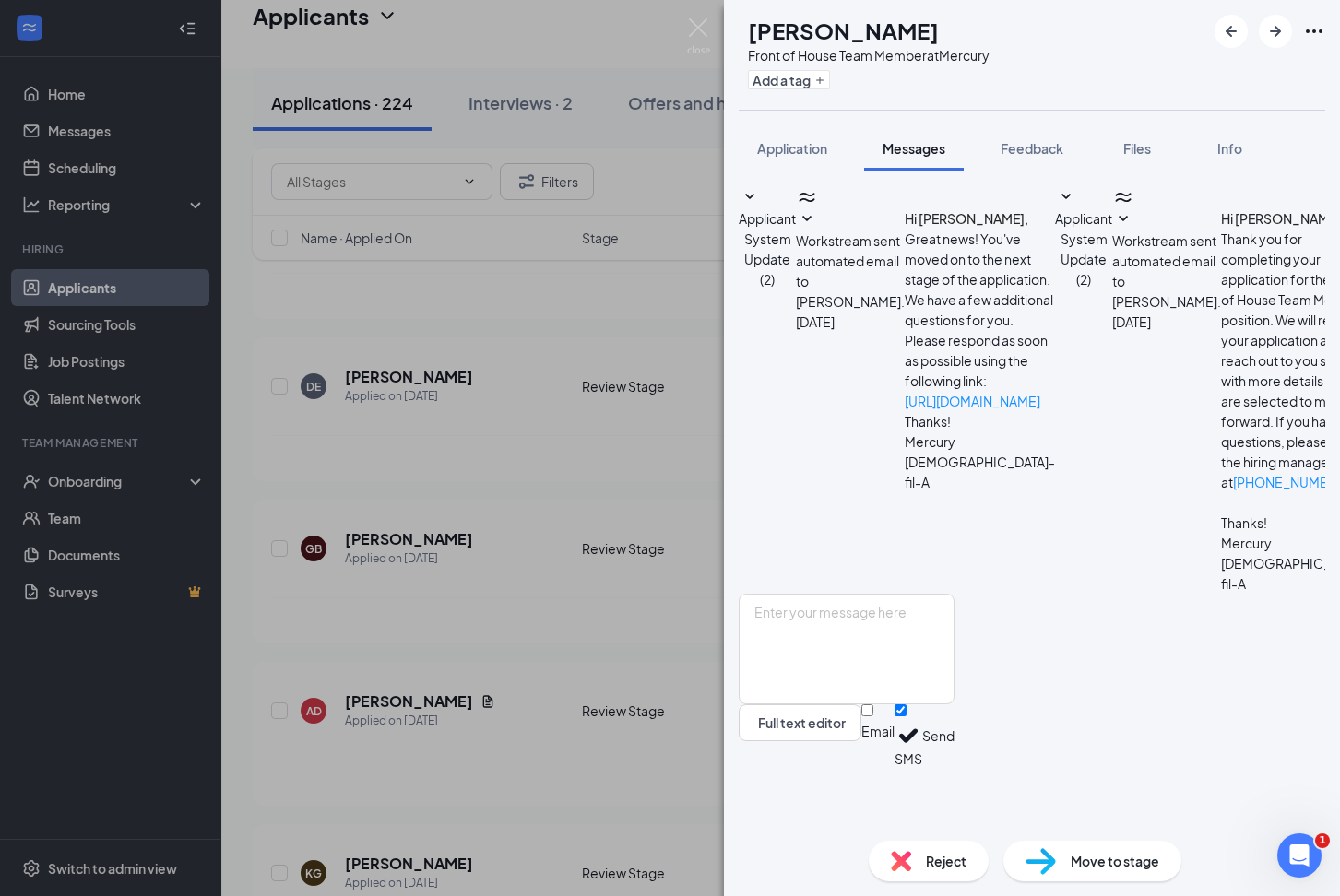
scroll to position [217, 0]
click at [396, 858] on div "AD [PERSON_NAME] Front of House Team Member at Mercury Add a tag Application Me…" at bounding box center [670, 448] width 1340 height 896
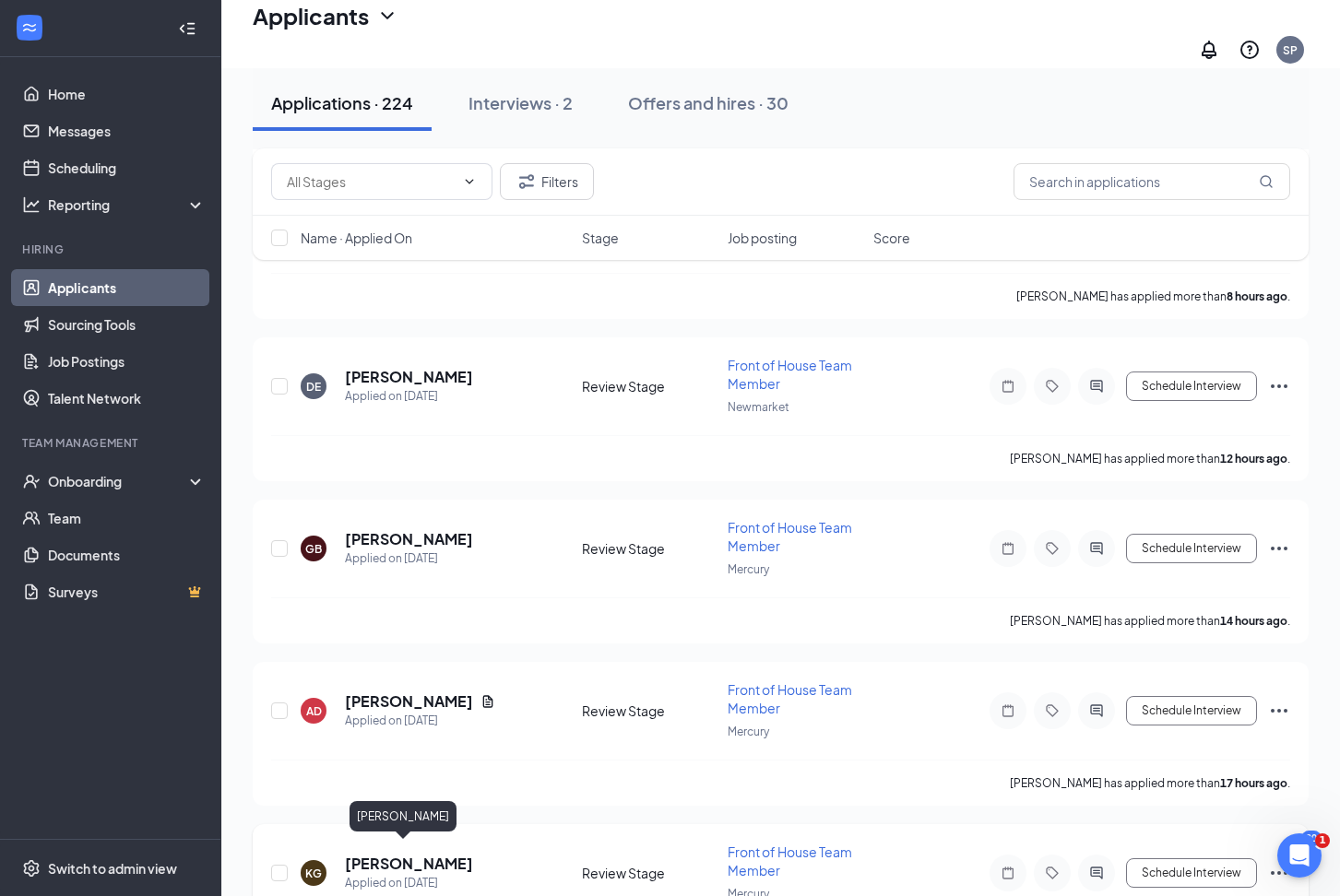
click at [394, 853] on h5 "[PERSON_NAME]" at bounding box center [408, 863] width 128 height 20
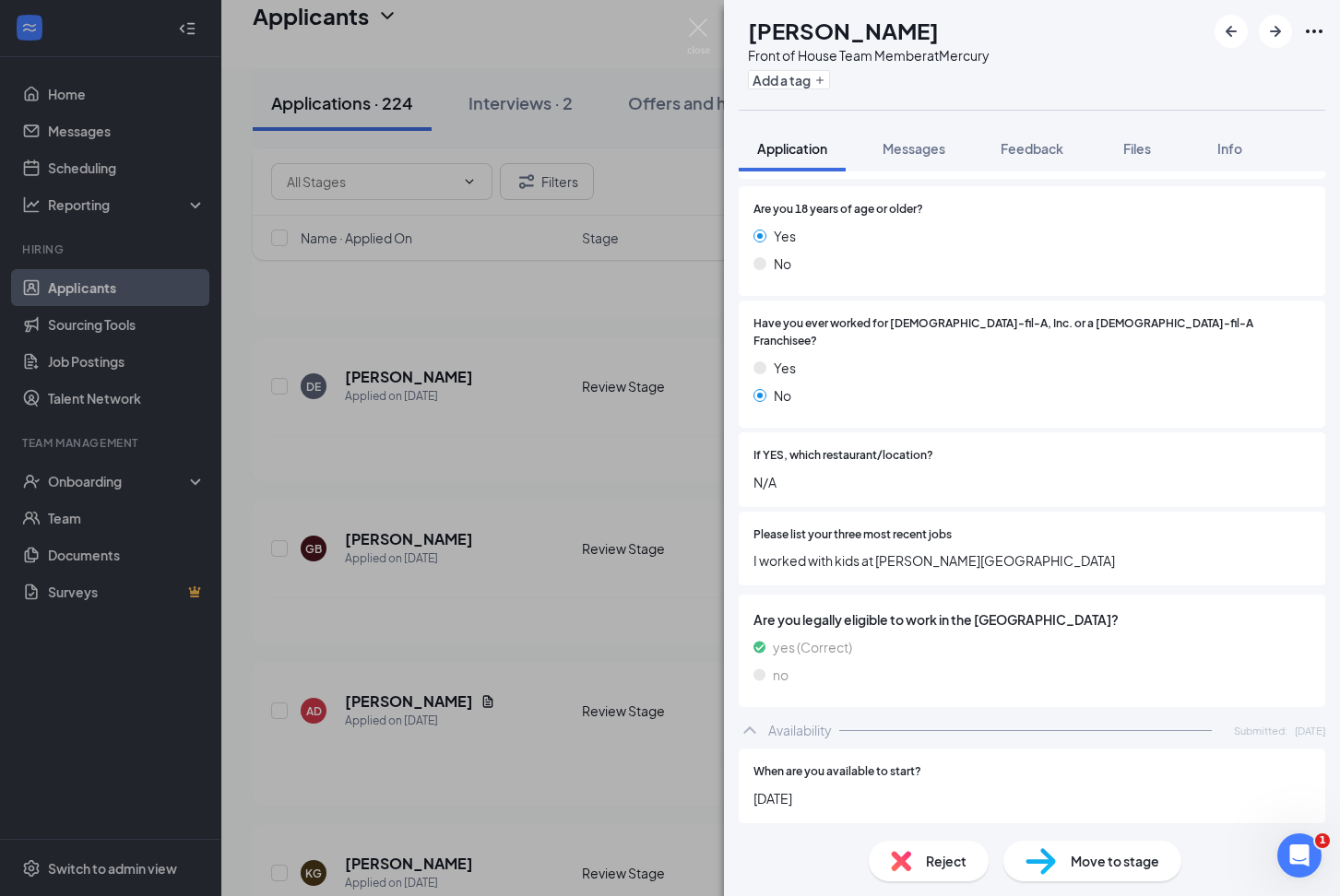
scroll to position [128, 0]
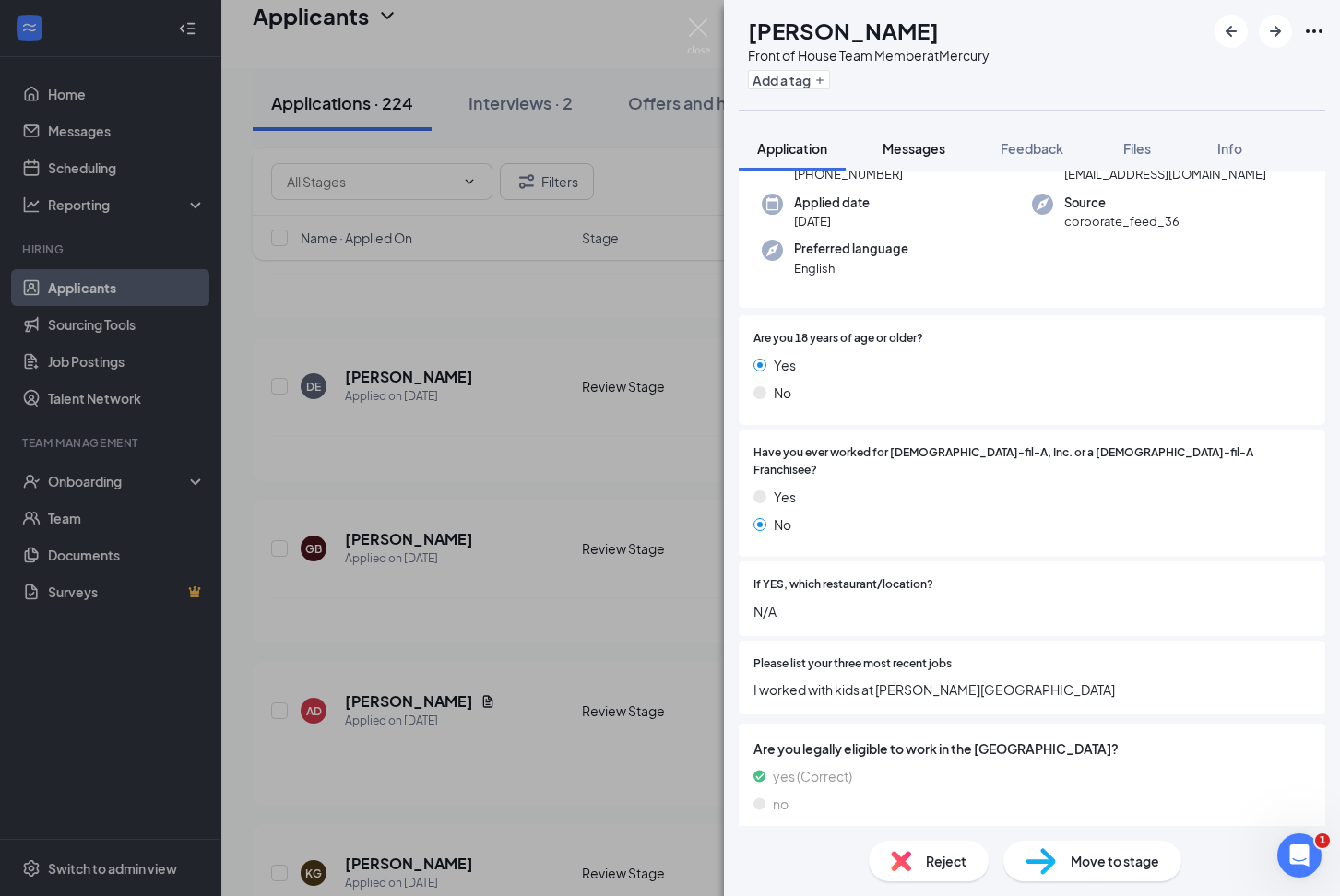
click at [915, 147] on span "Messages" at bounding box center [913, 149] width 62 height 17
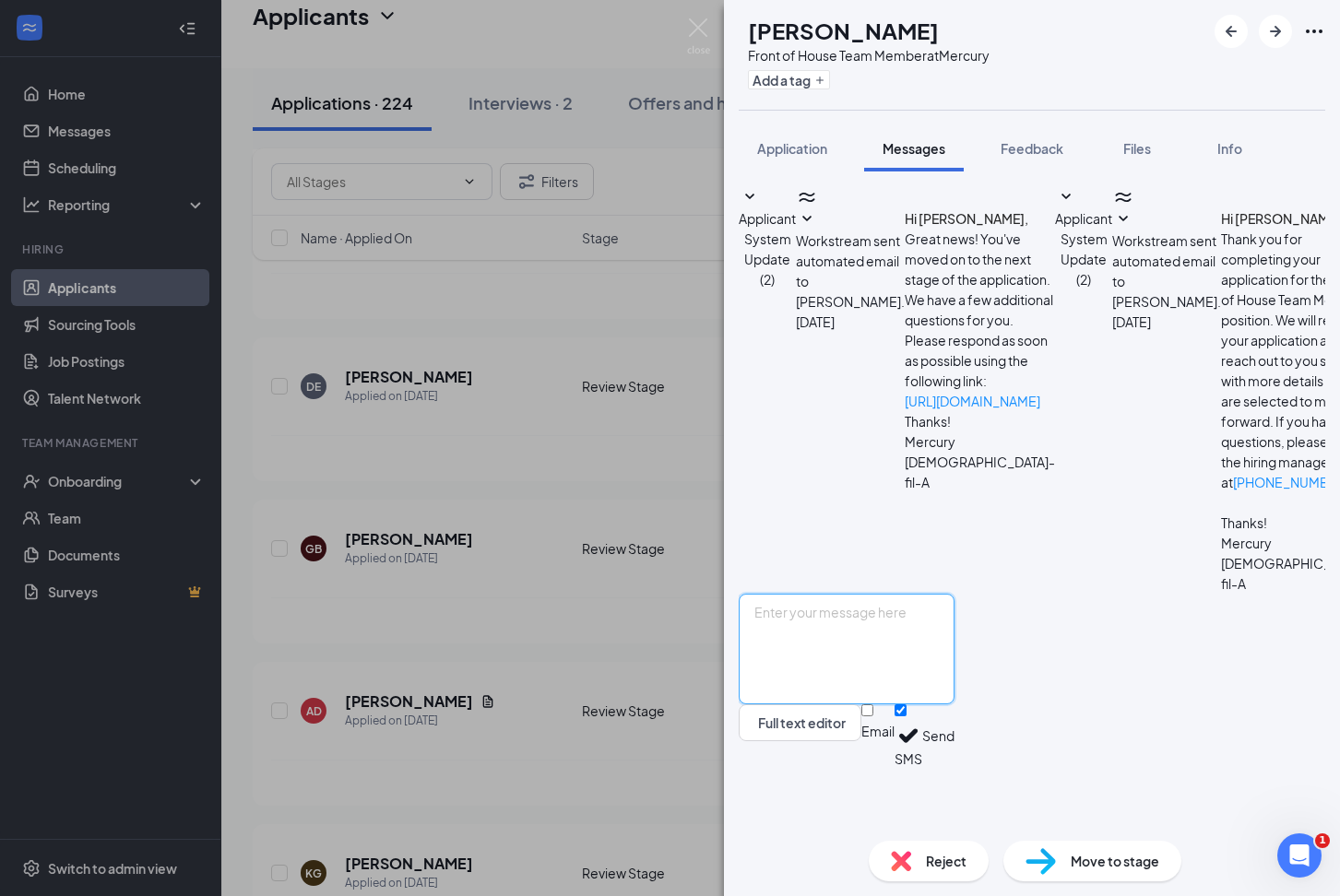
click at [812, 705] on textarea at bounding box center [847, 649] width 216 height 111
paste textarea "Are you able to come in [DATE] for an Interview at [STREET_ADDRESS]"
click at [955, 695] on textarea "Hello [PERSON_NAME] Are you able to come in [DATE] for an Interview at [STREET_…" at bounding box center [847, 649] width 216 height 111
click at [955, 705] on textarea "Hello [PERSON_NAME] Are you able to come in [DATE] [DATE] for an Interview at […" at bounding box center [847, 649] width 216 height 111
drag, startPoint x: 784, startPoint y: 695, endPoint x: 935, endPoint y: 737, distance: 156.7
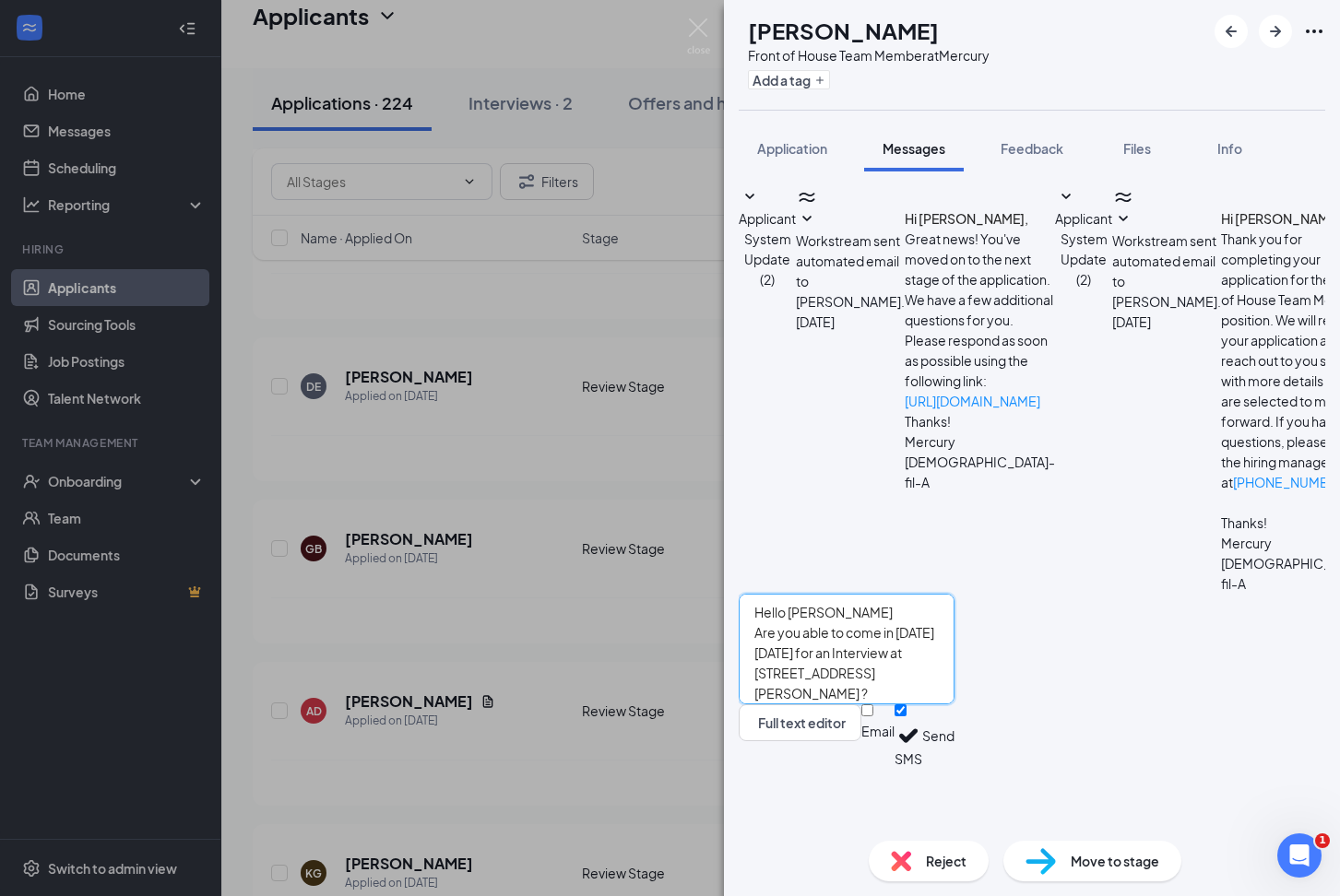
click at [935, 705] on textarea "Hello [PERSON_NAME] Are you able to come in [DATE] [DATE] for an Interview at […" at bounding box center [847, 649] width 216 height 111
type textarea "Hello [PERSON_NAME] Are you able to come in [DATE] [DATE] for an Interview at […"
click at [955, 768] on button "Send" at bounding box center [938, 737] width 33 height 63
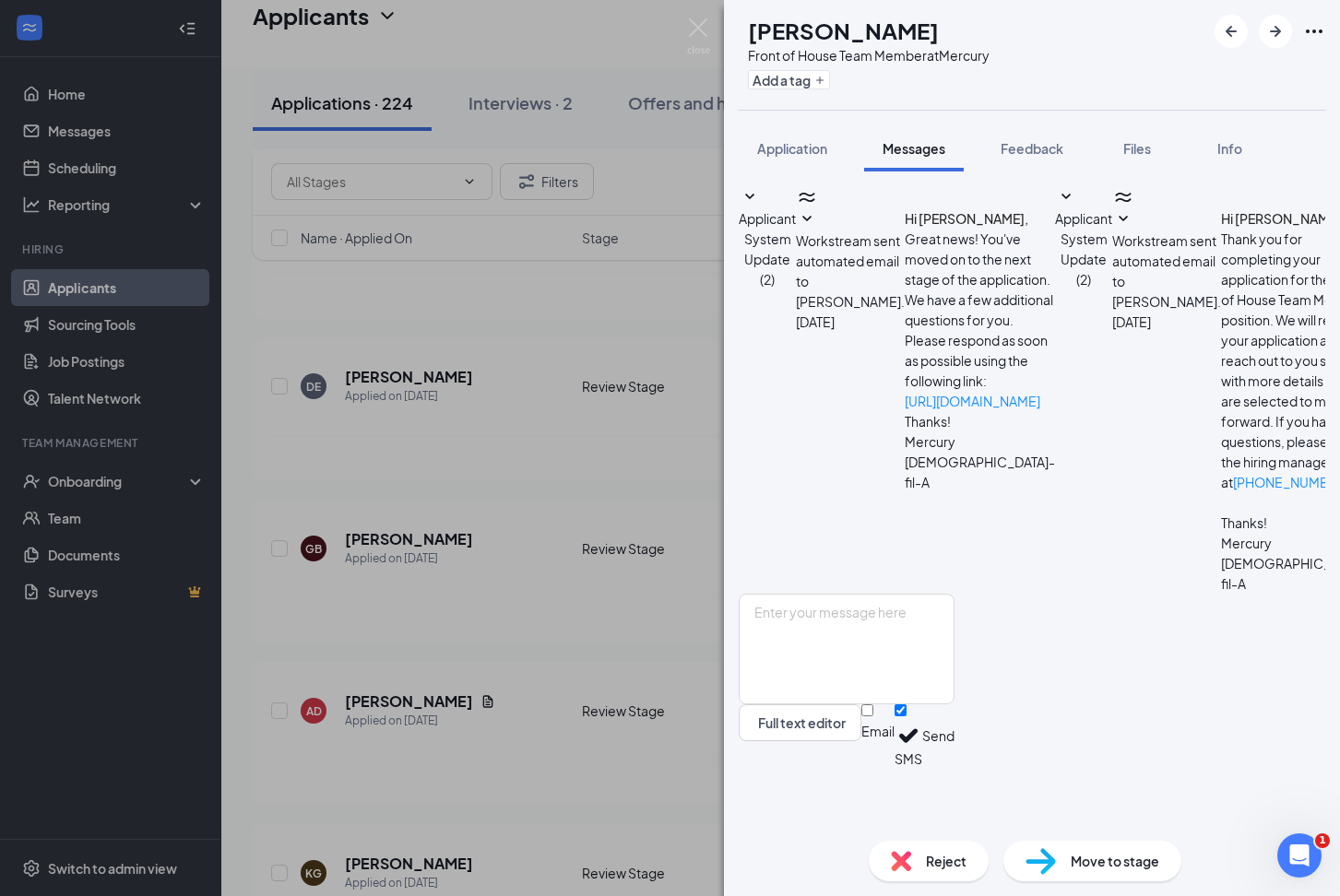
scroll to position [56, 0]
click at [489, 769] on div "KG [PERSON_NAME] Front of House Team Member at Mercury Add a tag Application Me…" at bounding box center [670, 448] width 1340 height 896
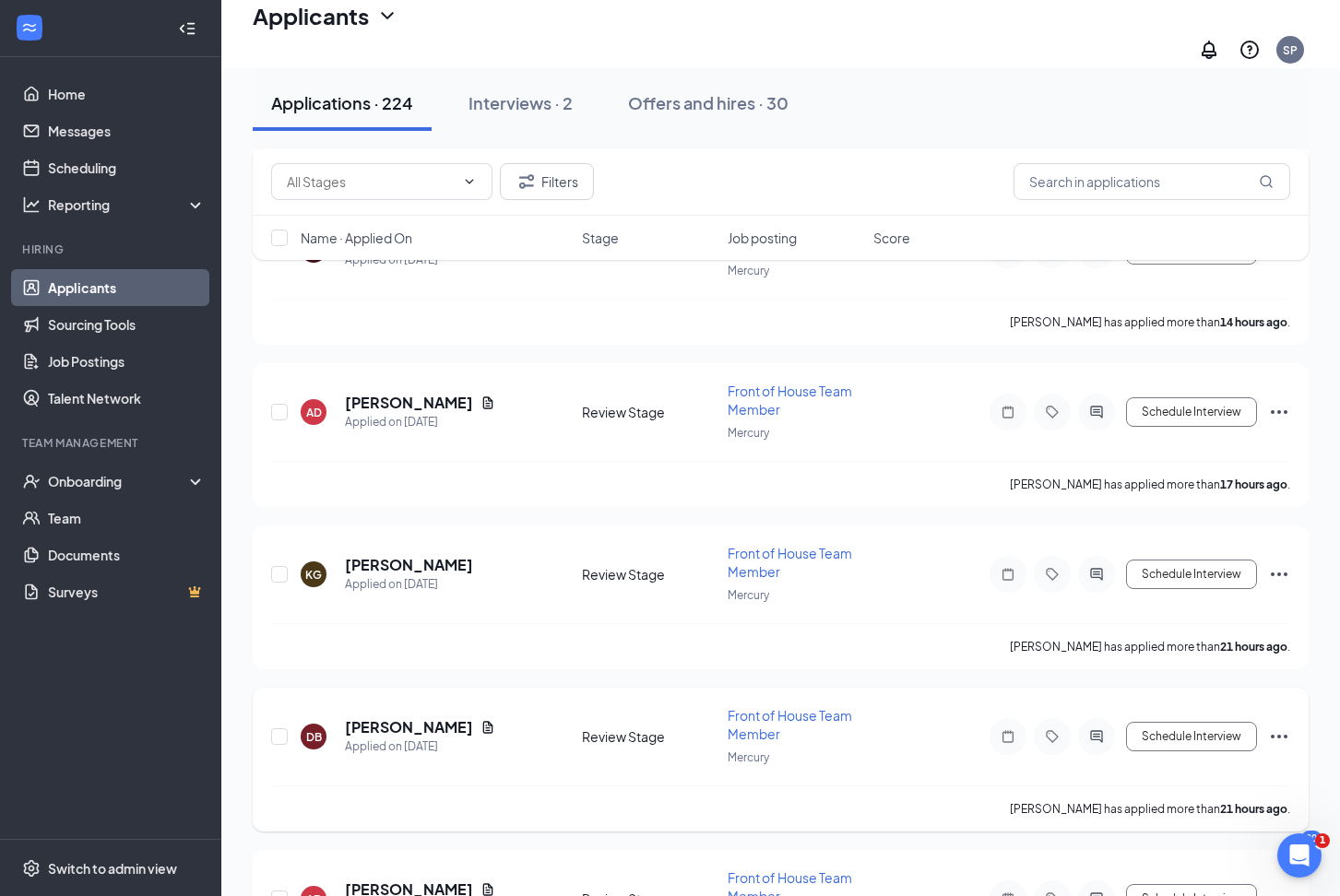
scroll to position [649, 0]
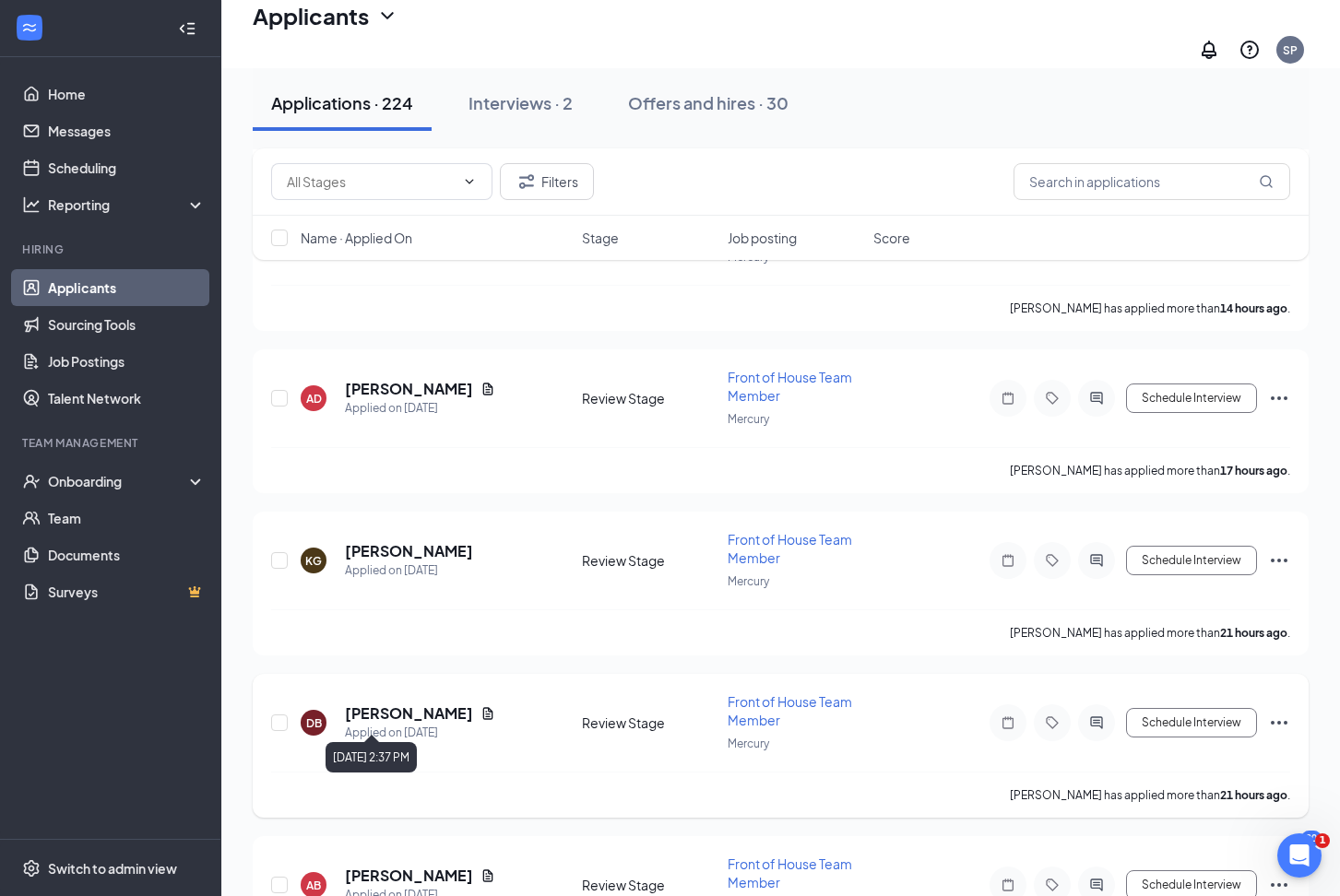
click at [423, 708] on h5 "[PERSON_NAME]" at bounding box center [408, 714] width 128 height 20
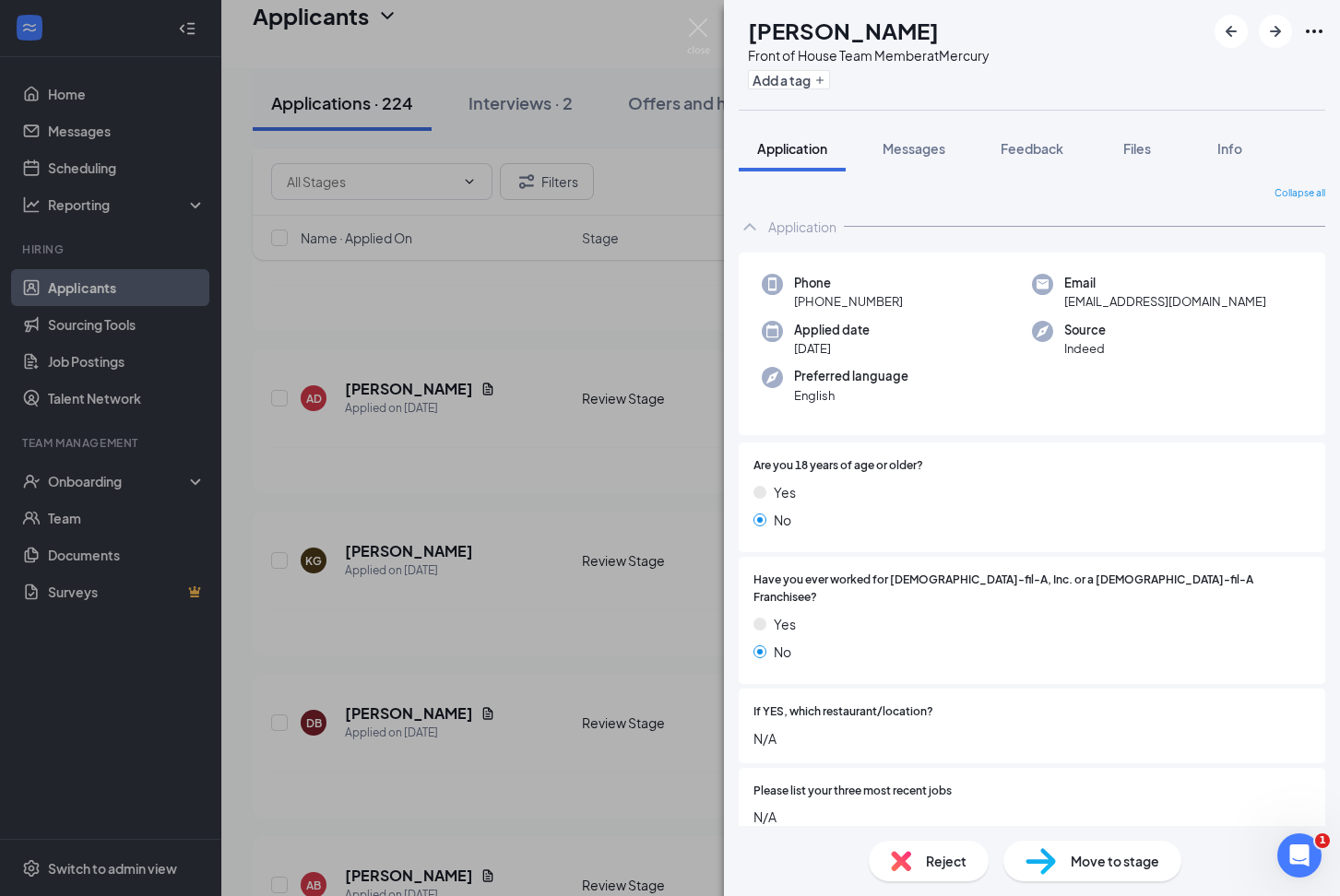
click at [490, 786] on div "DB [PERSON_NAME] Front of House Team Member at Mercury Add a tag Application Me…" at bounding box center [670, 448] width 1340 height 896
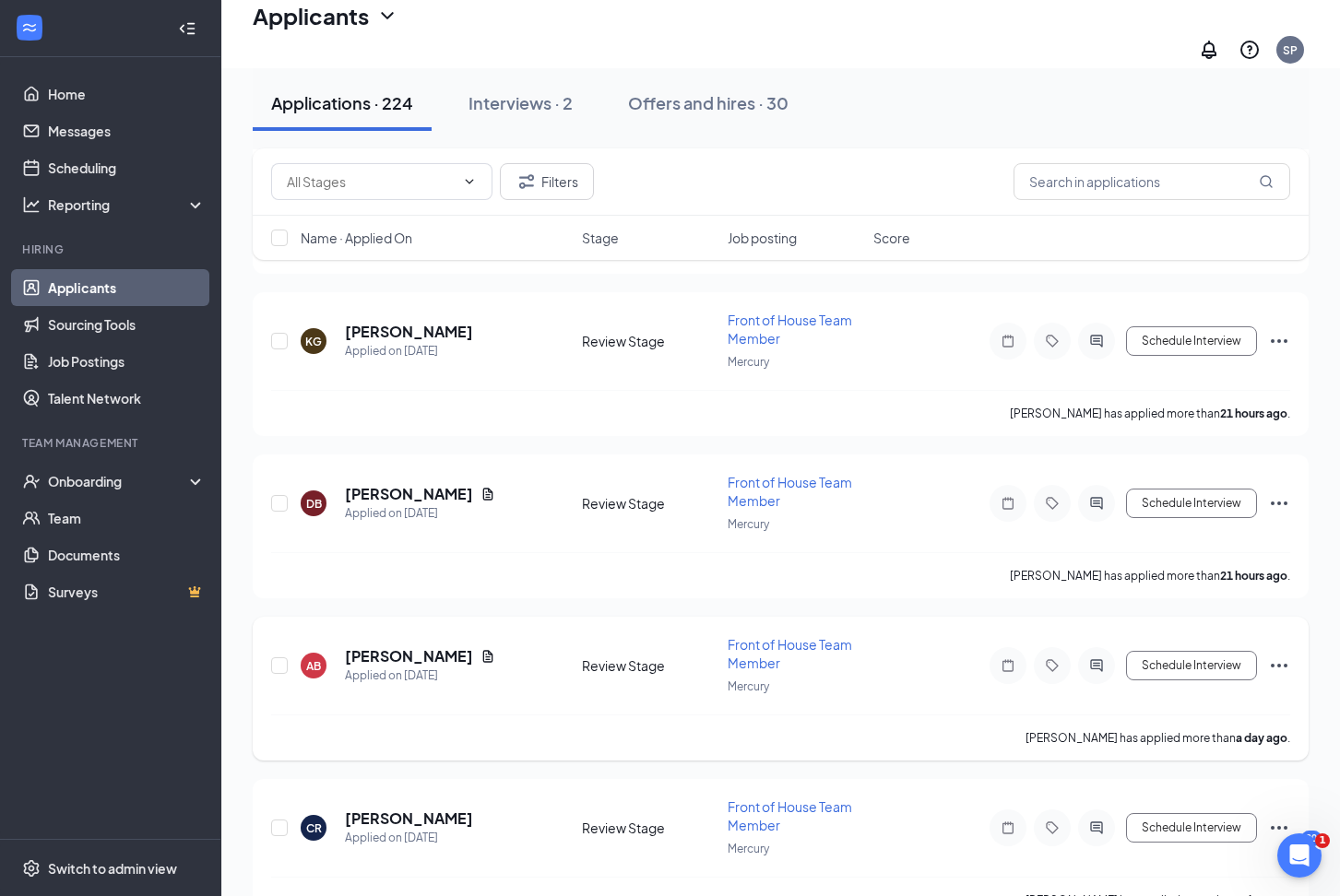
scroll to position [880, 0]
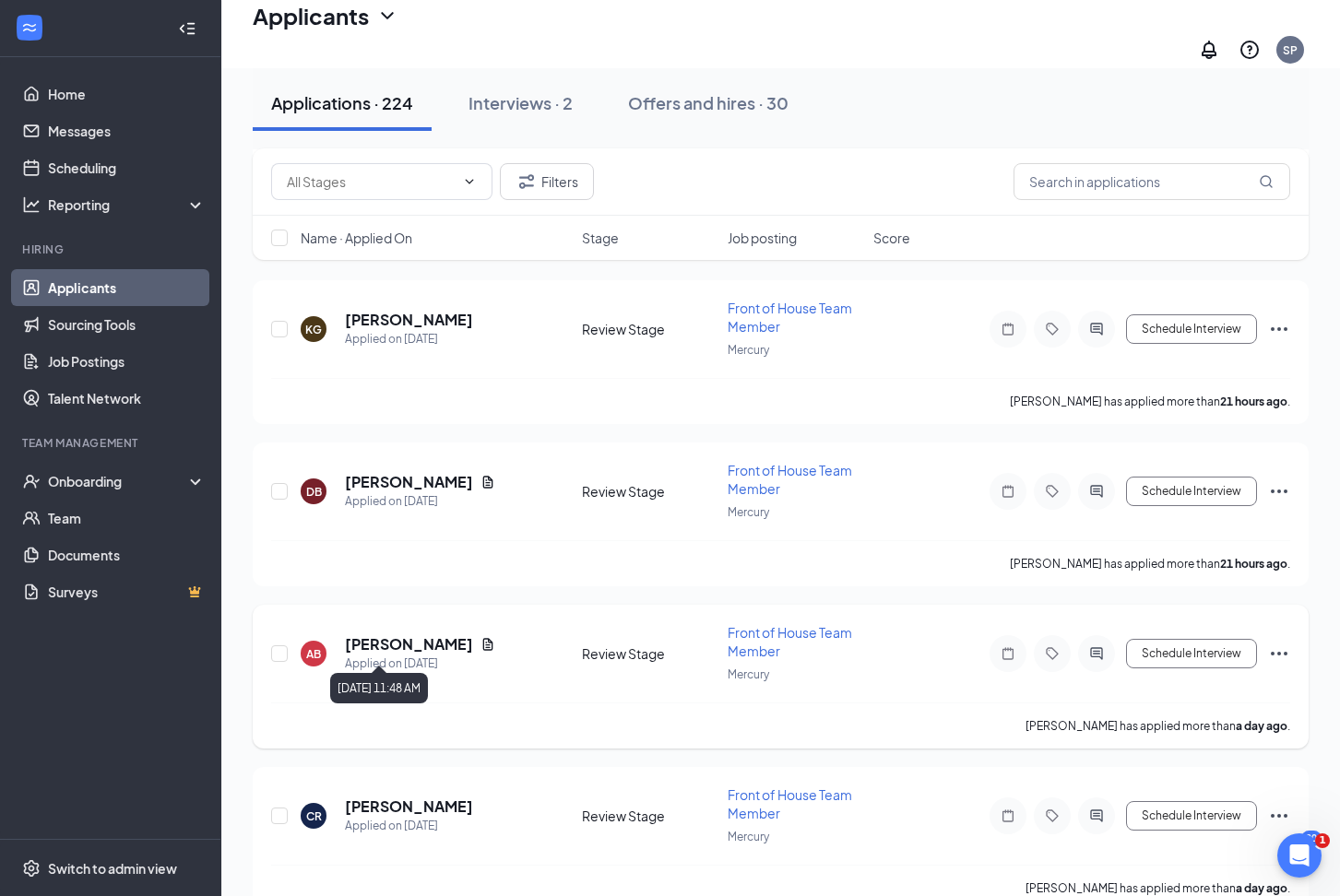
click at [426, 637] on h5 "[PERSON_NAME]" at bounding box center [408, 645] width 128 height 20
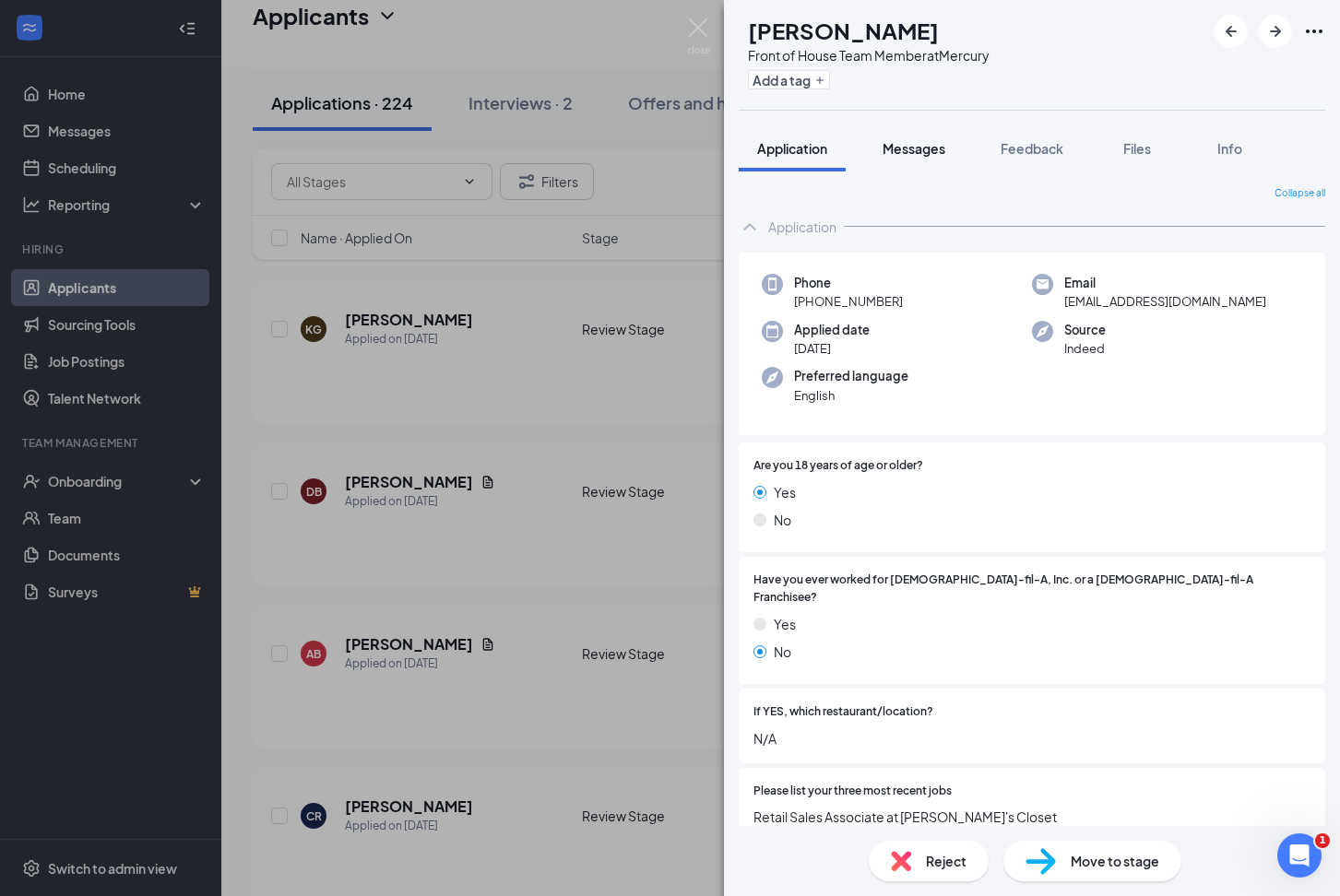
click at [912, 148] on span "Messages" at bounding box center [913, 149] width 62 height 17
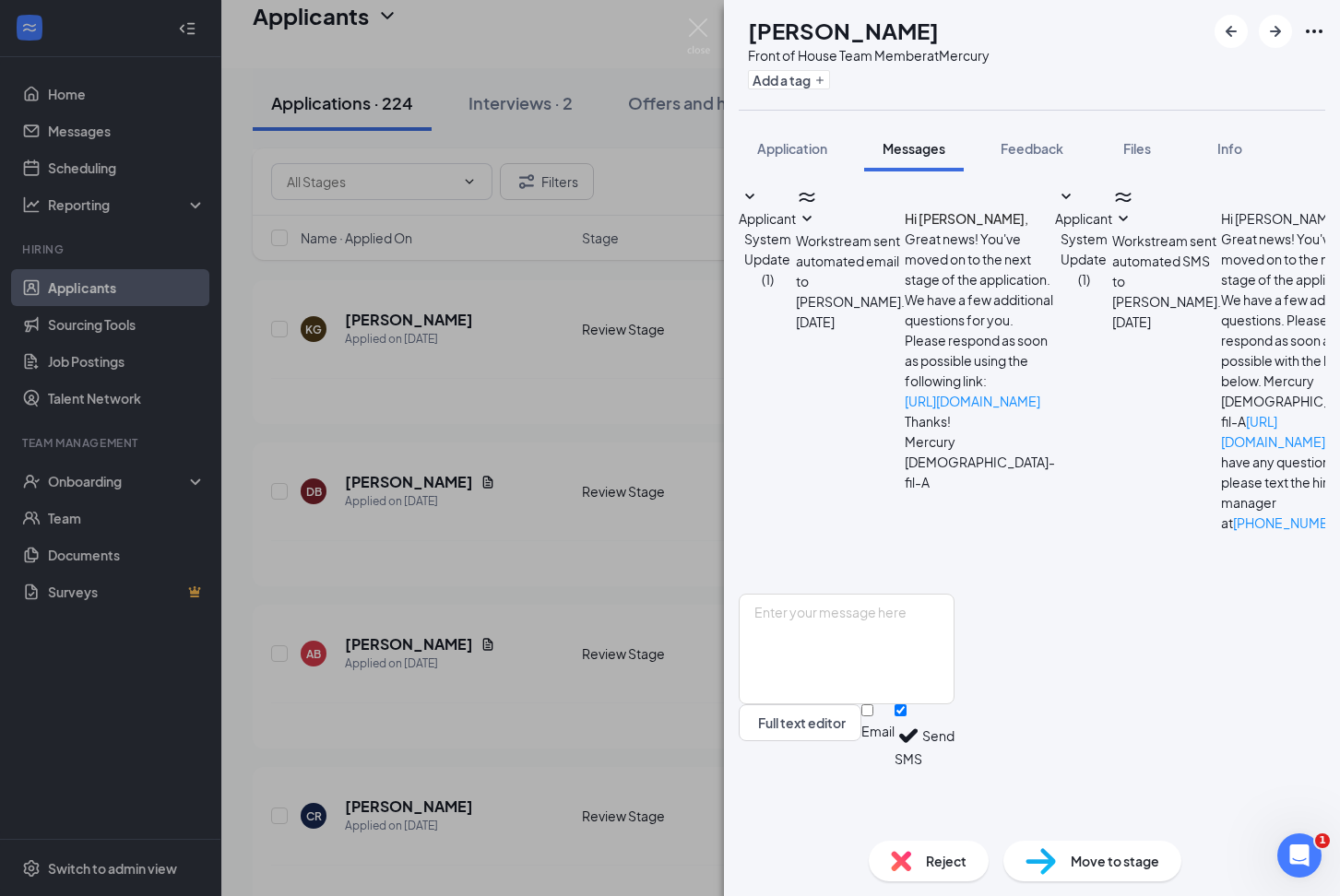
scroll to position [56, 0]
click at [810, 678] on textarea at bounding box center [847, 649] width 216 height 111
paste textarea "Are you able to come in [DATE] [DATE] for an Interview at [STREET_ADDRESS] ?"
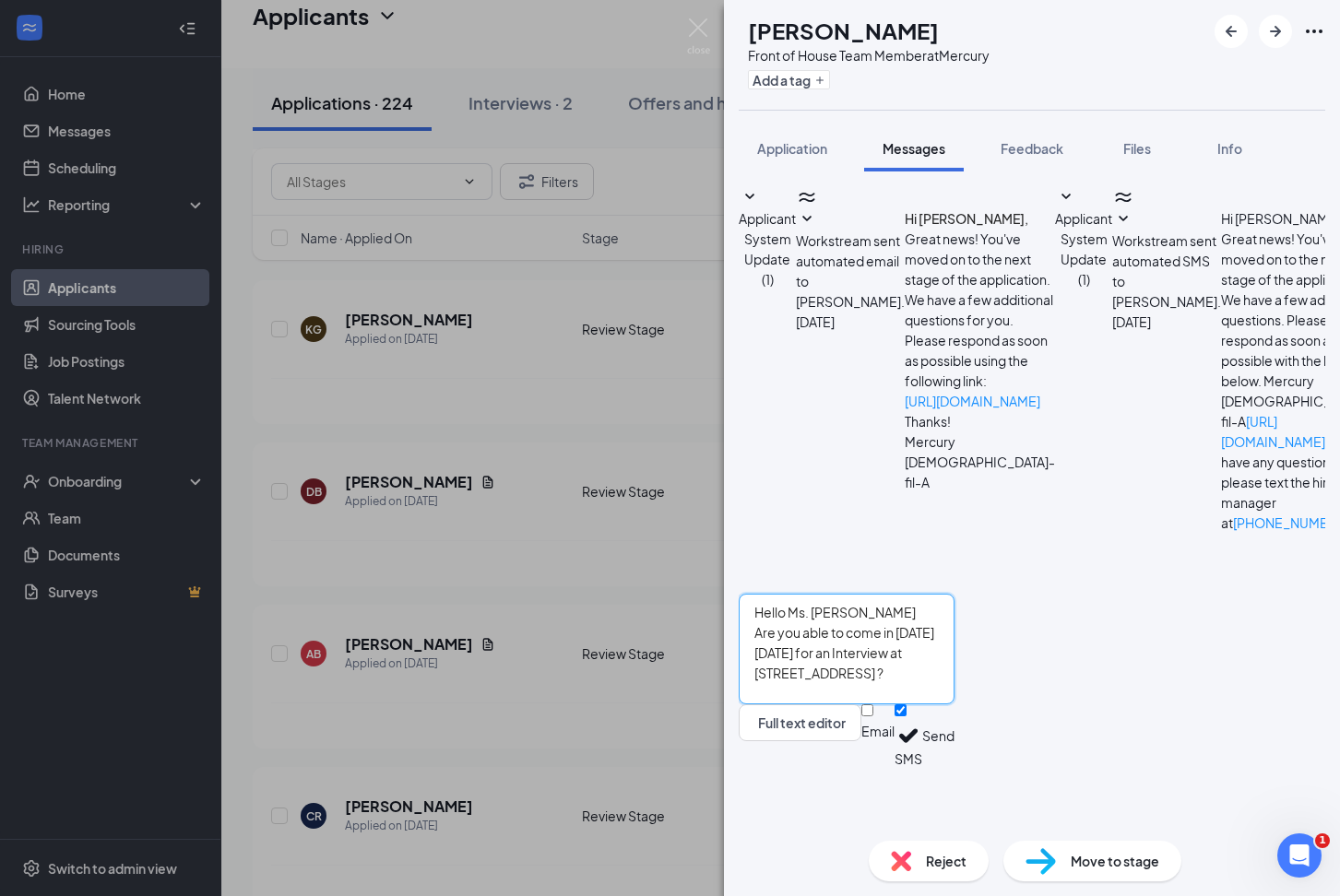
type textarea "Hello Ms. [PERSON_NAME] Are you able to come in [DATE] [DATE] for an Interview …"
click at [955, 768] on button "Send" at bounding box center [938, 737] width 33 height 63
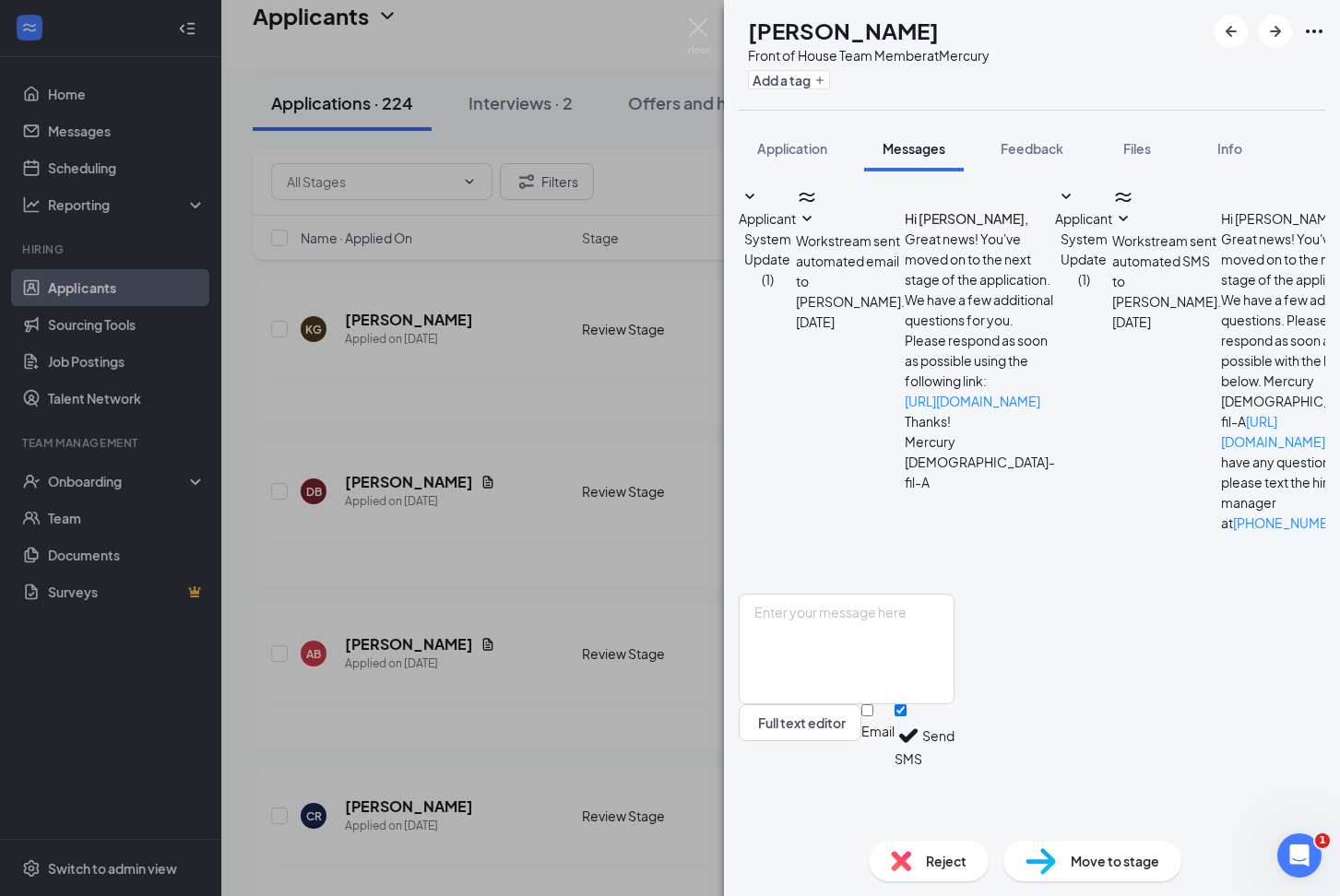
scroll to position [215, 0]
click at [588, 566] on div "AB [PERSON_NAME] Front of House Team Member at Mercury Add a tag Application Me…" at bounding box center [670, 448] width 1340 height 896
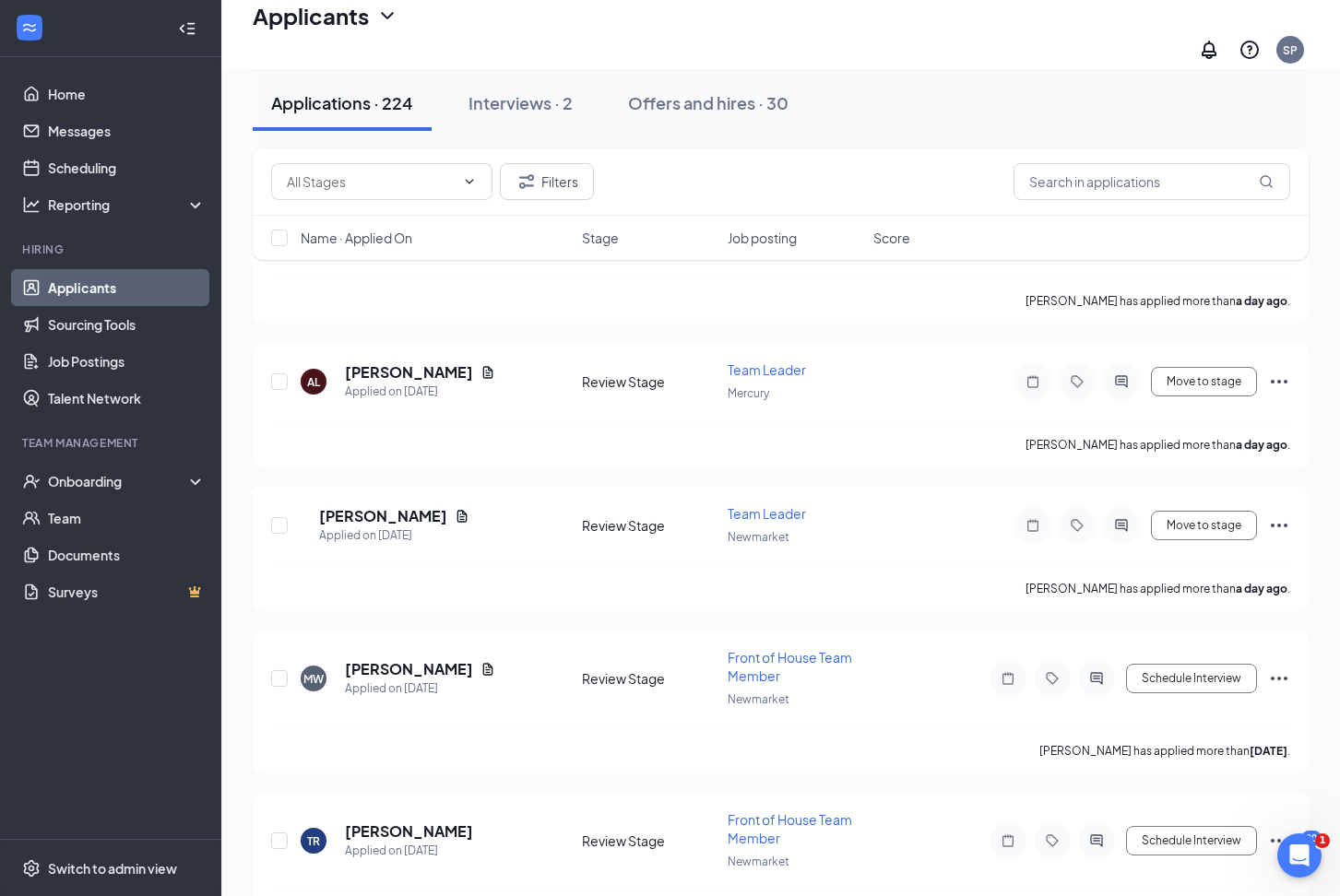
scroll to position [1464, 0]
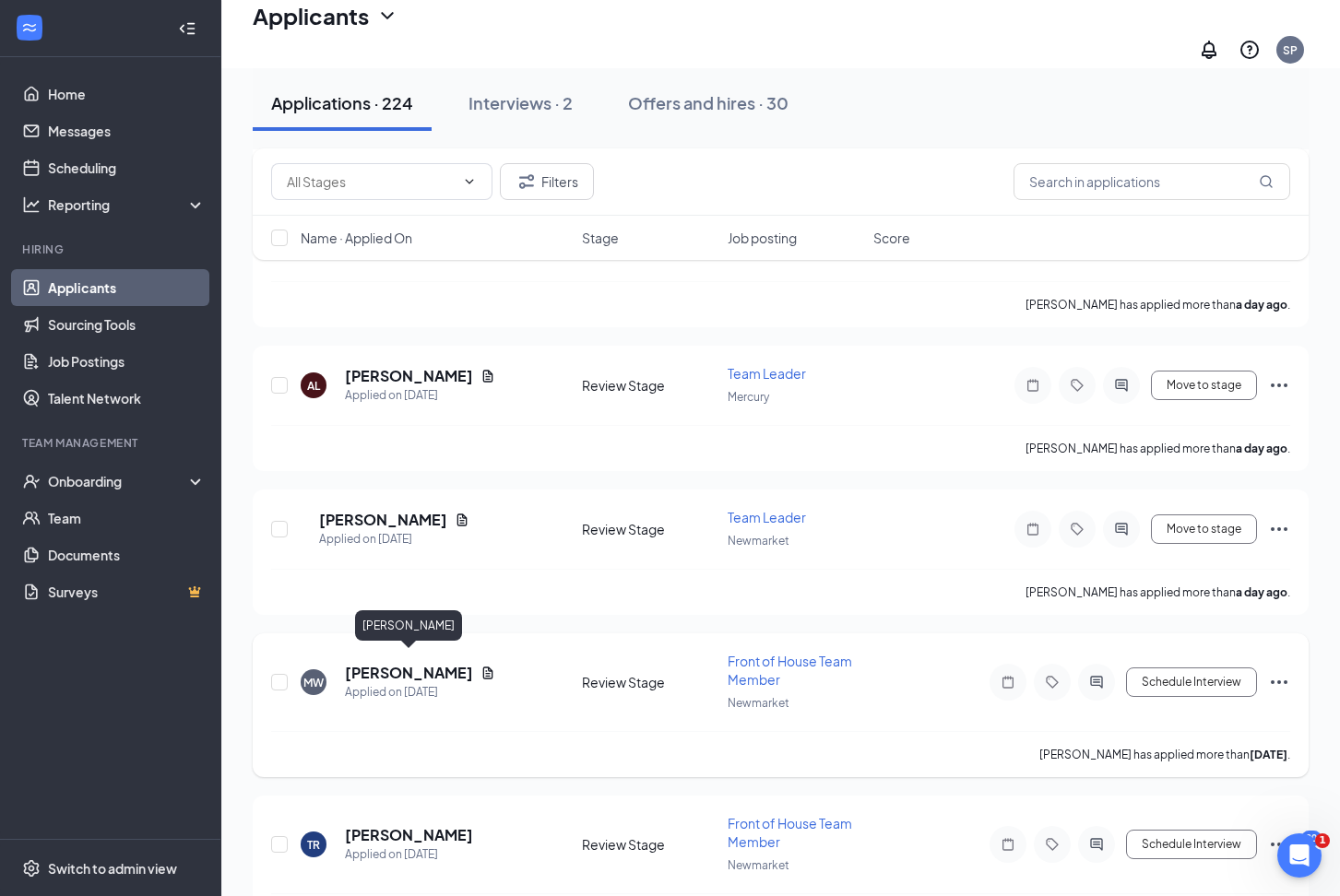
click at [406, 663] on h5 "[PERSON_NAME]" at bounding box center [408, 673] width 128 height 20
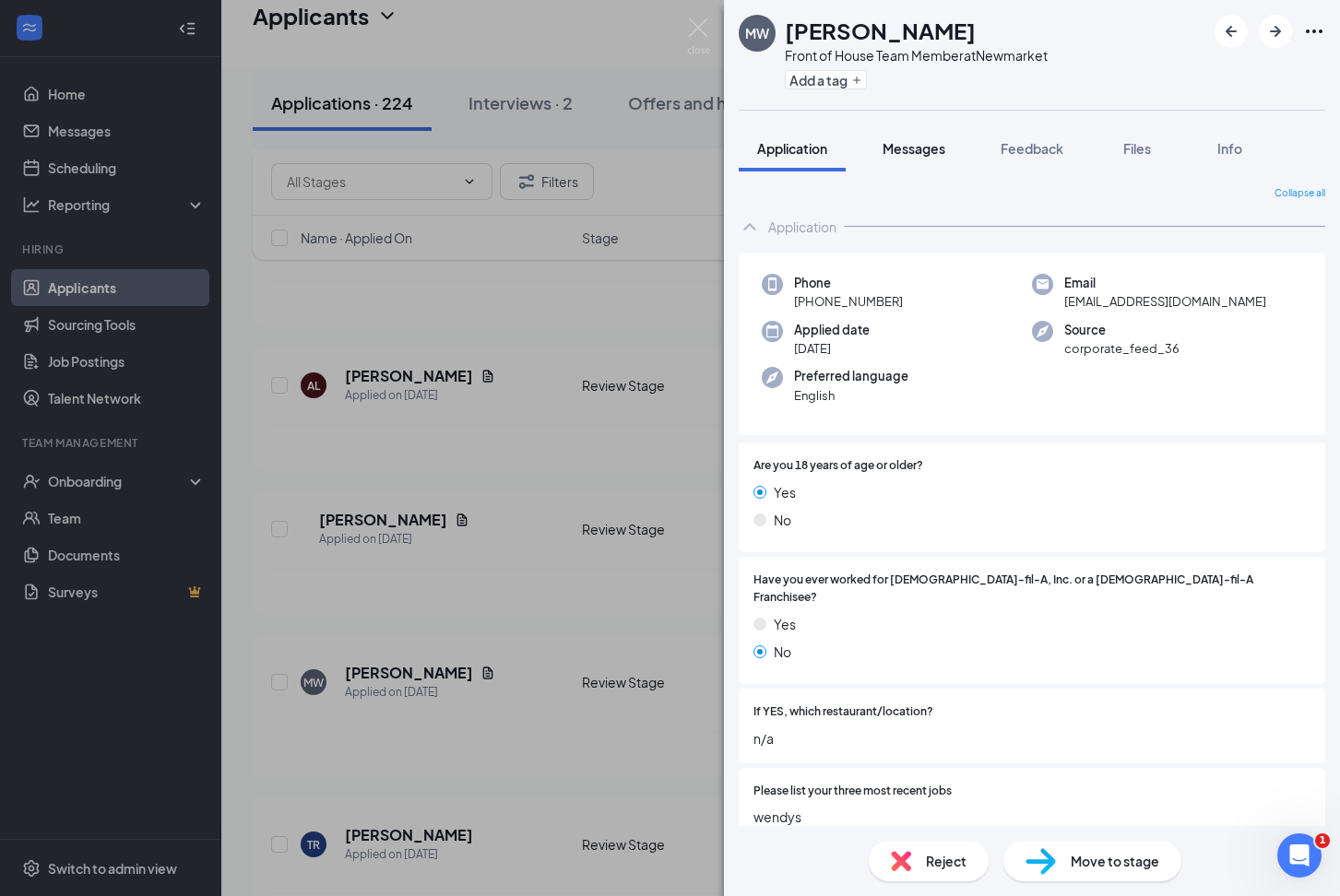
click at [905, 146] on span "Messages" at bounding box center [913, 149] width 62 height 17
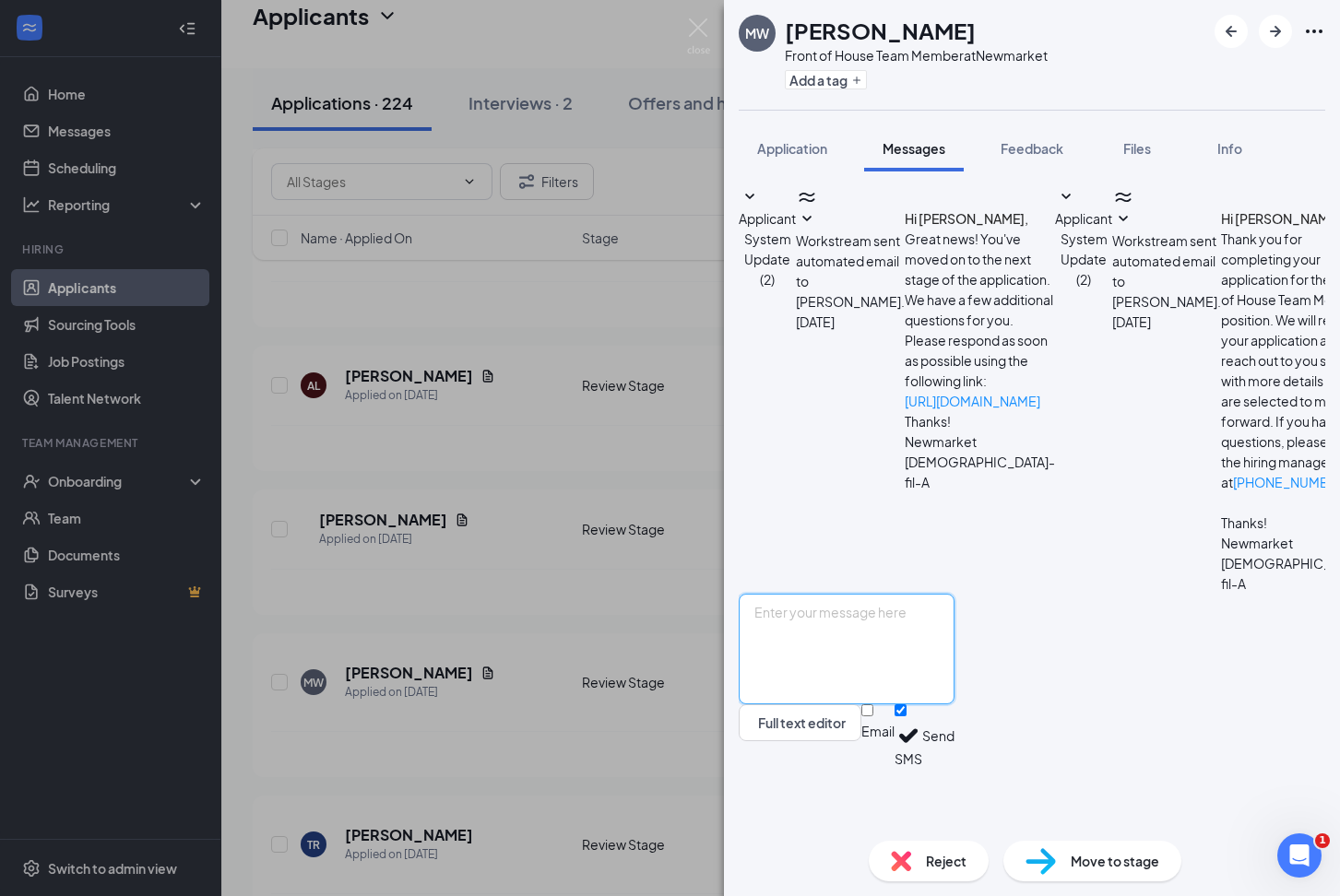
click at [792, 667] on textarea at bounding box center [847, 649] width 216 height 111
paste textarea "Are you able to come in [DATE] [DATE] for an Interview at [STREET_ADDRESS] ?"
click at [955, 695] on textarea "Hello [PERSON_NAME] Are you able to come in [DATE] [DATE] for an Interview at […" at bounding box center [847, 649] width 216 height 111
type textarea "Hello [PERSON_NAME] Are you able to come in [DATE] [DATE] 11:30am for an Interv…"
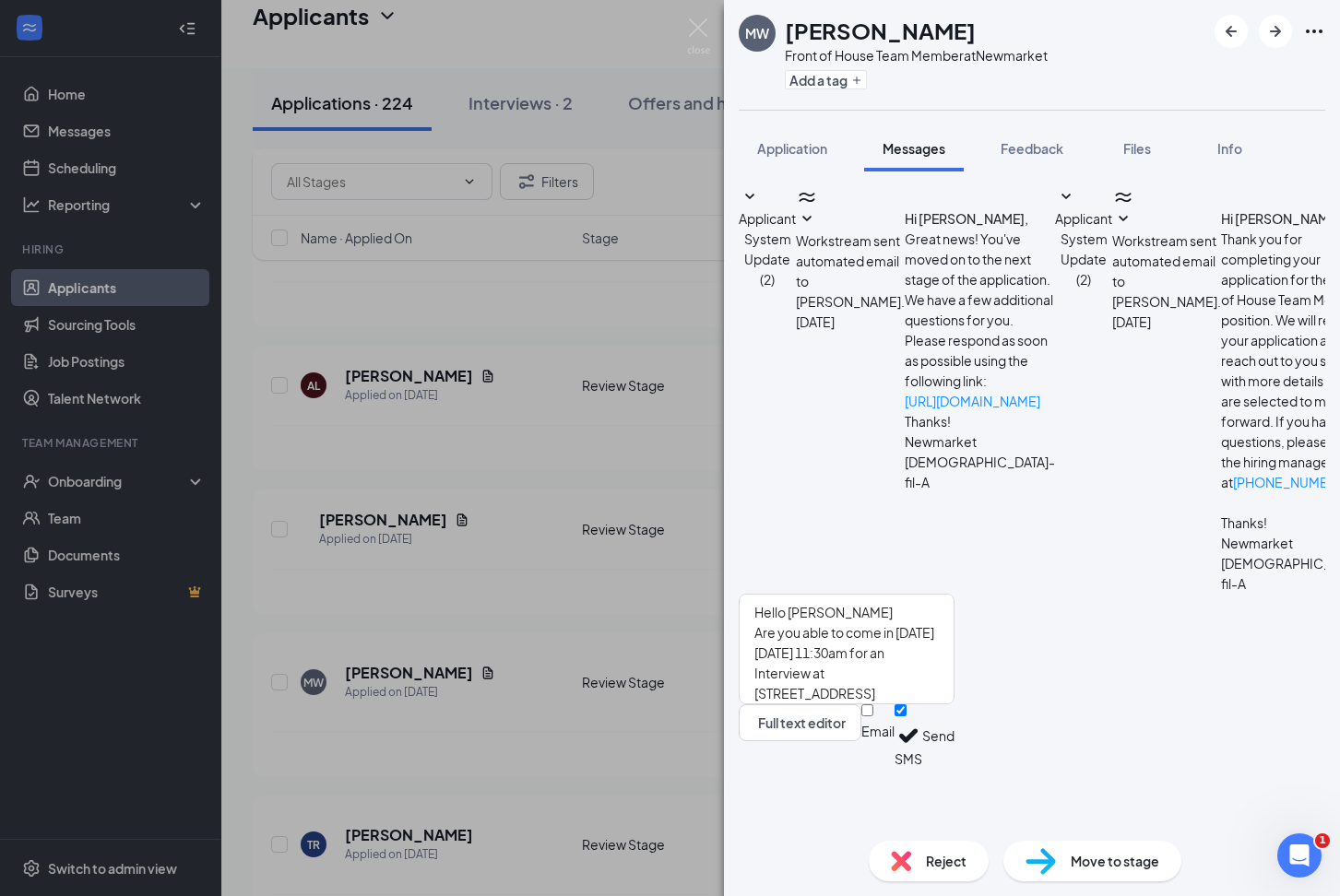
click at [955, 768] on button "Send" at bounding box center [938, 737] width 33 height 63
click at [585, 694] on div "MW [PERSON_NAME] Front of House Team Member at Newmarket Add a tag Application …" at bounding box center [670, 448] width 1340 height 896
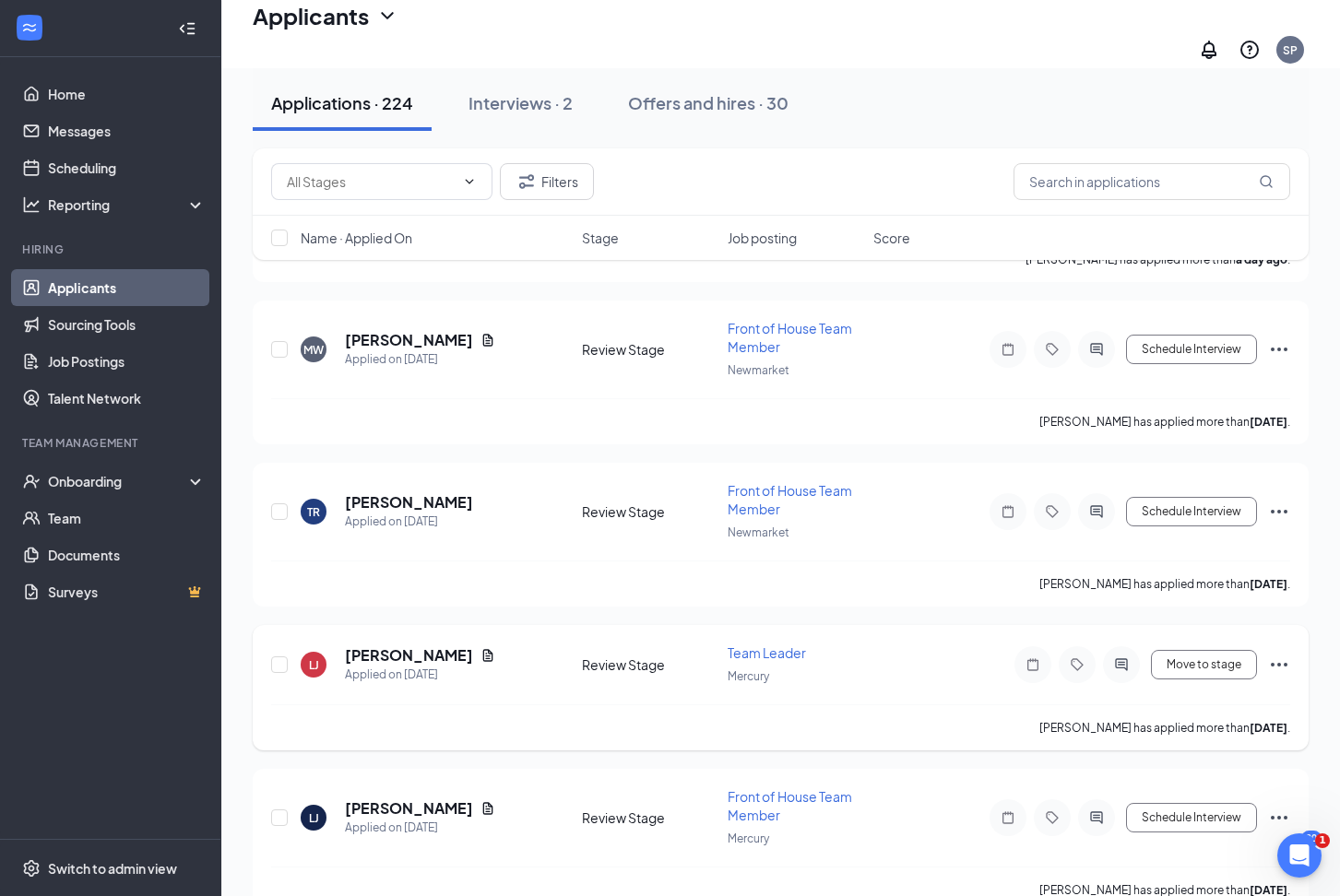
scroll to position [1797, 0]
click at [425, 495] on h5 "[PERSON_NAME]" at bounding box center [408, 502] width 128 height 20
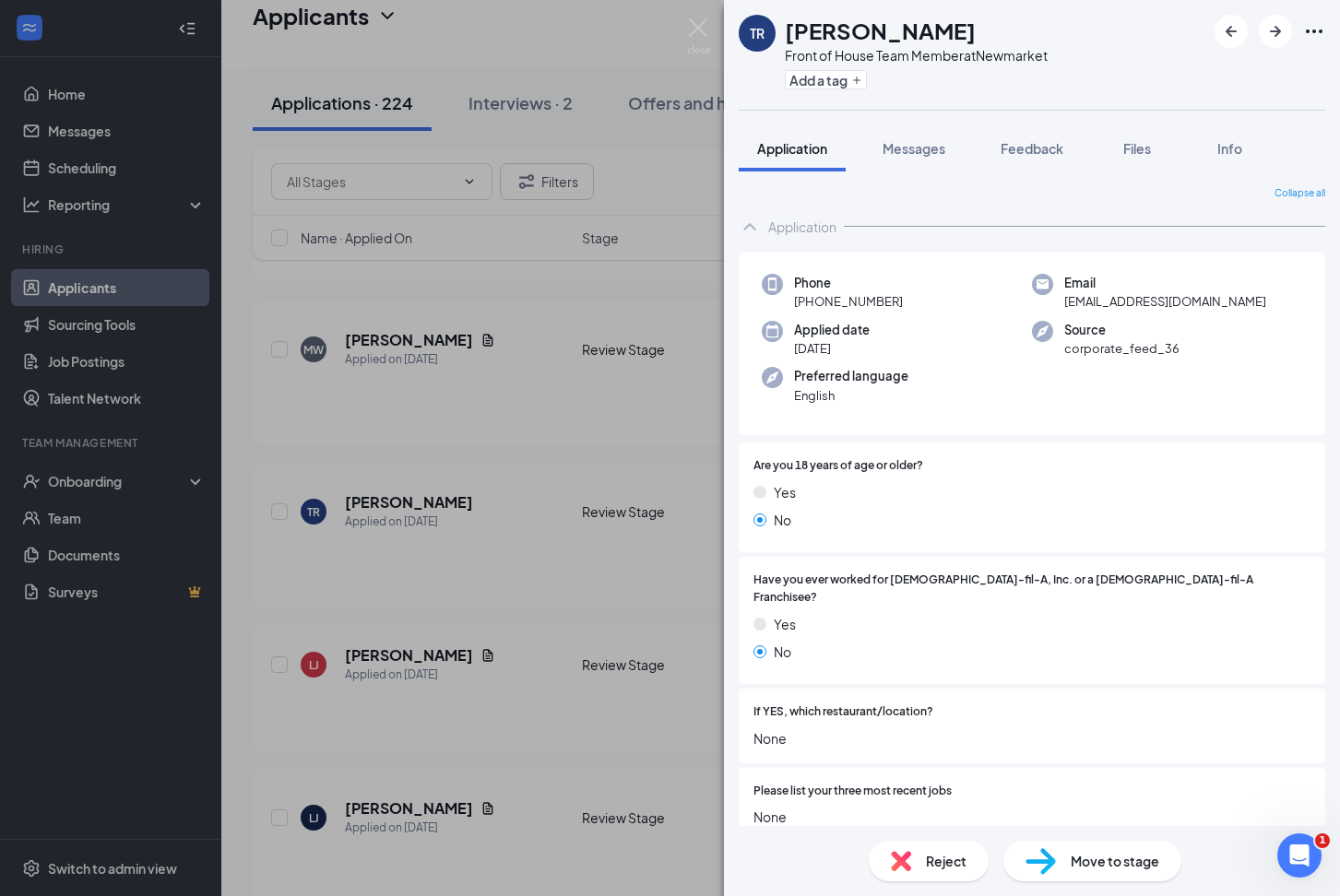
click at [535, 565] on div "TR [PERSON_NAME] Front of House Team Member at Newmarket Add a tag Application …" at bounding box center [670, 448] width 1340 height 896
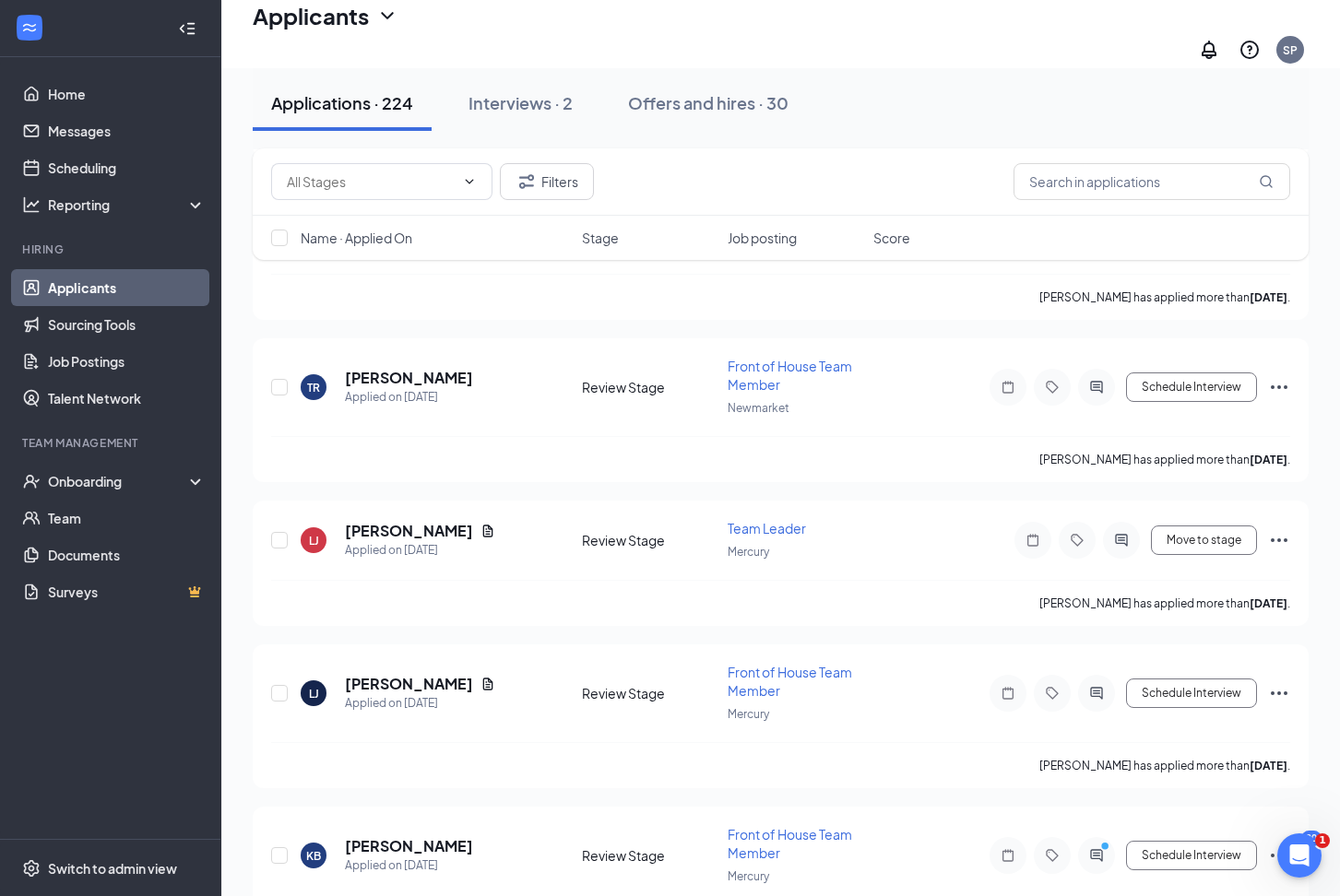
scroll to position [1941, 0]
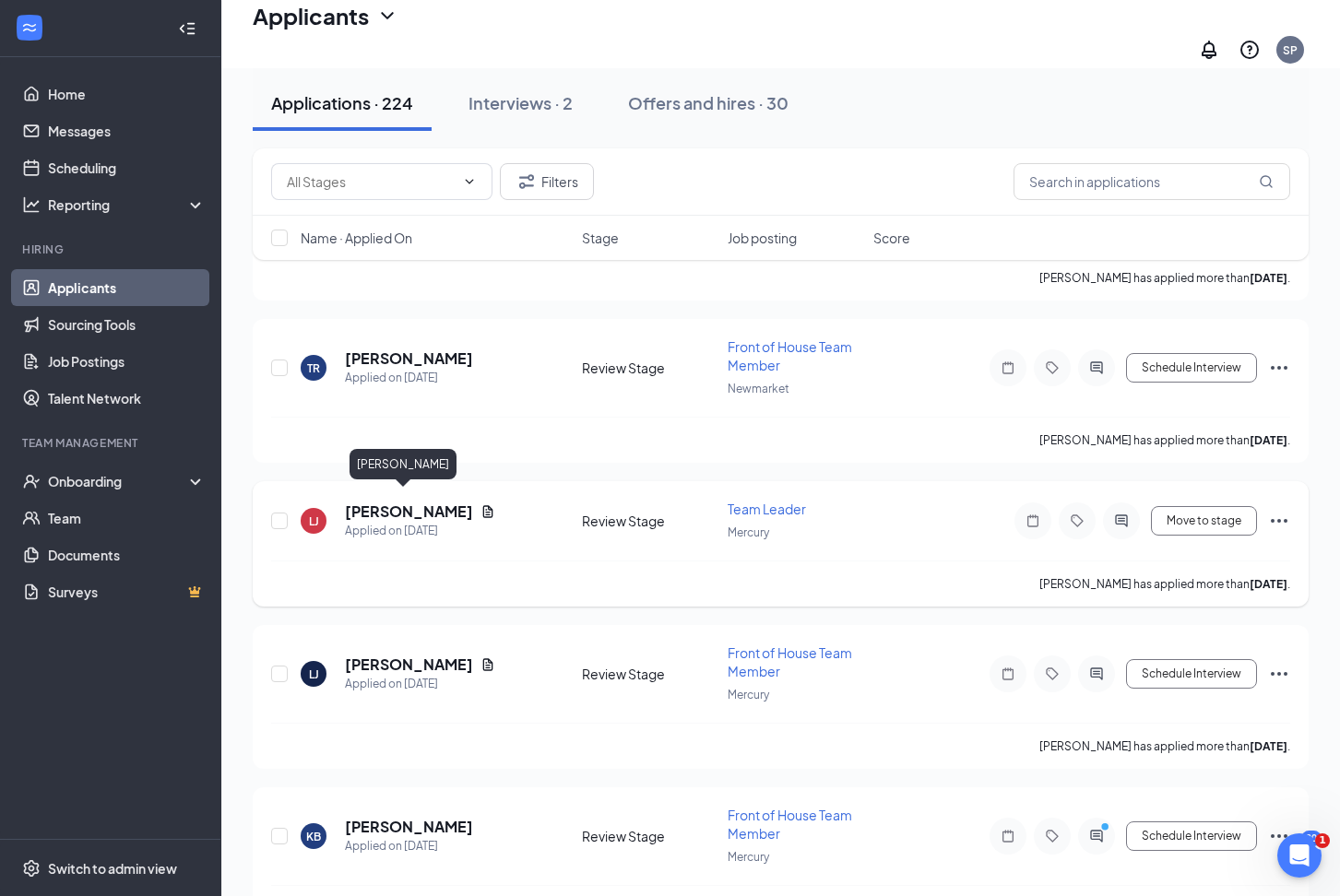
click at [393, 502] on h5 "[PERSON_NAME]" at bounding box center [408, 512] width 128 height 20
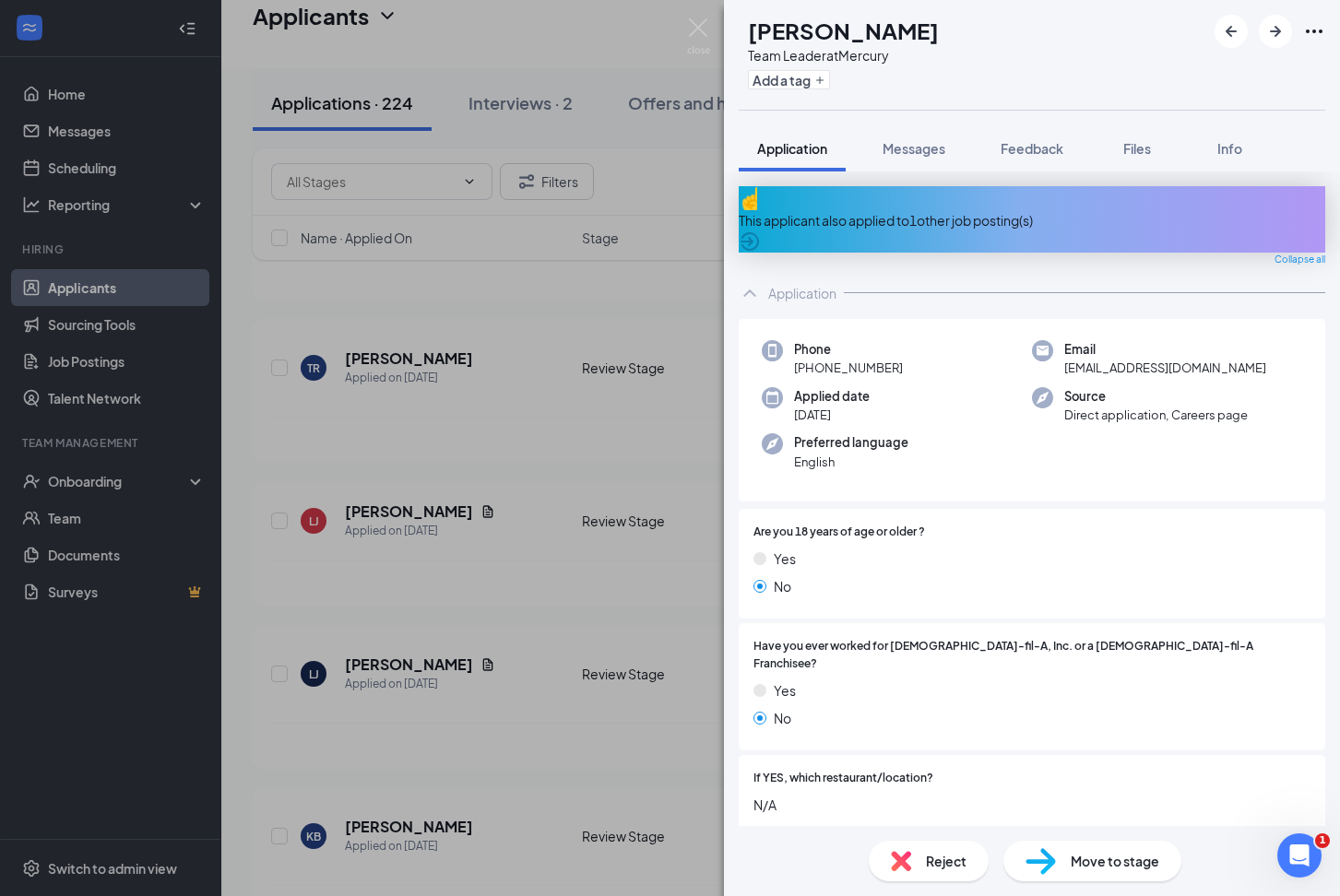
click at [519, 601] on div "[PERSON_NAME] [PERSON_NAME] Team Leader at Mercury Add a tag Application Messag…" at bounding box center [670, 448] width 1340 height 896
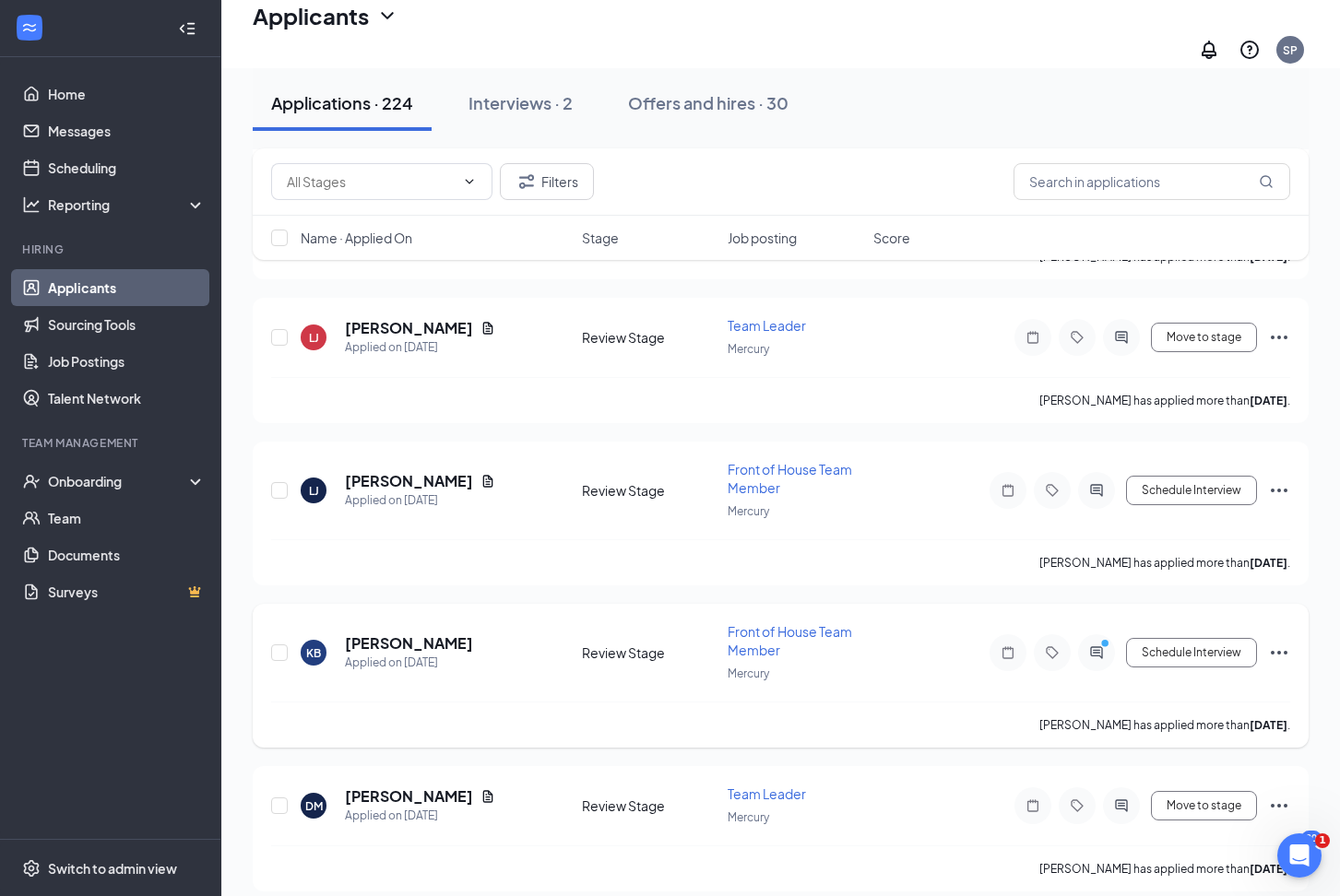
scroll to position [2133, 0]
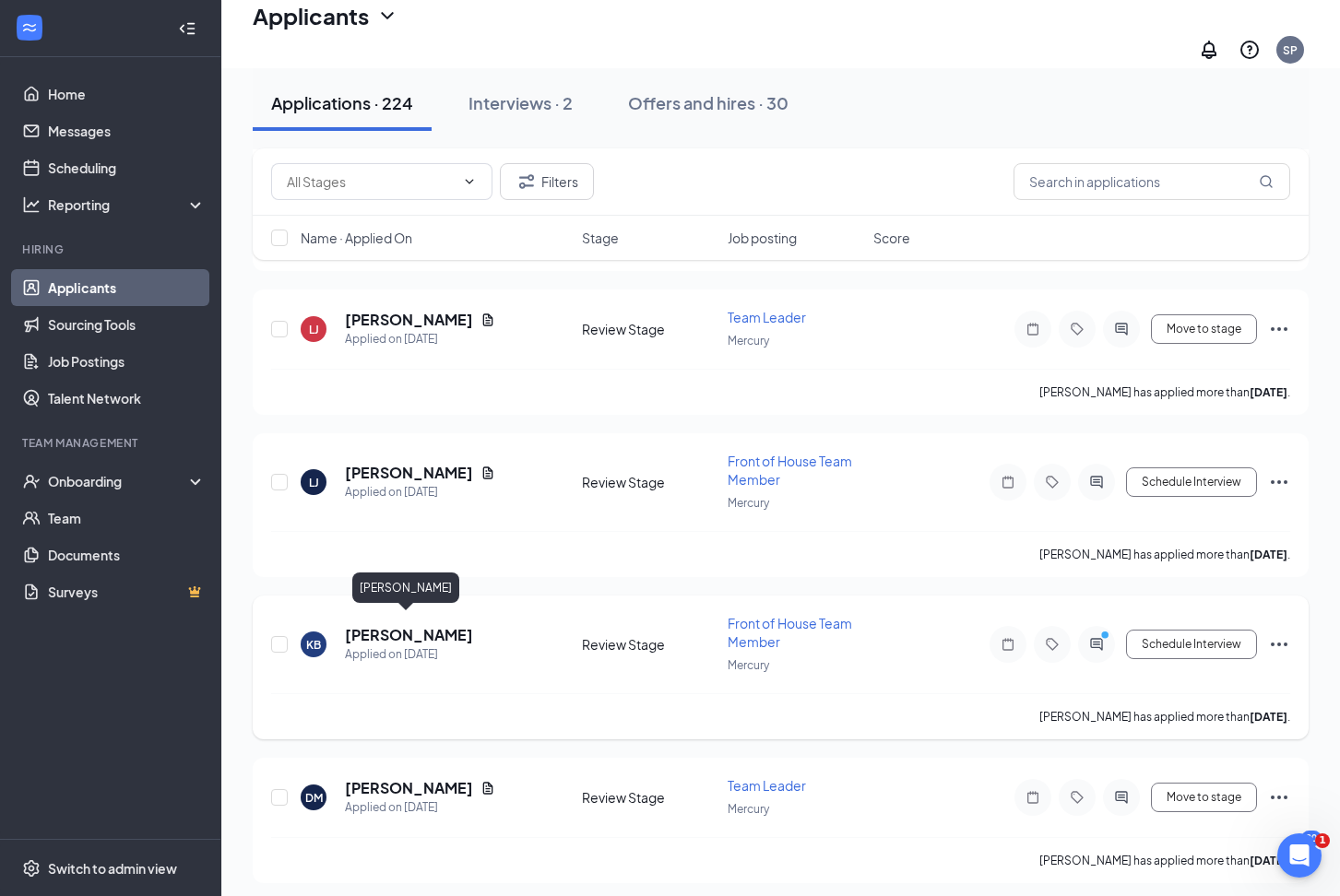
click at [428, 631] on h5 "[PERSON_NAME]" at bounding box center [408, 635] width 128 height 20
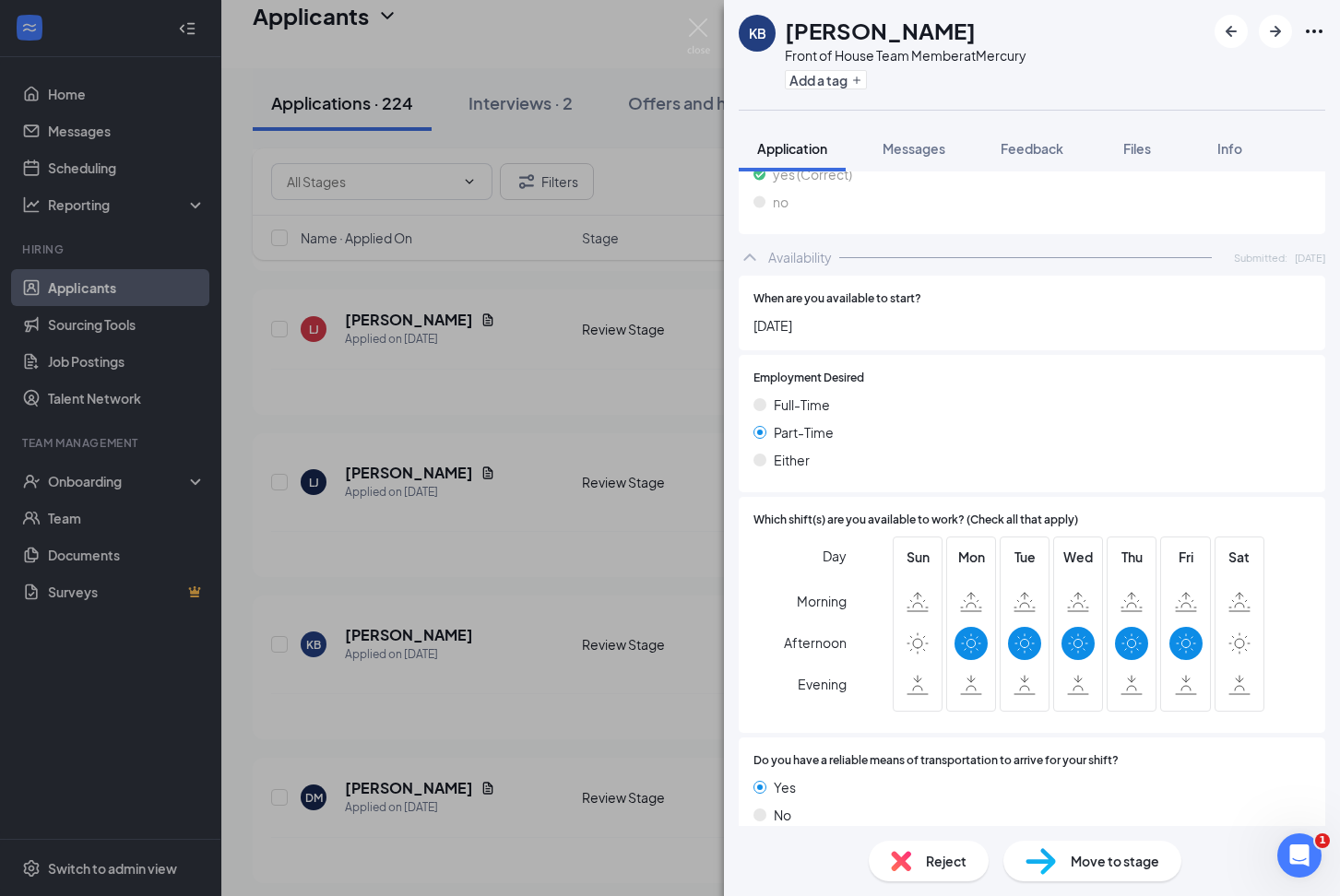
scroll to position [729, 0]
click at [596, 558] on div "KB [PERSON_NAME] Front of House Team Member at Mercury Add a tag Application Me…" at bounding box center [670, 448] width 1340 height 896
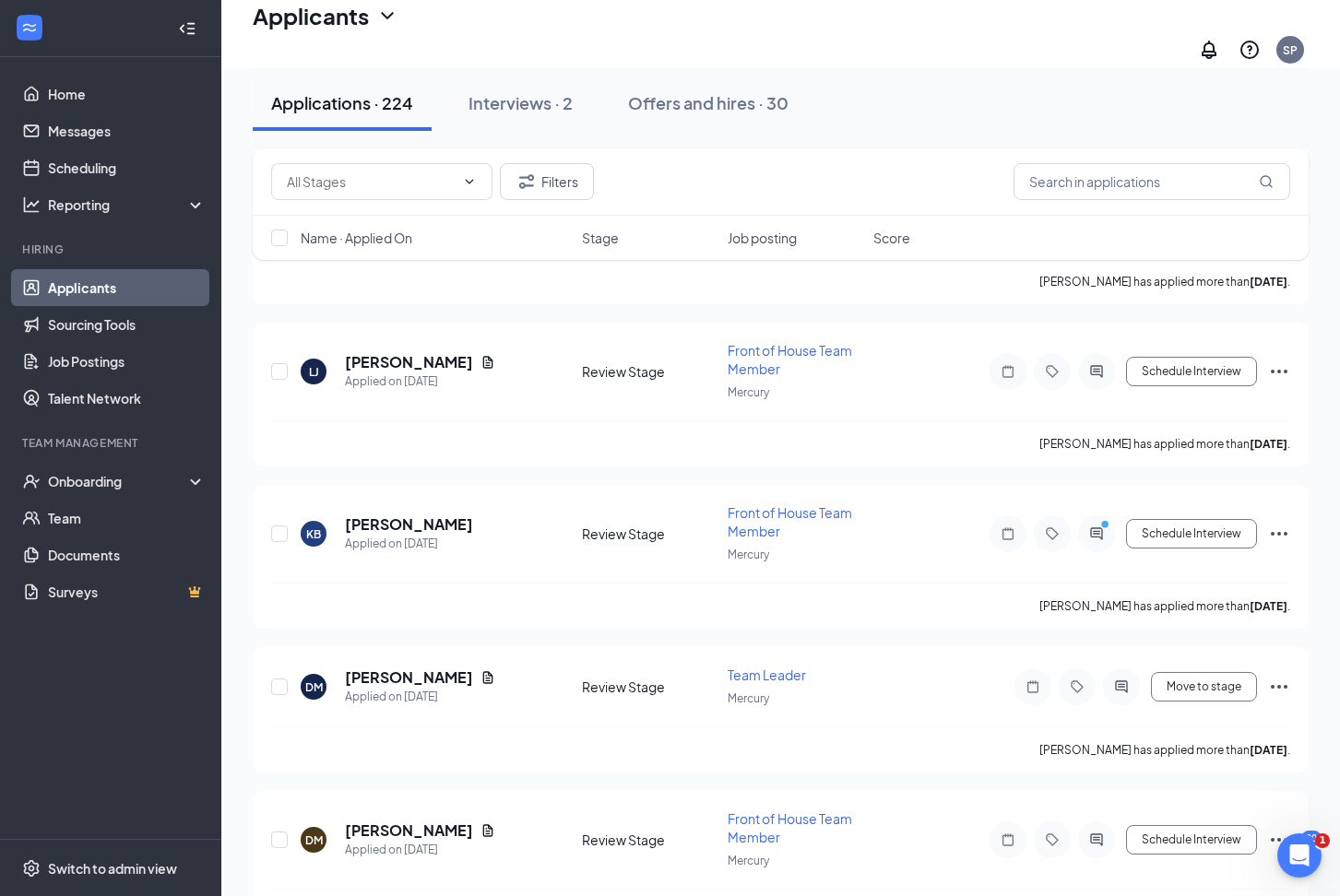
scroll to position [2251, 0]
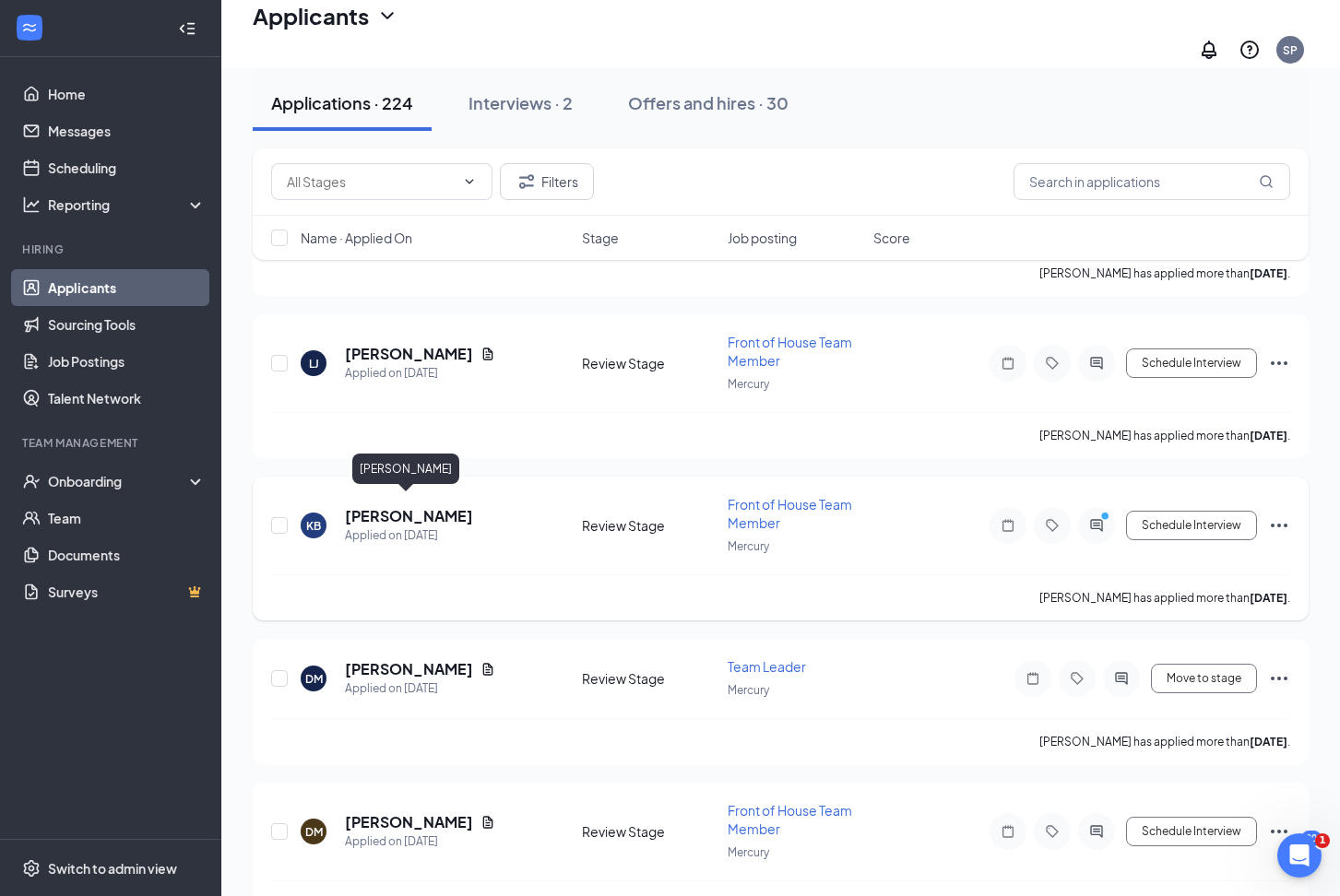
click at [428, 508] on h5 "[PERSON_NAME]" at bounding box center [408, 516] width 128 height 20
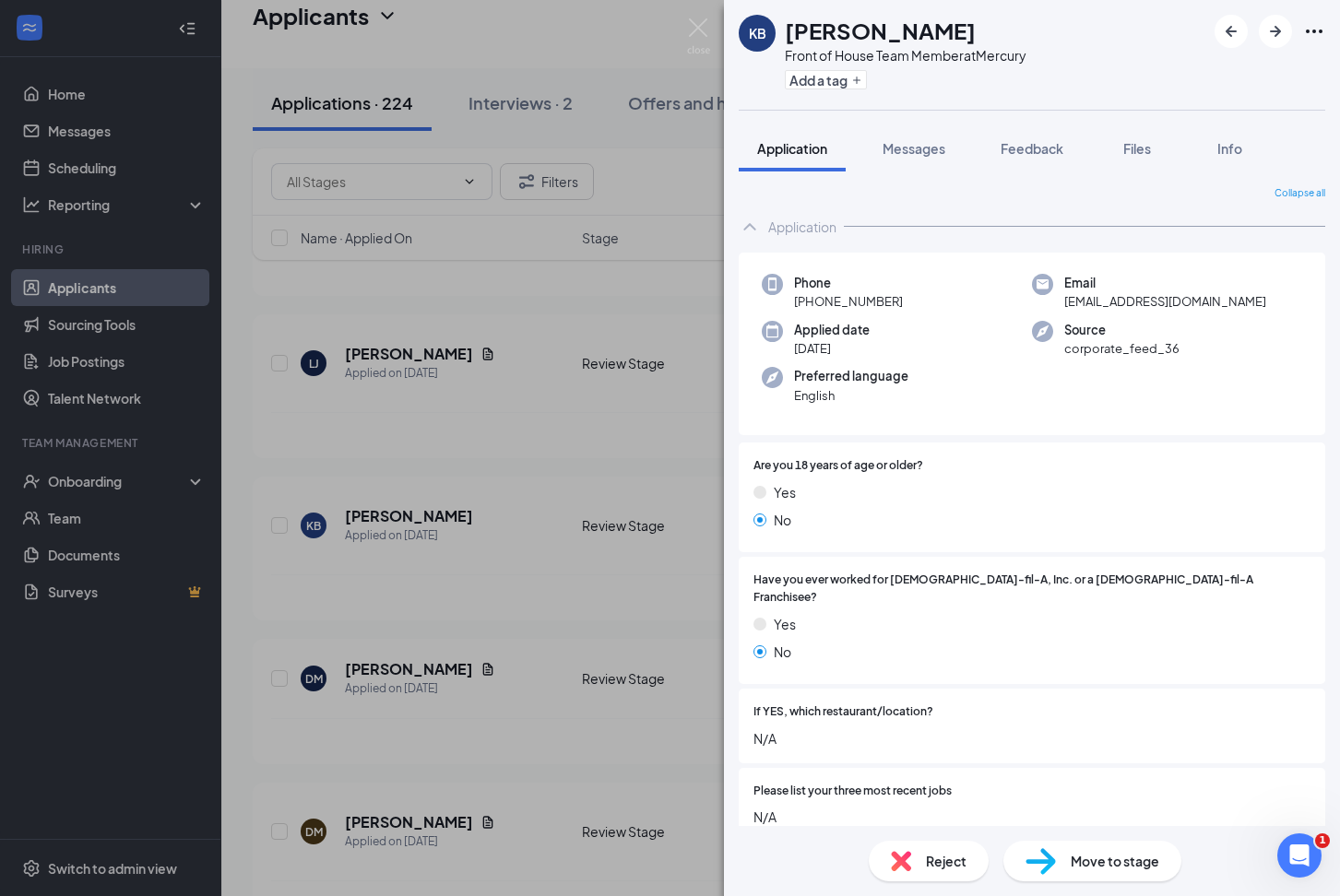
click at [549, 578] on div "KB [PERSON_NAME] Front of House Team Member at Mercury Add a tag Application Me…" at bounding box center [670, 448] width 1340 height 896
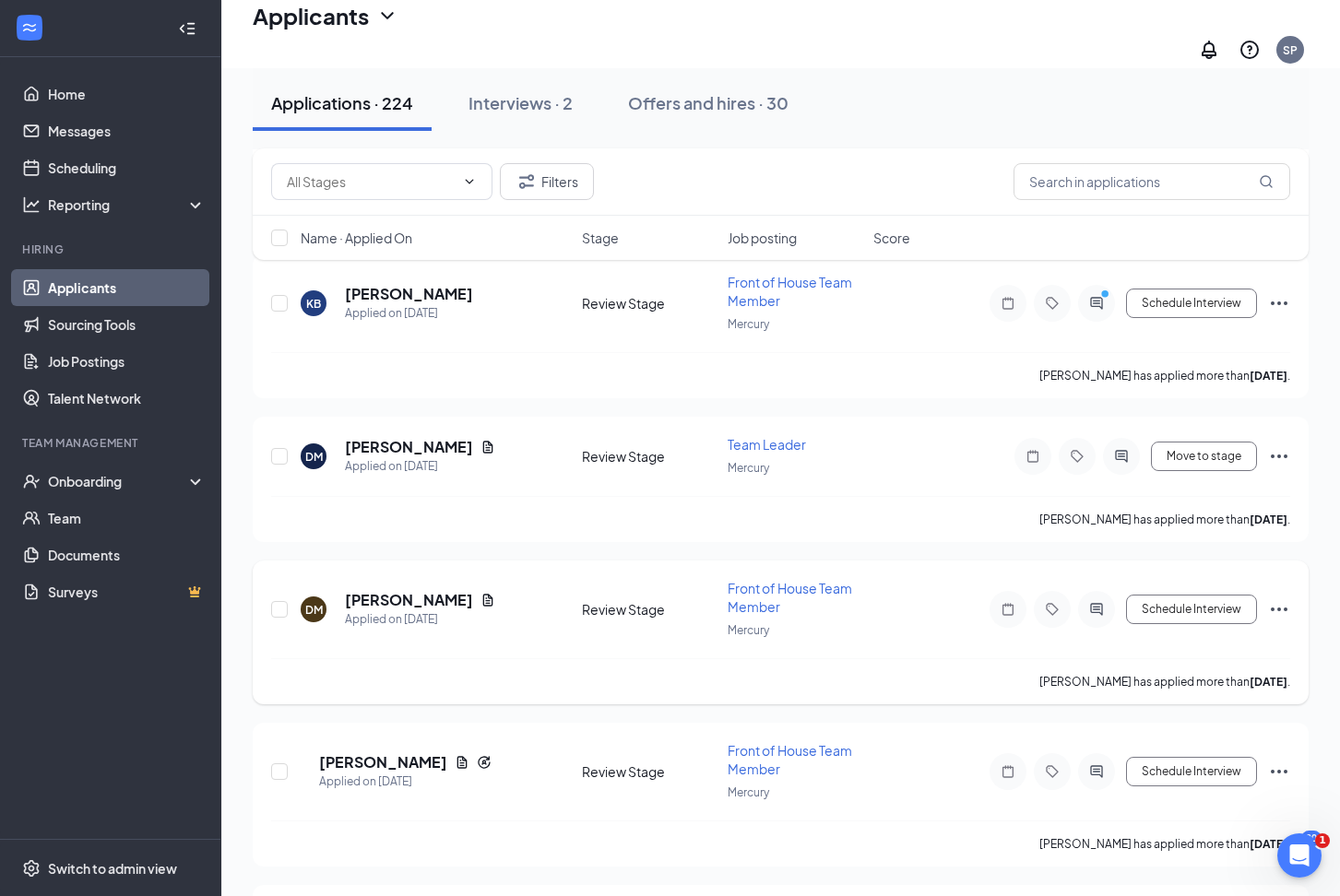
scroll to position [2478, 0]
